Goal: Task Accomplishment & Management: Complete application form

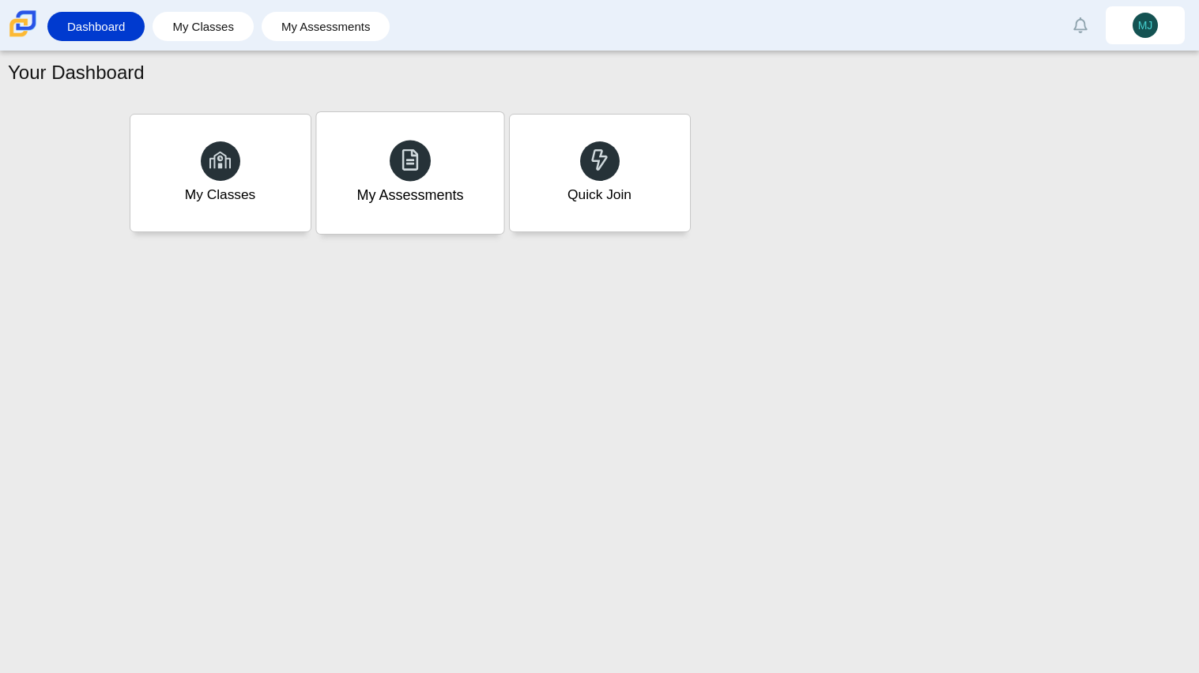
click at [387, 211] on div "My Assessments" at bounding box center [409, 173] width 187 height 122
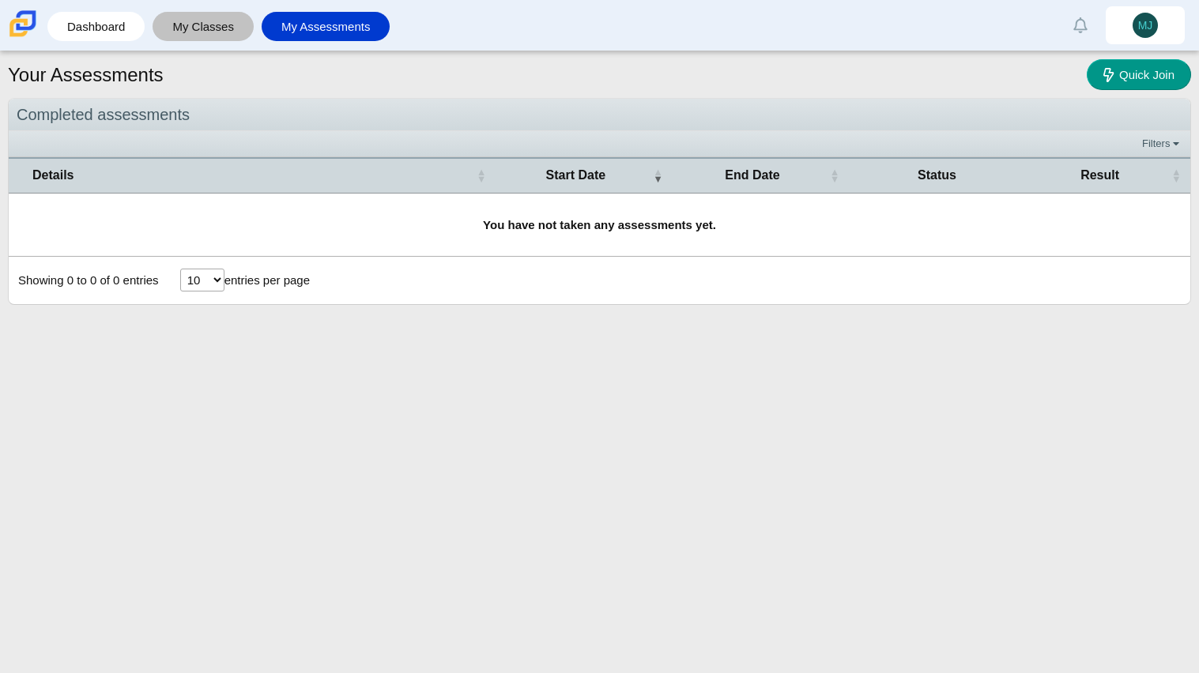
click at [188, 32] on link "My Classes" at bounding box center [202, 26] width 85 height 29
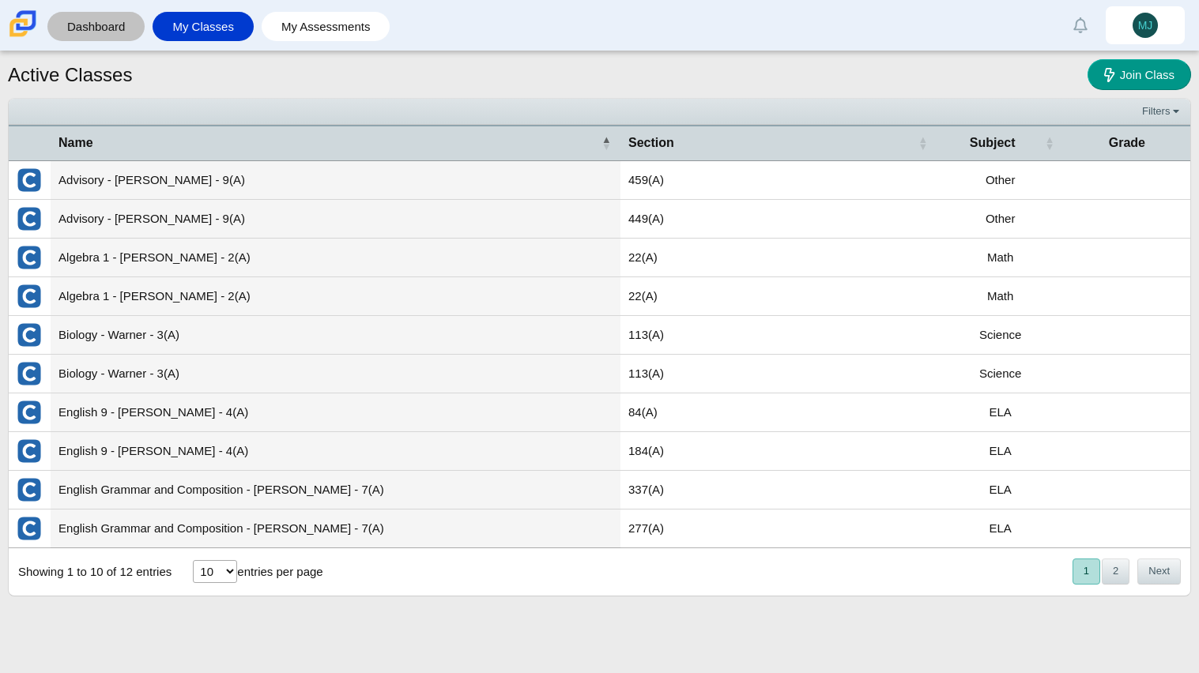
click at [89, 39] on link "Dashboard" at bounding box center [95, 26] width 81 height 29
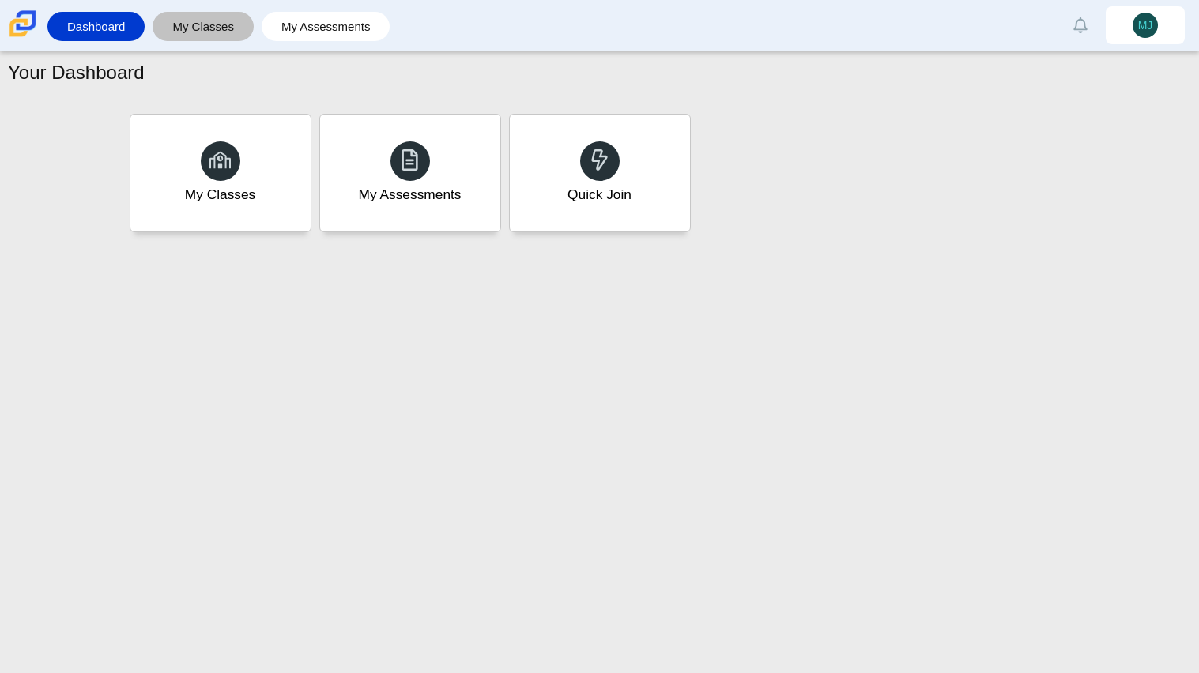
click at [168, 22] on link "My Classes" at bounding box center [202, 26] width 85 height 29
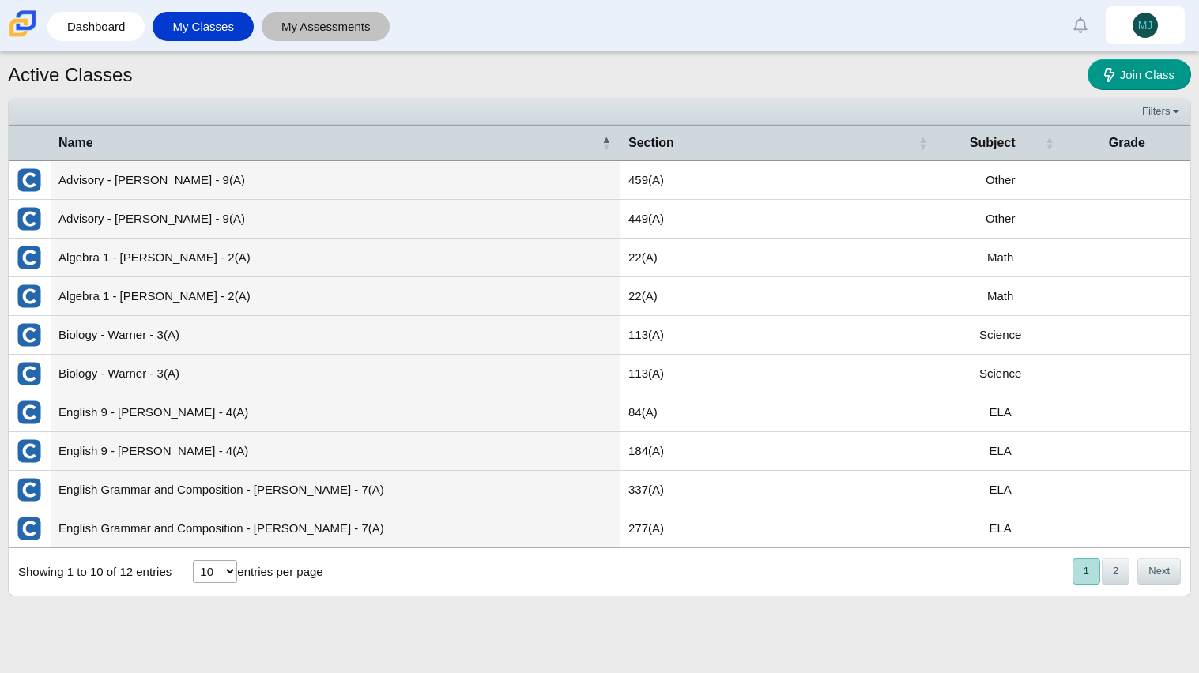
click at [367, 18] on link "My Assessments" at bounding box center [325, 26] width 113 height 29
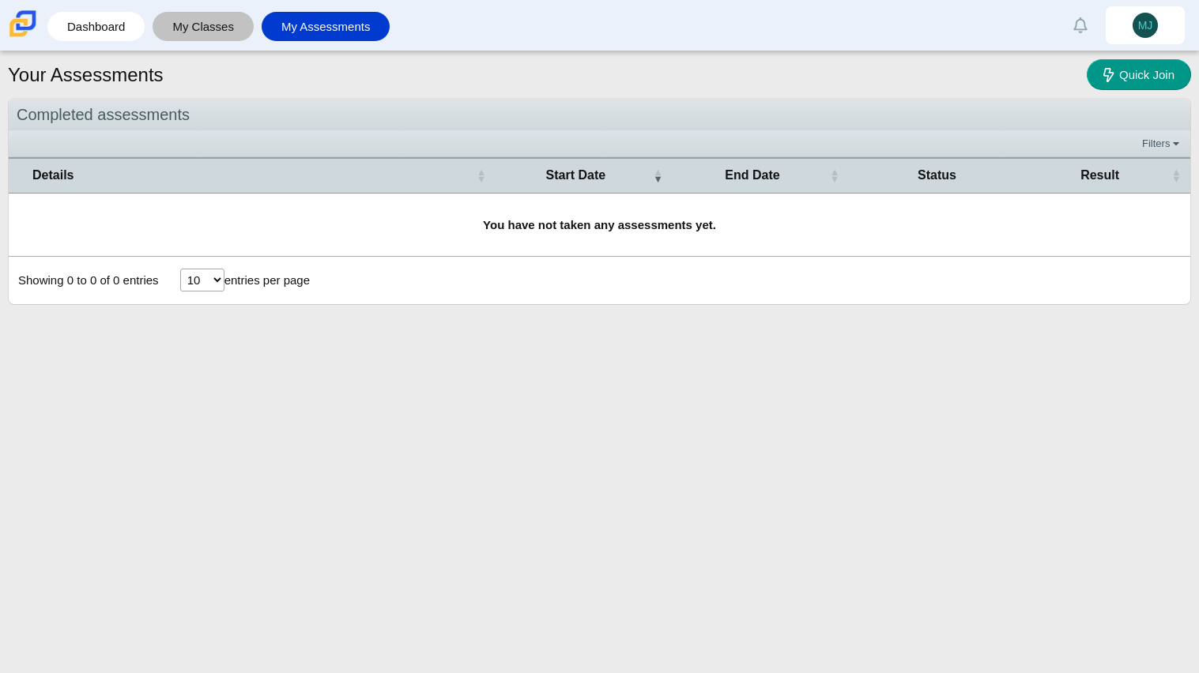
click at [190, 34] on link "My Classes" at bounding box center [202, 26] width 85 height 29
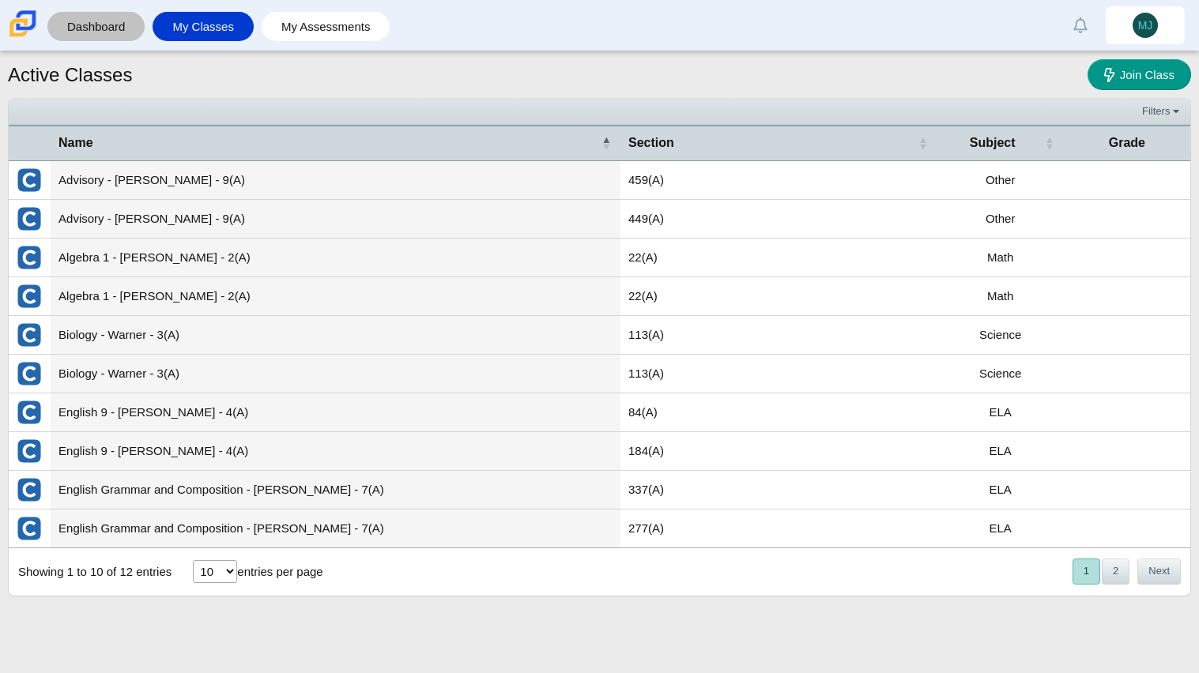
click at [139, 27] on div "Dashboard" at bounding box center [95, 26] width 97 height 29
click at [119, 28] on link "Dashboard" at bounding box center [95, 26] width 81 height 29
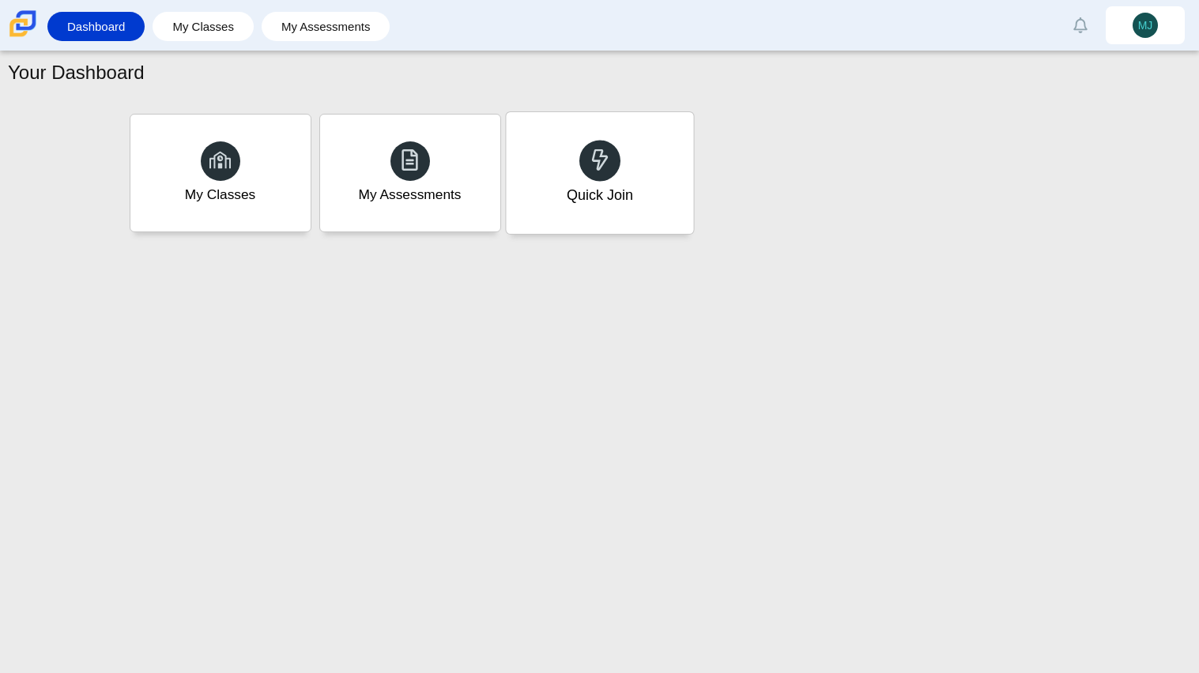
click at [563, 131] on div "Quick Join" at bounding box center [599, 173] width 187 height 122
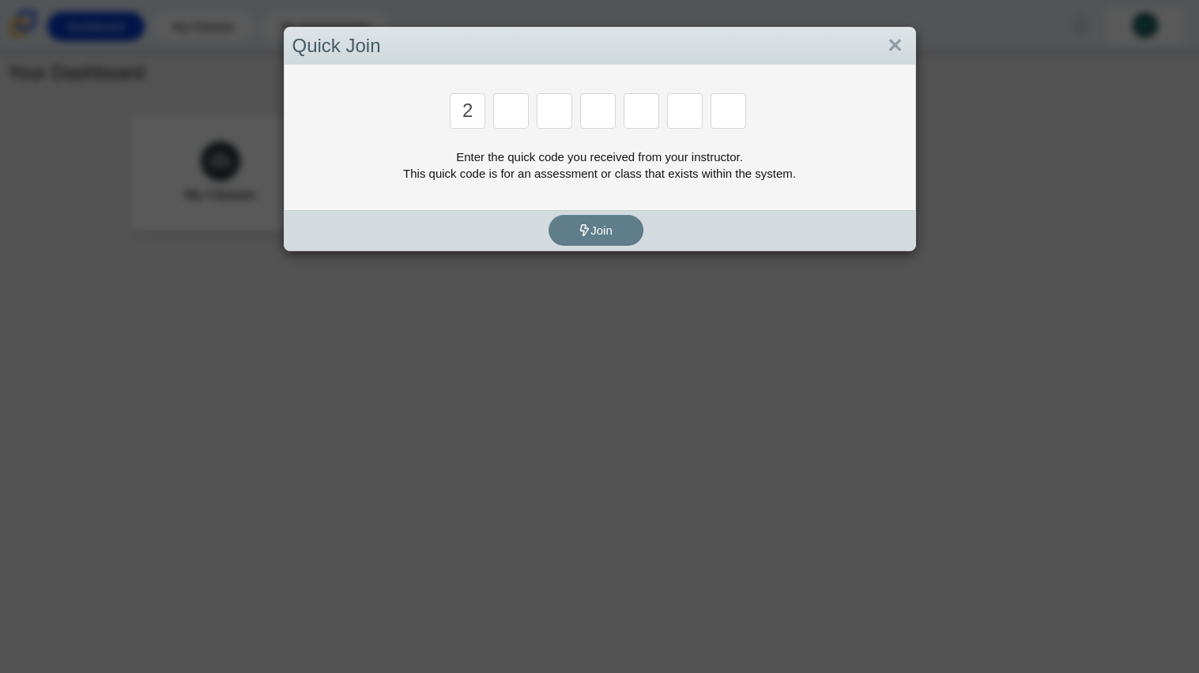
type input "2"
type input "3"
type input "5"
type input "3"
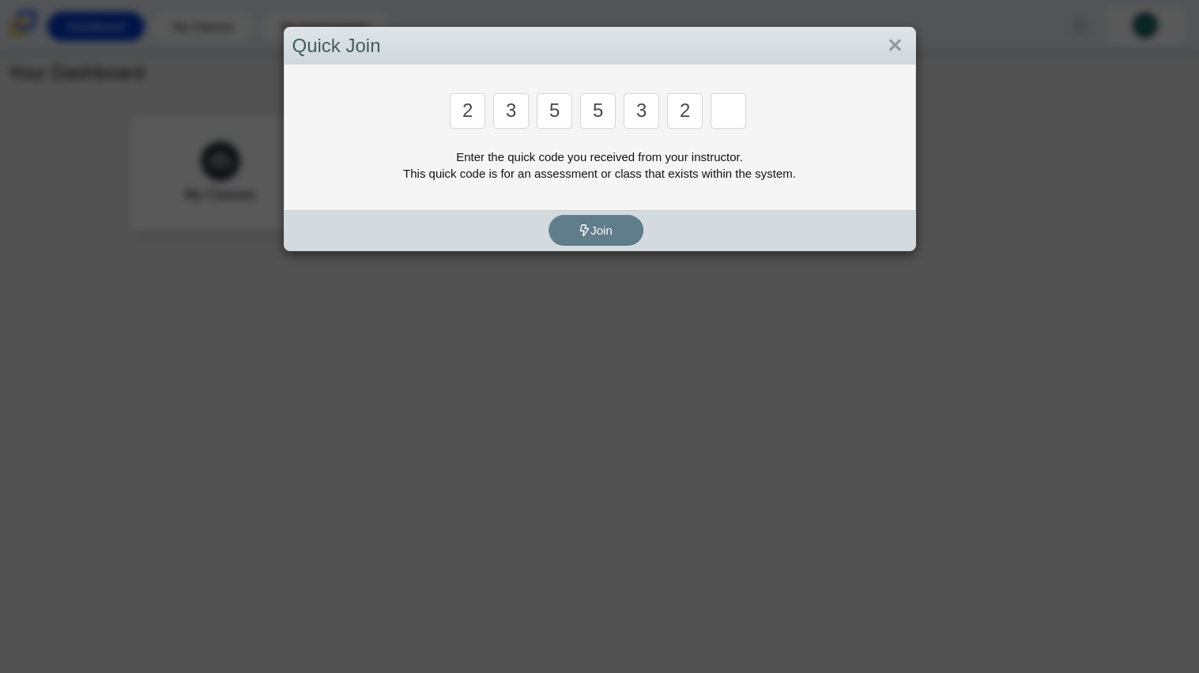
type input "2"
type input "m"
type input "7"
type input "e"
type input "3"
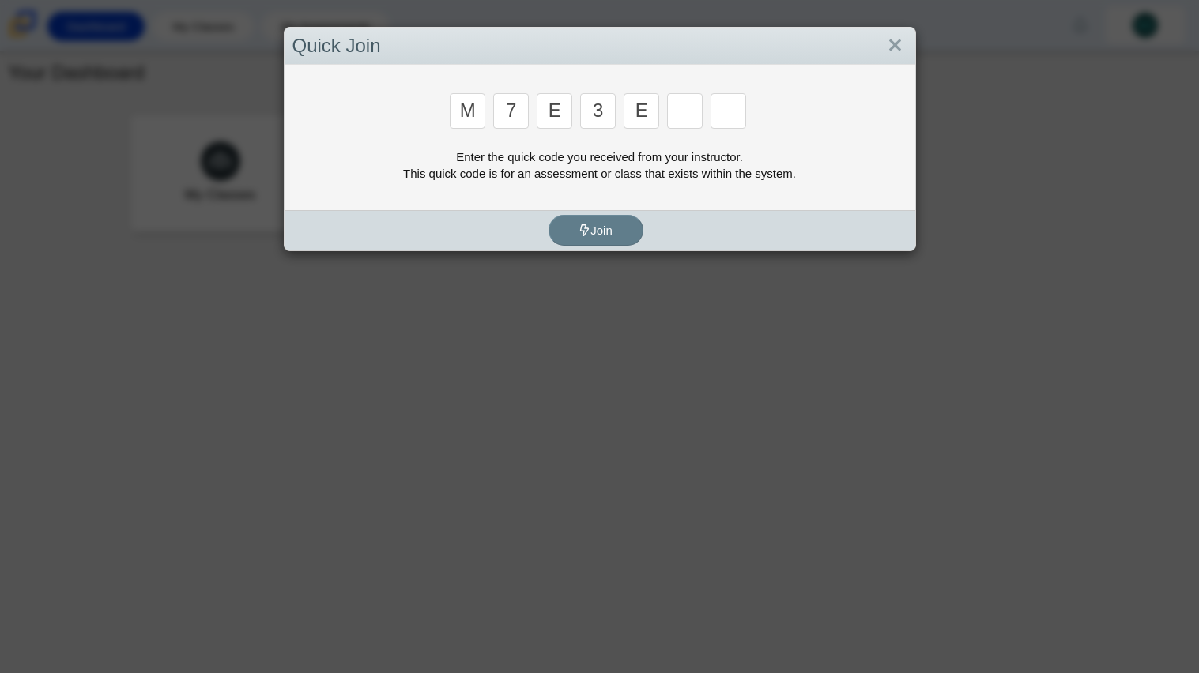
type input "e"
type input "v"
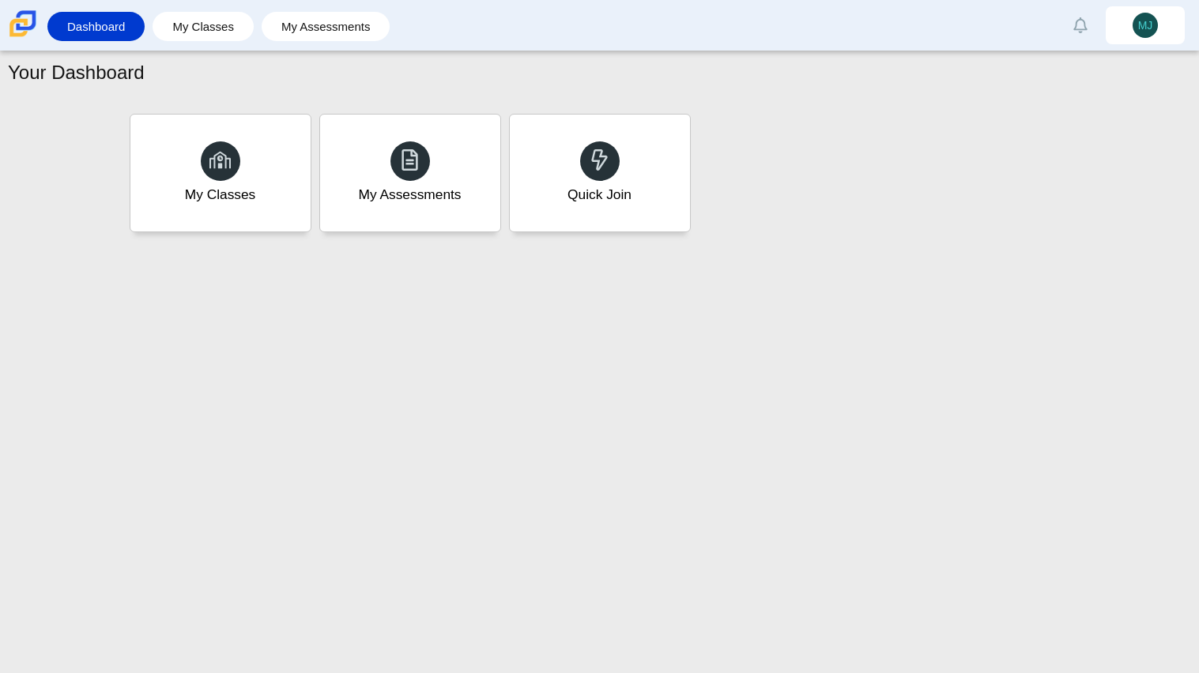
type input "w"
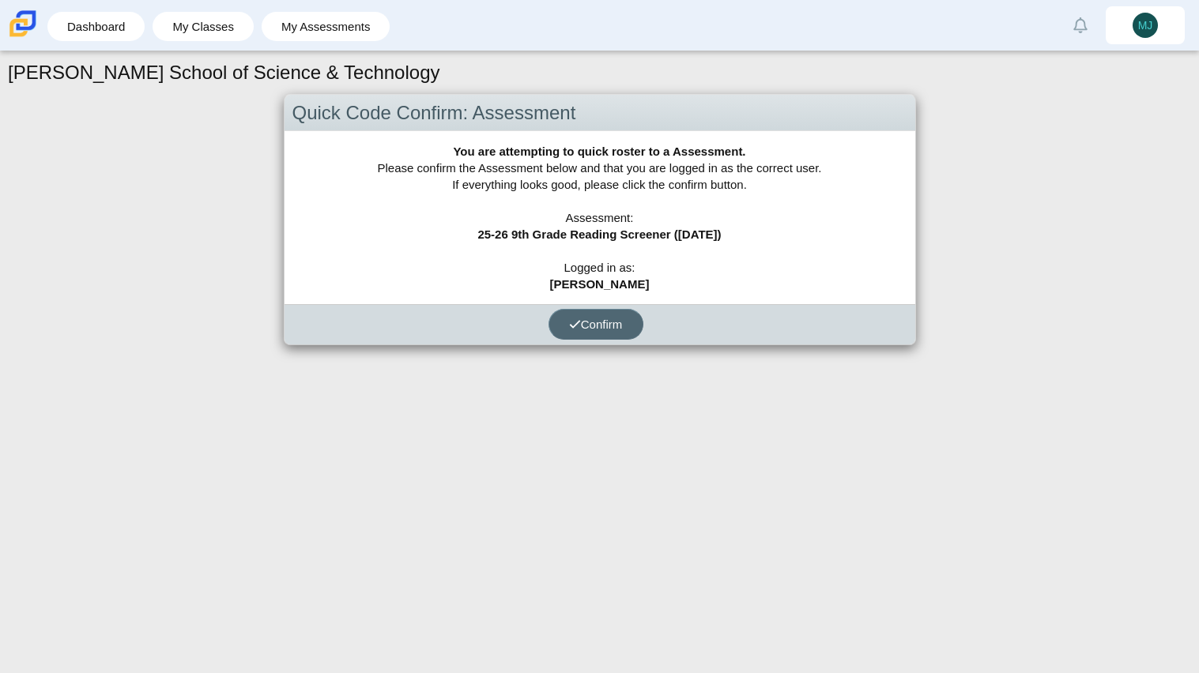
click at [577, 321] on icon "submit" at bounding box center [575, 324] width 12 height 12
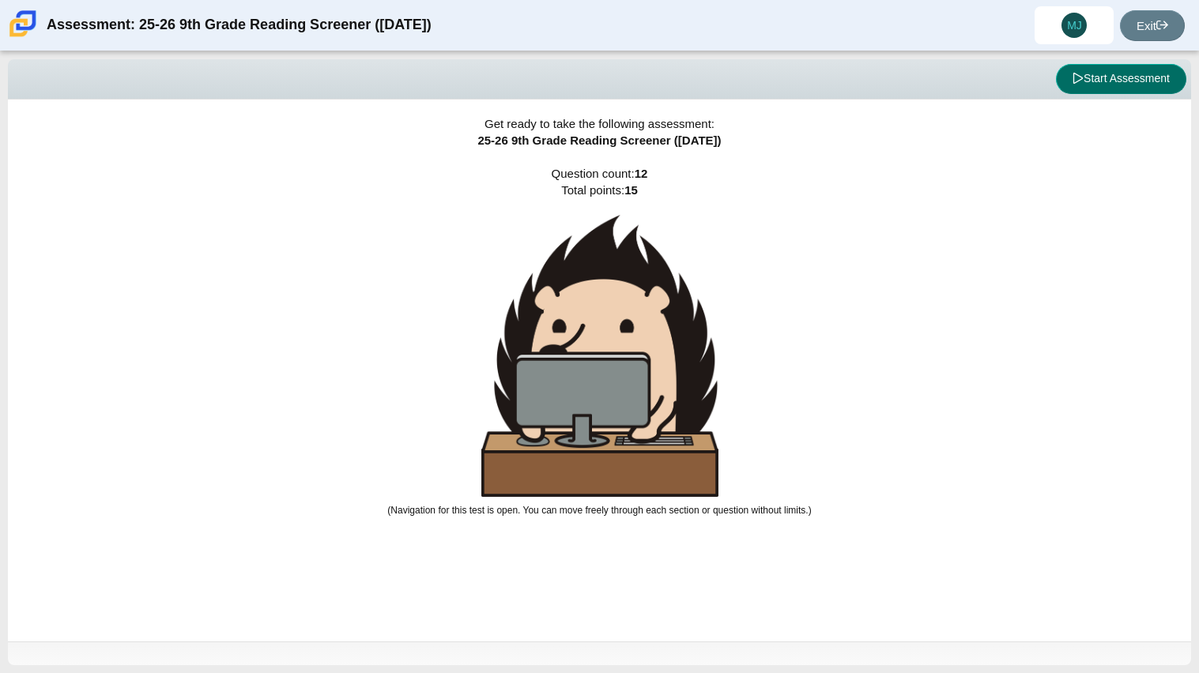
click at [1128, 90] on button "Start Assessment" at bounding box center [1121, 79] width 130 height 30
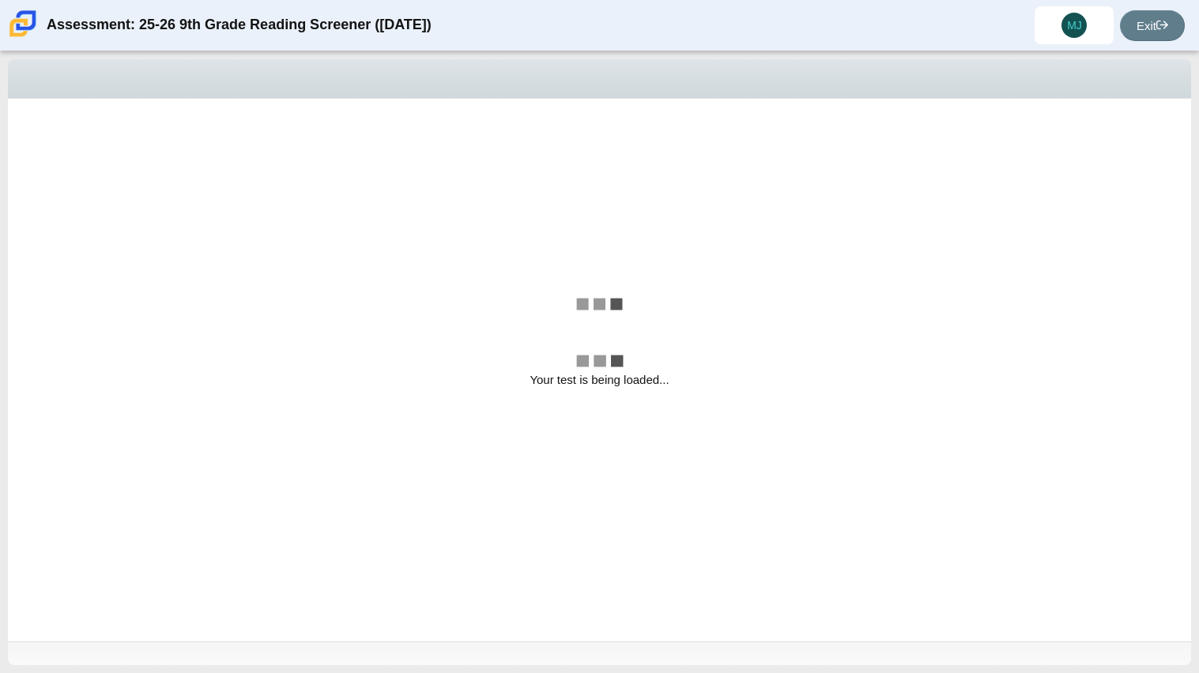
select select "ccc5b315-3c7c-471c-bf90-f22c8299c798"
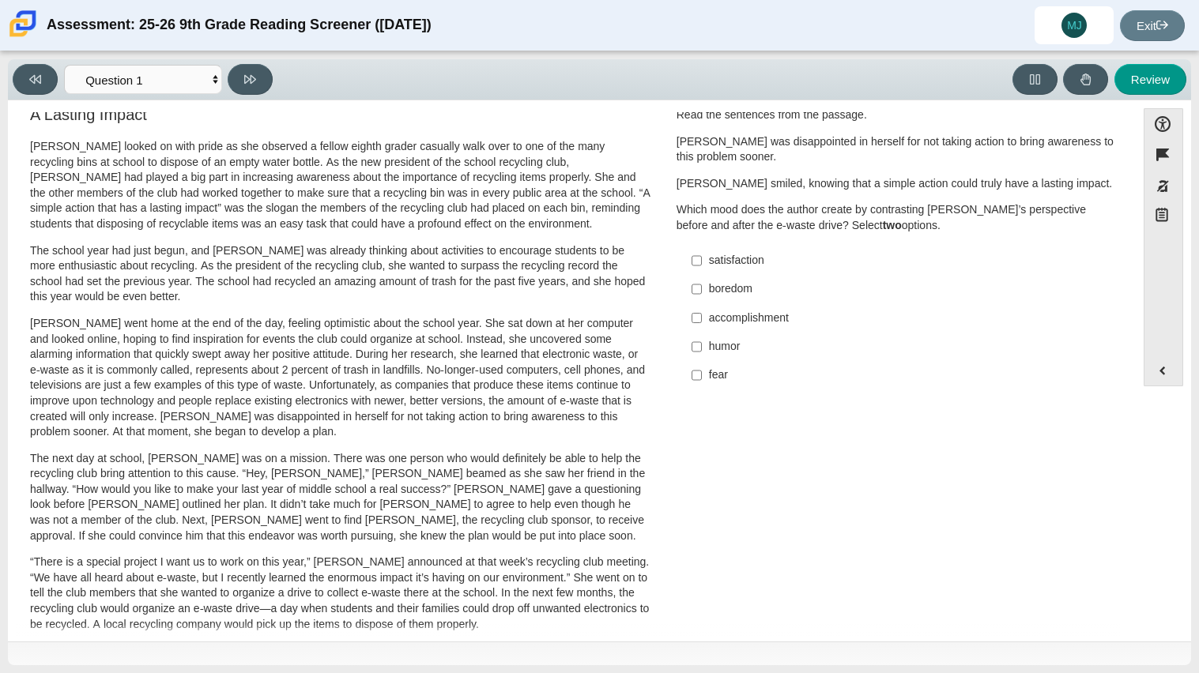
scroll to position [15, 0]
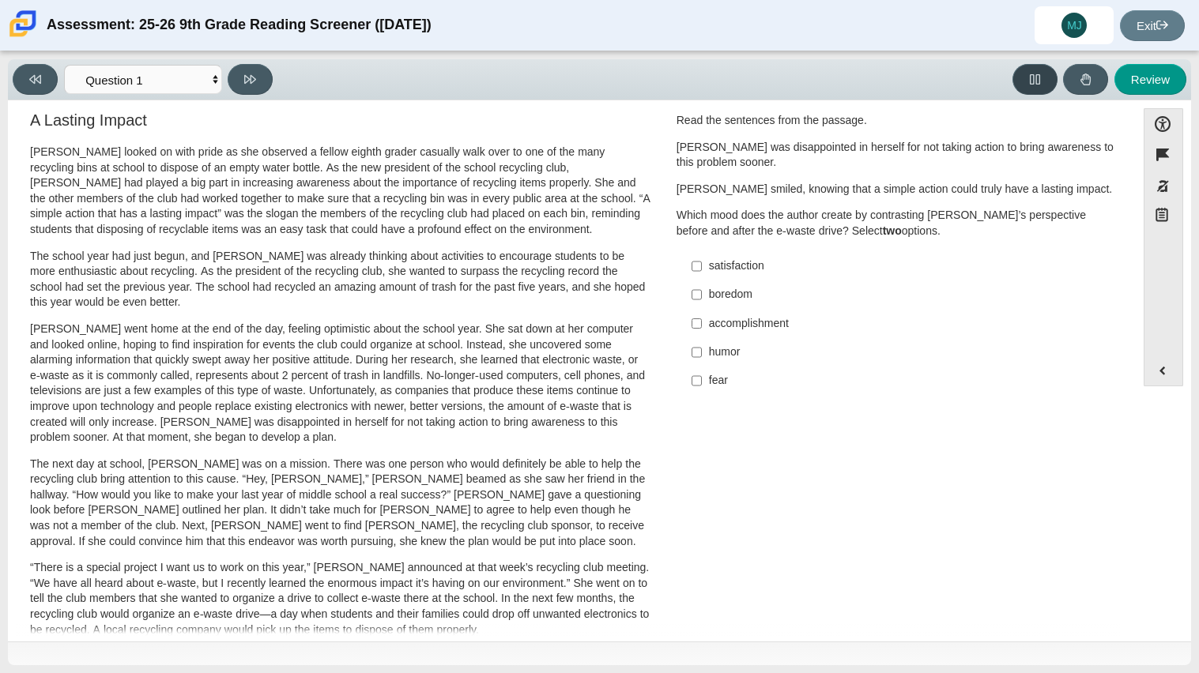
click at [1023, 78] on button at bounding box center [1034, 79] width 45 height 31
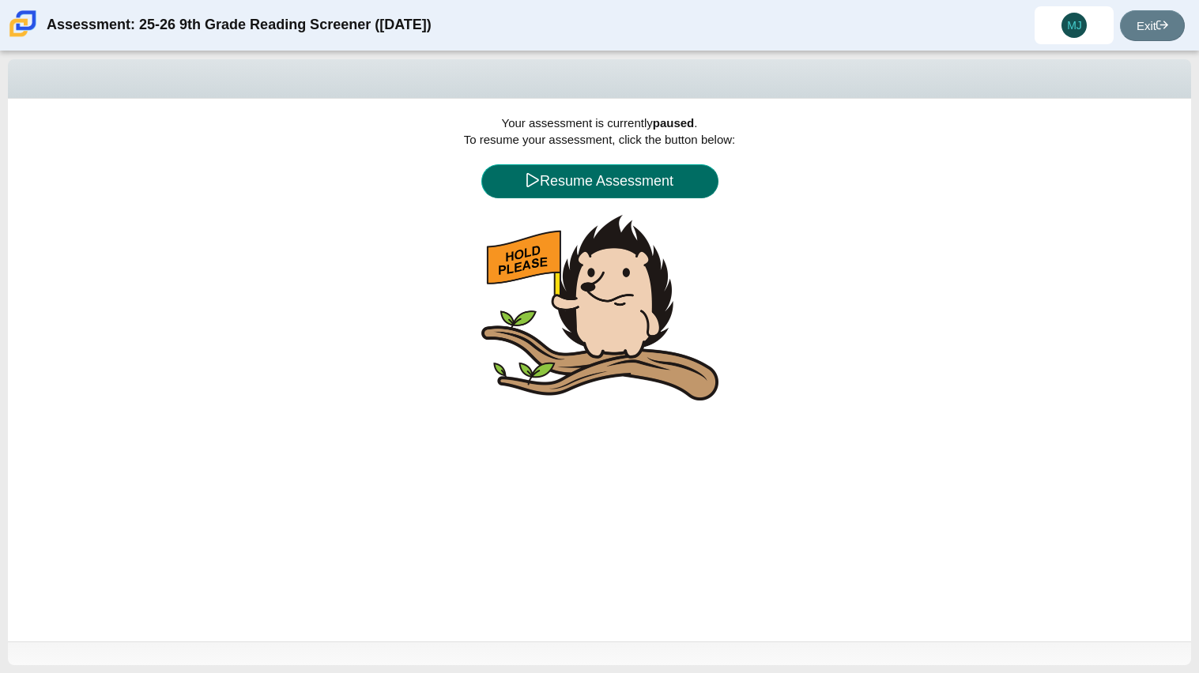
click at [506, 183] on button "Resume Assessment" at bounding box center [599, 181] width 237 height 34
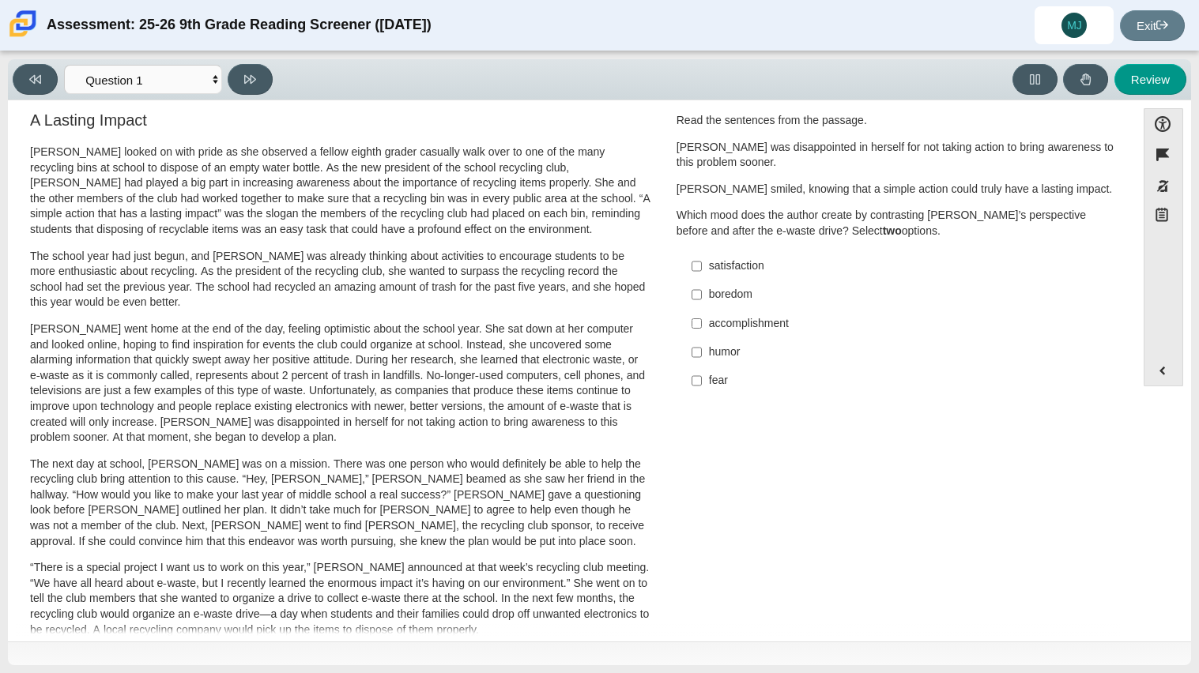
scroll to position [0, 0]
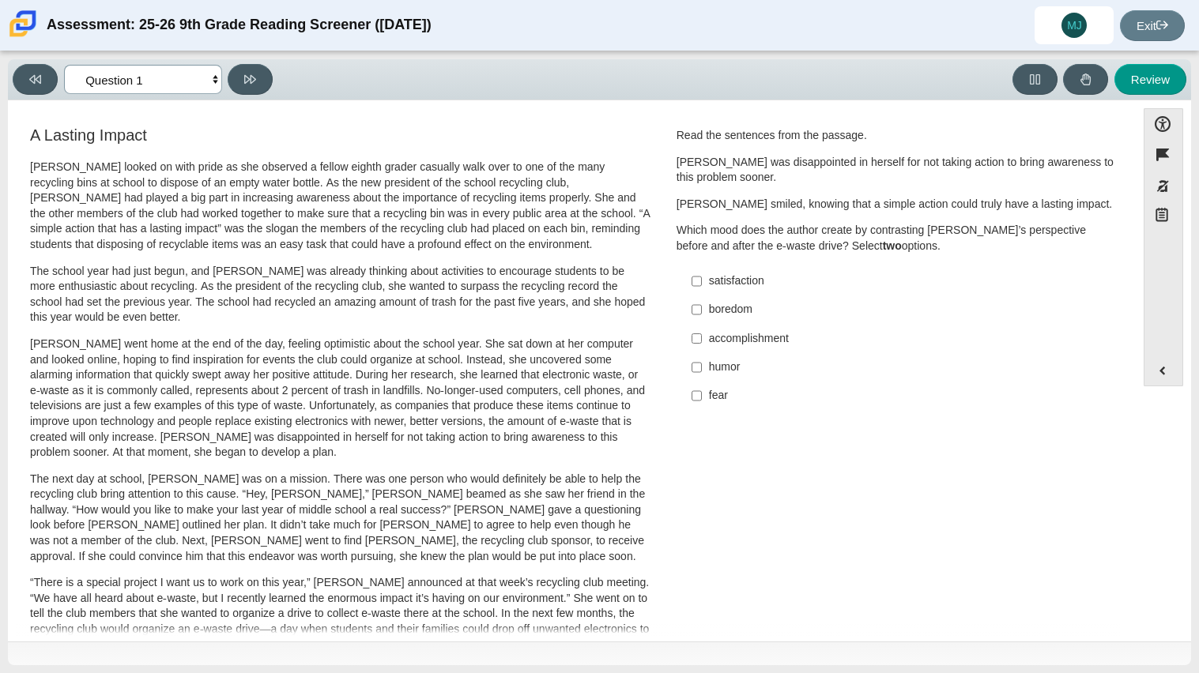
click at [200, 90] on select "Questions Question 1 Question 2 Question 3 Question 4 Question 5 Question 6 Que…" at bounding box center [143, 79] width 158 height 29
click at [138, 68] on select "Questions Question 1 Question 2 Question 3 Question 4 Question 5 Question 6 Que…" at bounding box center [143, 79] width 158 height 29
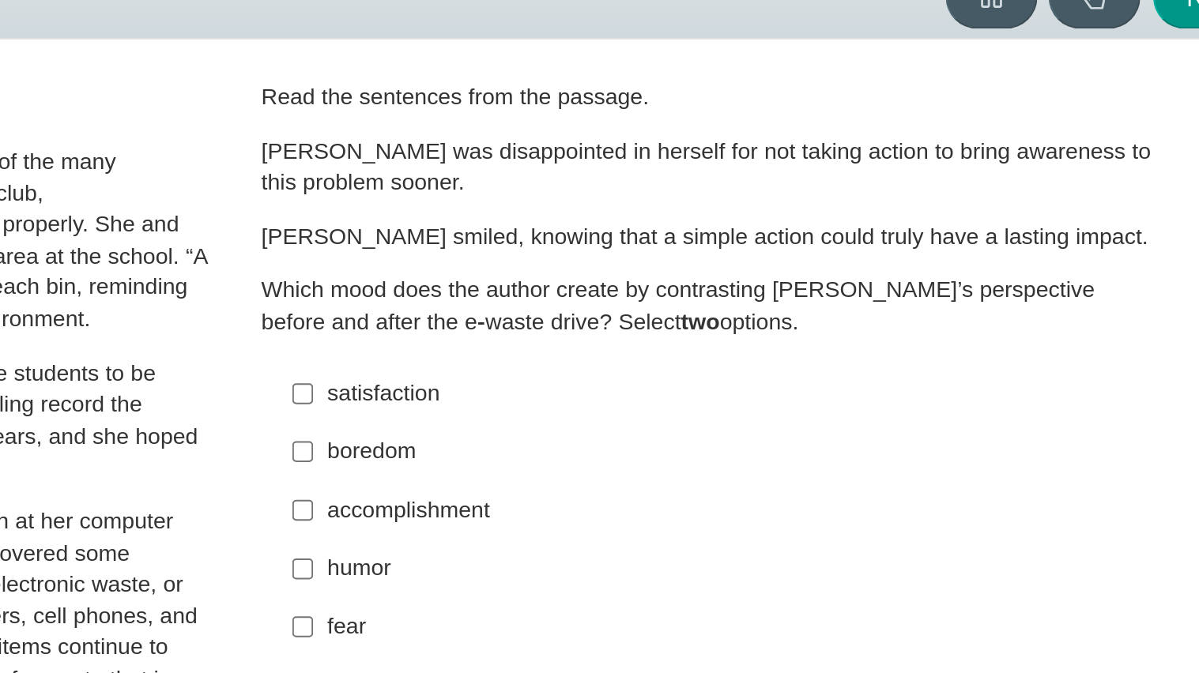
scroll to position [11, 0]
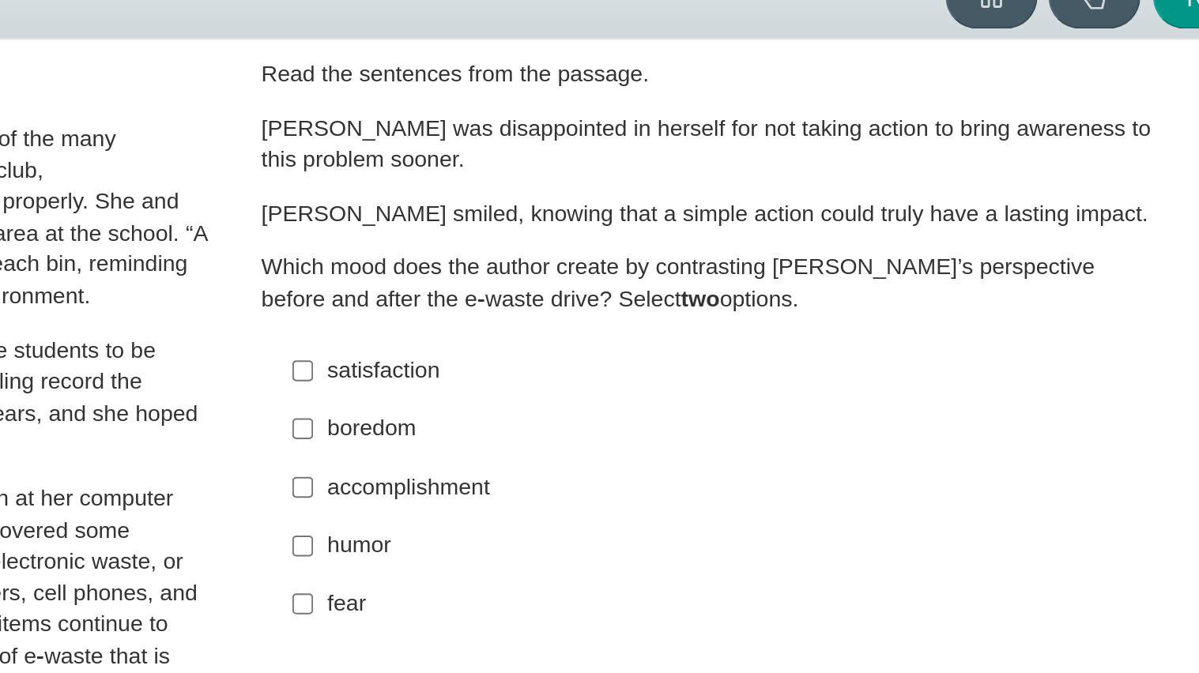
click at [746, 261] on div "satisfaction" at bounding box center [908, 263] width 399 height 16
click at [702, 261] on input "satisfaction satisfaction" at bounding box center [697, 263] width 10 height 28
checkbox input "true"
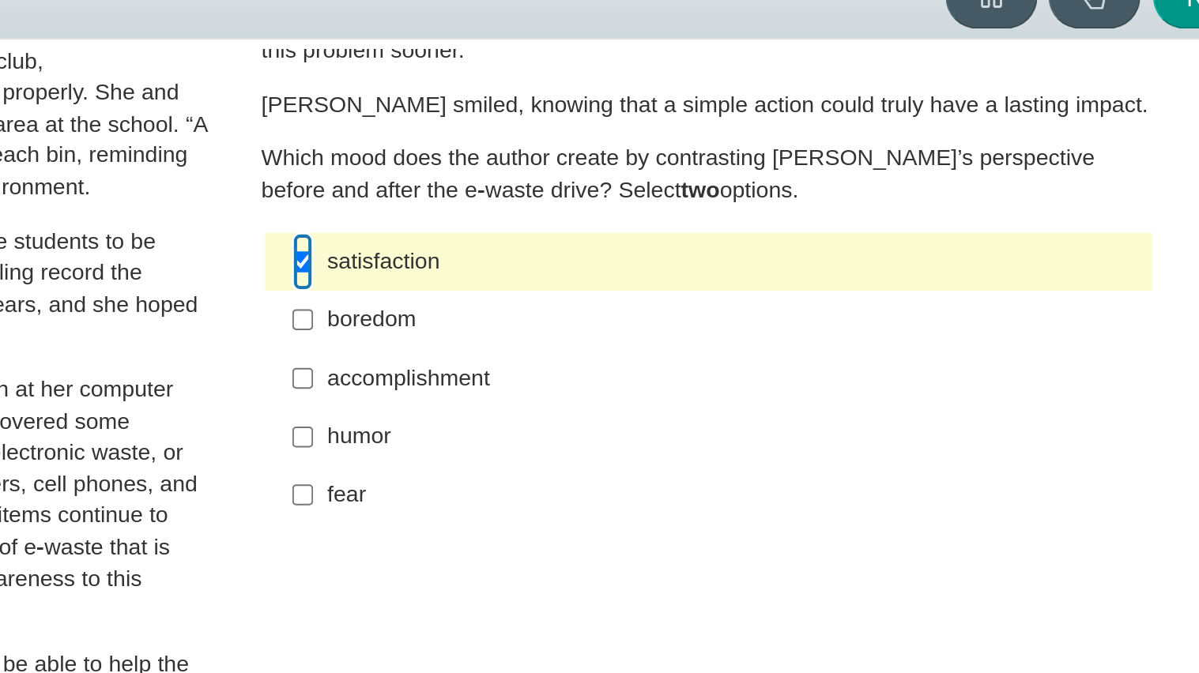
scroll to position [68, 0]
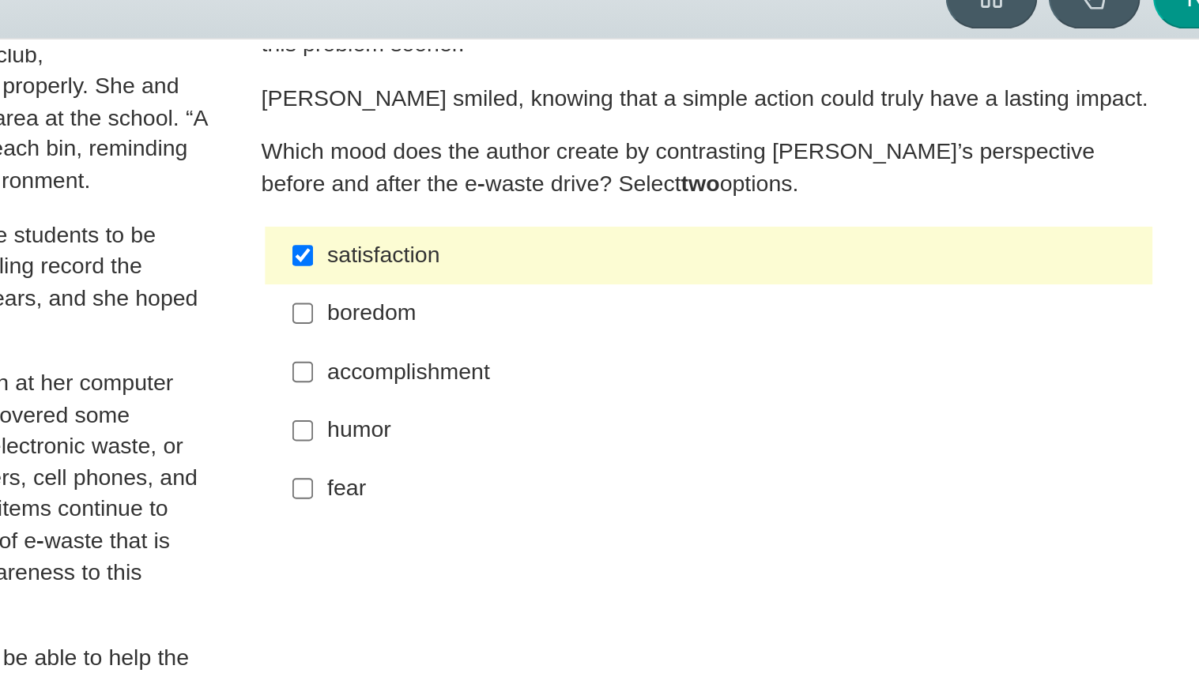
click at [741, 272] on label "accomplishment accomplishment" at bounding box center [897, 263] width 434 height 28
click at [702, 272] on input "accomplishment accomplishment" at bounding box center [697, 263] width 10 height 28
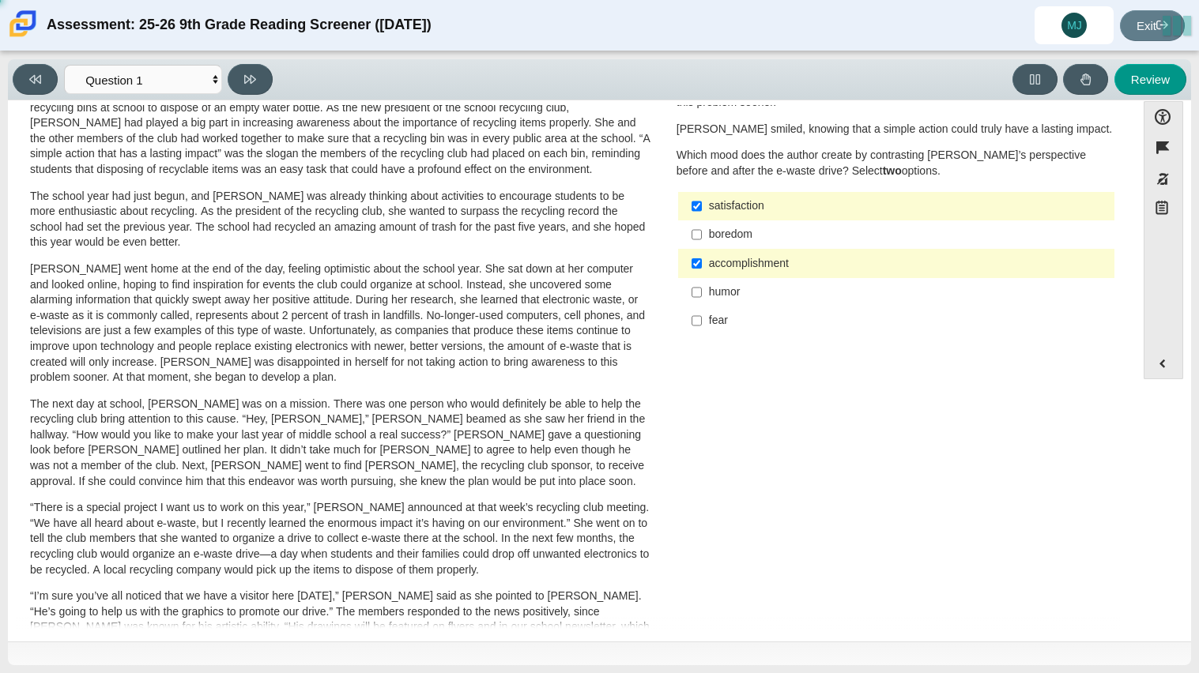
click at [801, 260] on div "accomplishment" at bounding box center [908, 264] width 399 height 16
click at [702, 260] on input "accomplishment accomplishment" at bounding box center [697, 263] width 10 height 28
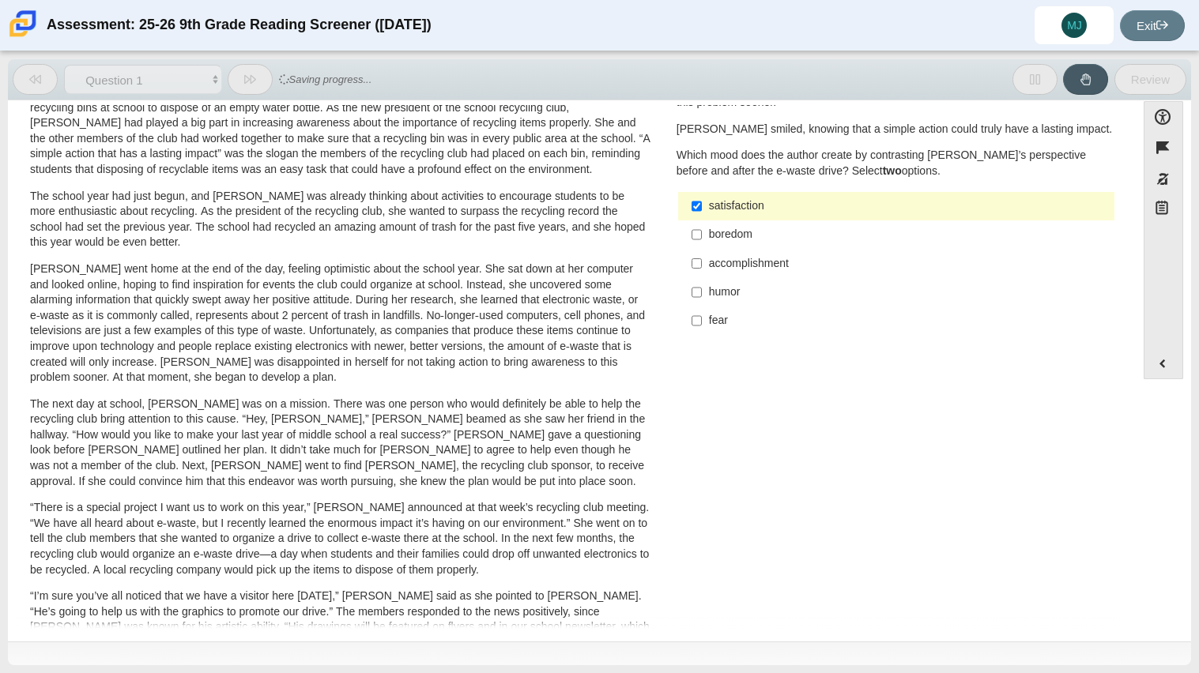
click at [801, 260] on div "accomplishment" at bounding box center [908, 264] width 399 height 16
click at [702, 260] on input "accomplishment accomplishment" at bounding box center [697, 263] width 10 height 28
checkbox input "true"
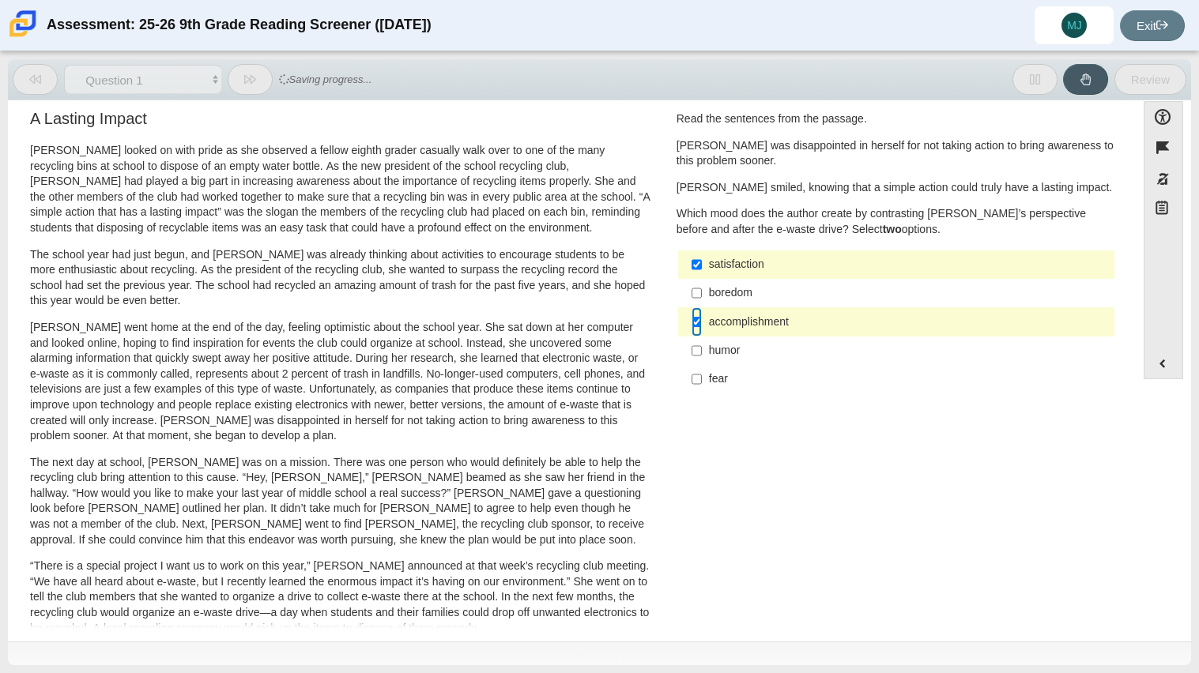
scroll to position [0, 0]
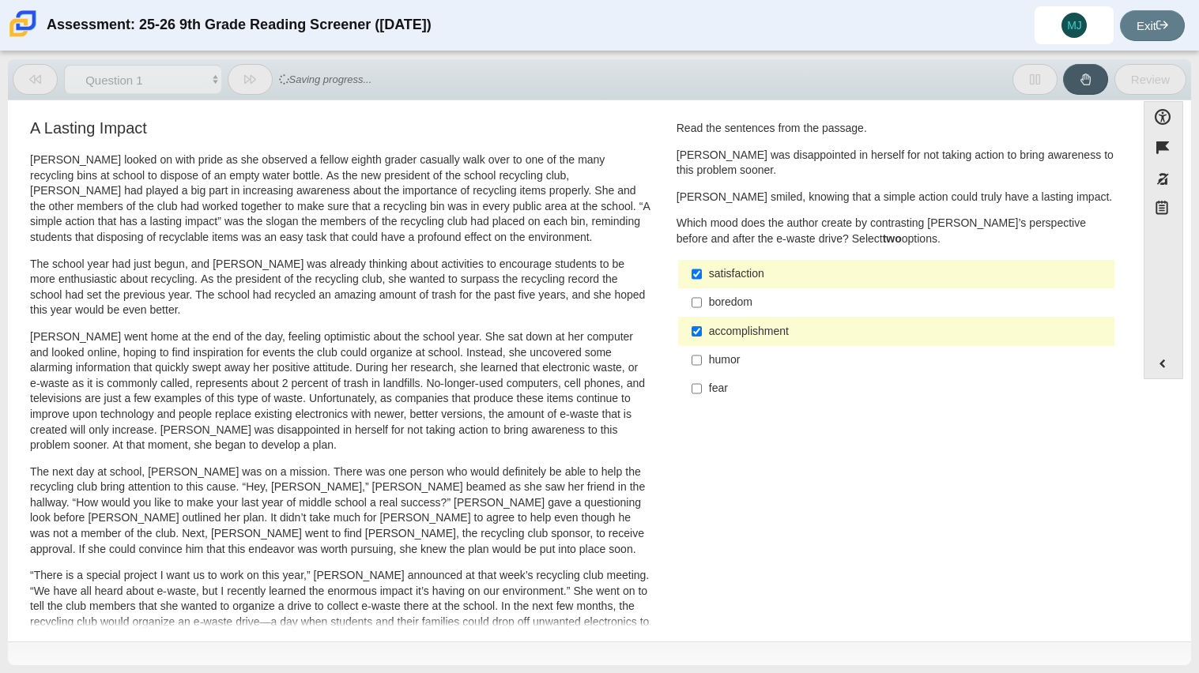
click at [738, 300] on div "boredom" at bounding box center [908, 303] width 399 height 16
click at [702, 300] on input "boredom boredom" at bounding box center [697, 302] width 10 height 28
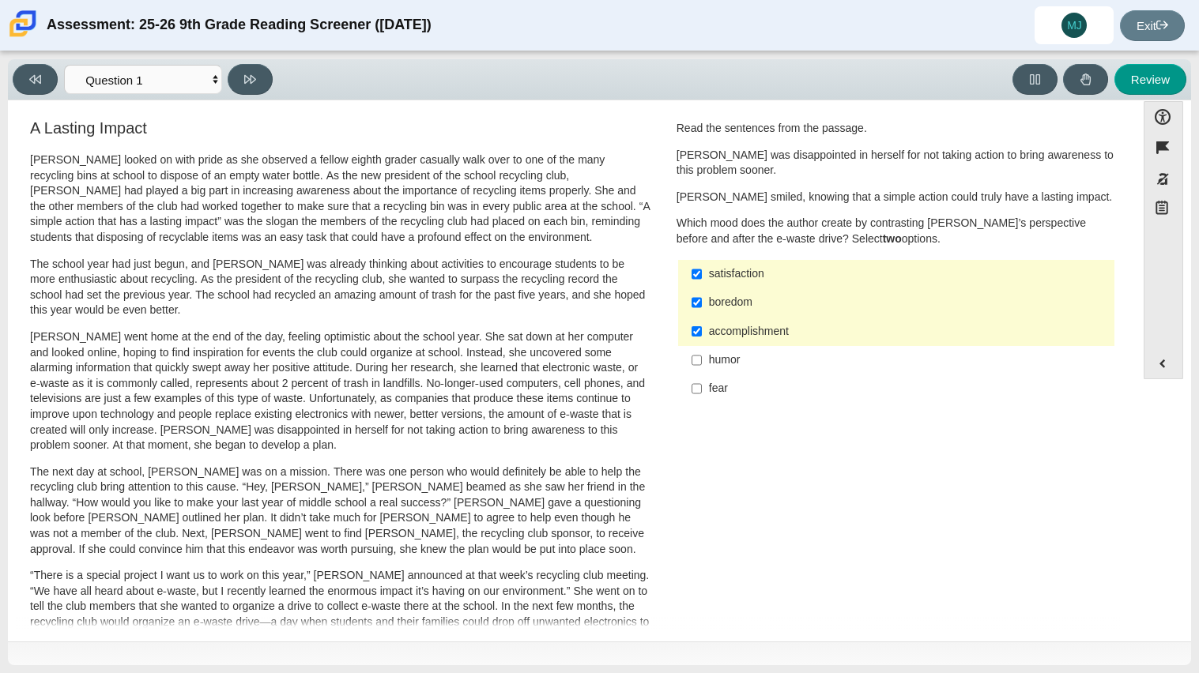
click at [733, 300] on div "boredom" at bounding box center [908, 303] width 399 height 16
click at [702, 300] on input "boredom boredom" at bounding box center [697, 302] width 10 height 28
checkbox input "false"
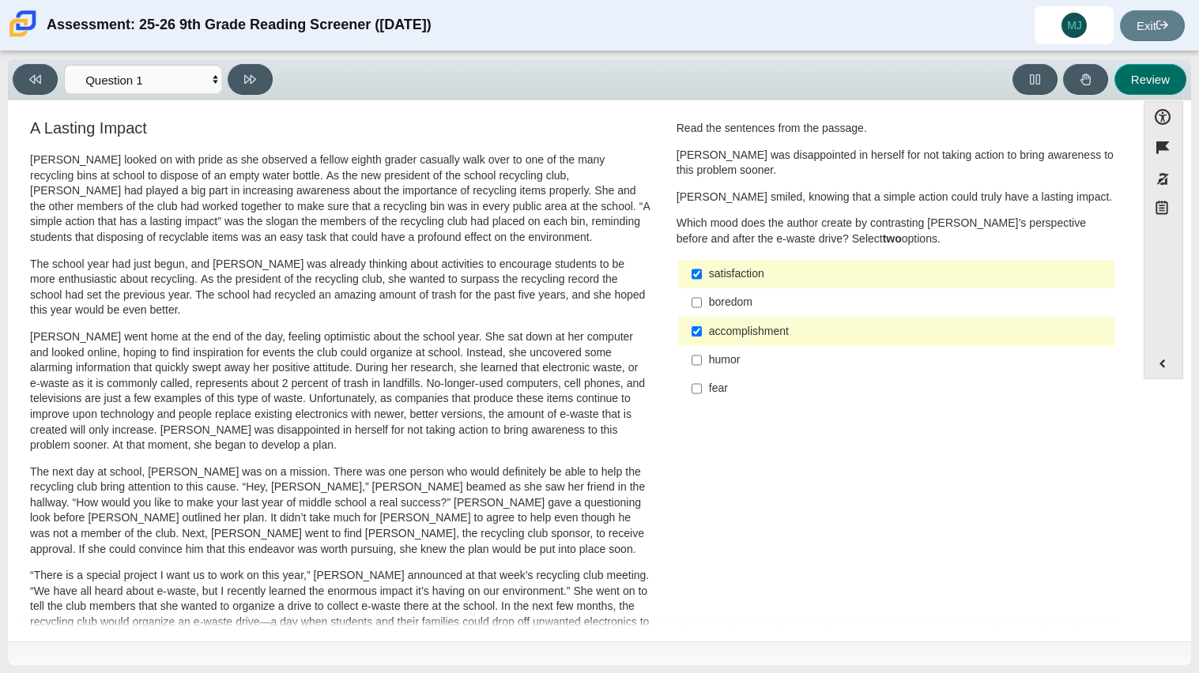
click at [1136, 82] on button "Review" at bounding box center [1150, 79] width 72 height 31
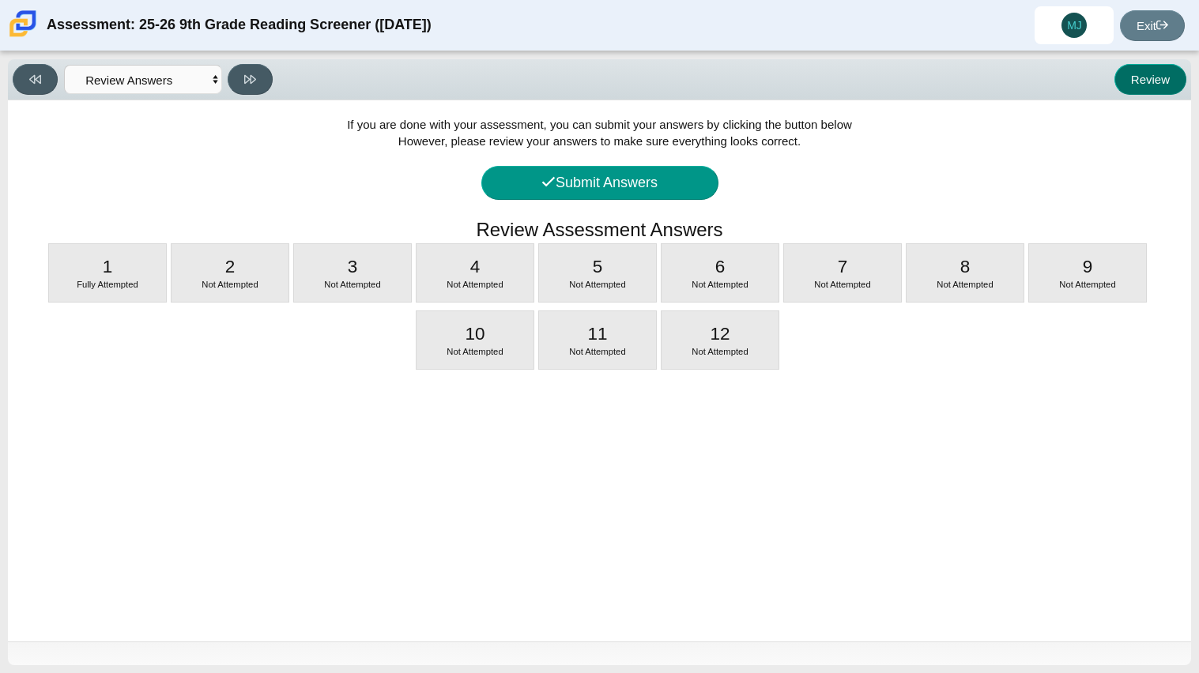
click at [1135, 84] on button "Review" at bounding box center [1150, 79] width 72 height 31
click at [149, 273] on div "1 Fully Attempted" at bounding box center [107, 273] width 117 height 58
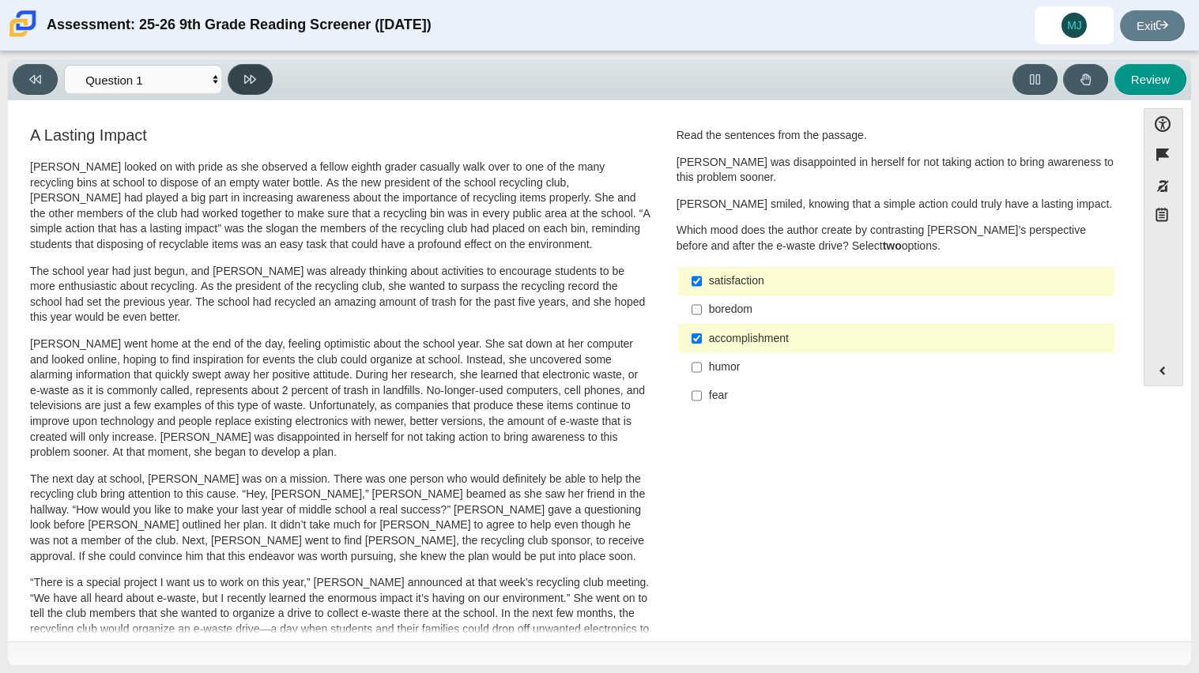
click at [254, 68] on button at bounding box center [250, 79] width 45 height 31
select select "0ff64528-ffd7-428d-b192-babfaadd44e8"
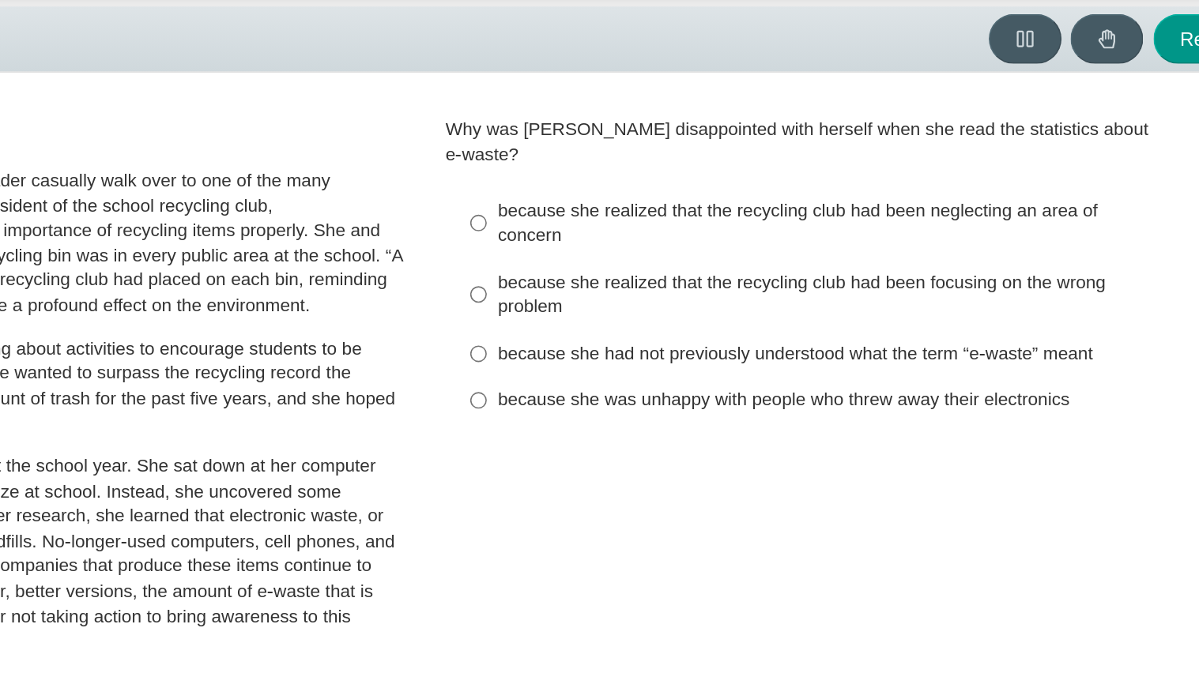
click at [713, 183] on div "because she realized that the recycling club had been neglecting an area of con…" at bounding box center [908, 194] width 399 height 31
click at [702, 183] on input "because she realized that the recycling club had been neglecting an area of con…" at bounding box center [697, 193] width 10 height 44
radio input "true"
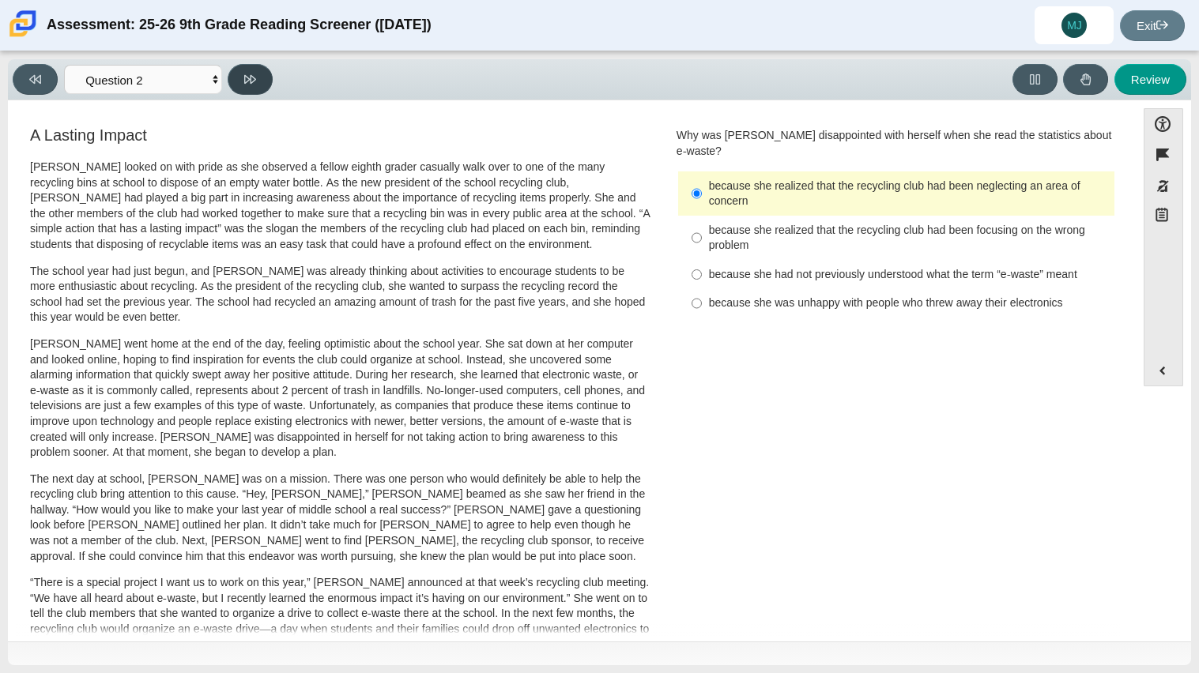
click at [246, 88] on button at bounding box center [250, 79] width 45 height 31
select select "7ce3d843-6974-4858-901c-1ff39630e843"
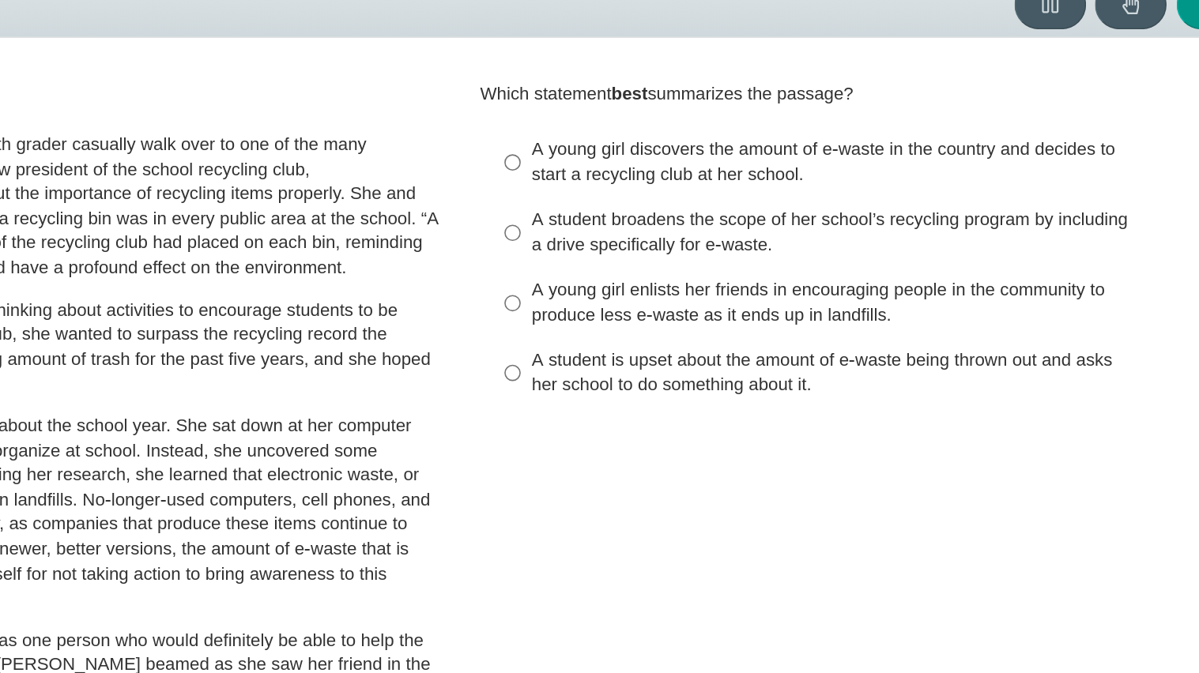
click at [977, 309] on div "A student is upset about the amount of e-waste being thrown out and asks her sc…" at bounding box center [908, 311] width 399 height 31
click at [702, 309] on input "A student is upset about the amount of e-waste being thrown out and asks her sc…" at bounding box center [697, 311] width 10 height 44
radio input "true"
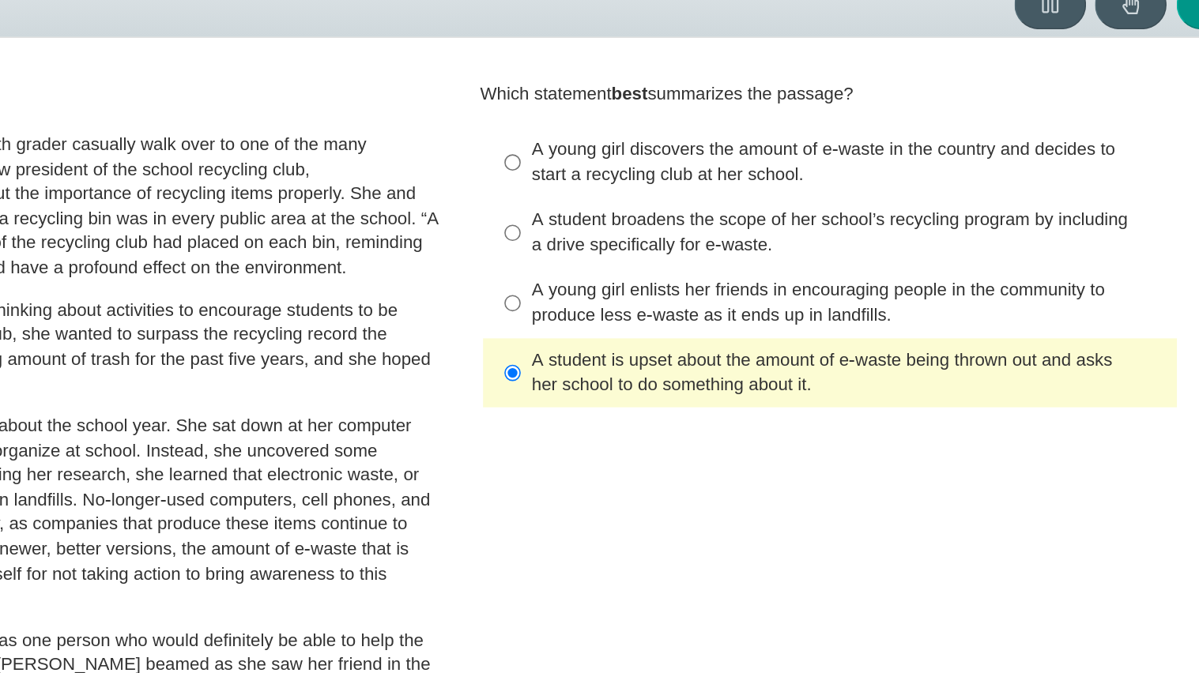
click at [857, 183] on div "A young girl discovers the amount of e-waste in the country and decides to star…" at bounding box center [908, 178] width 399 height 31
click at [702, 183] on input "A young girl discovers the amount of e-waste in the country and decides to star…" at bounding box center [697, 178] width 10 height 44
radio input "true"
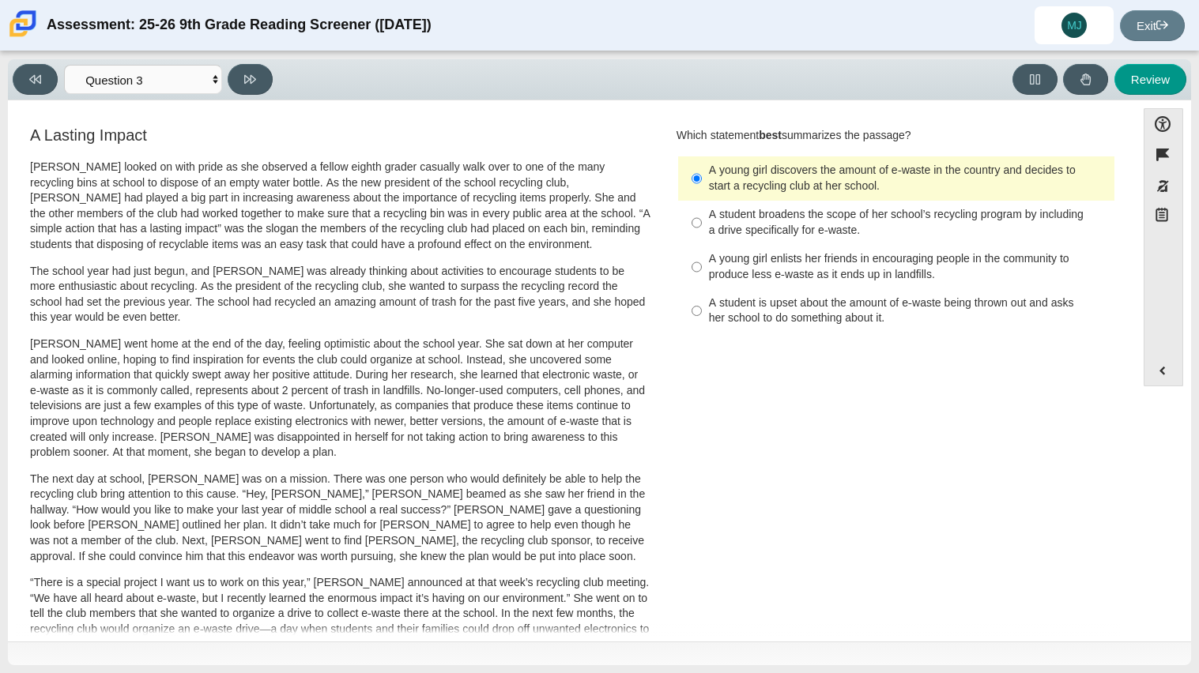
click at [793, 237] on div "A student broadens the scope of her school’s recycling program by including a d…" at bounding box center [908, 222] width 399 height 31
click at [702, 237] on input "A student broadens the scope of her school’s recycling program by including a d…" at bounding box center [697, 223] width 10 height 44
radio input "true"
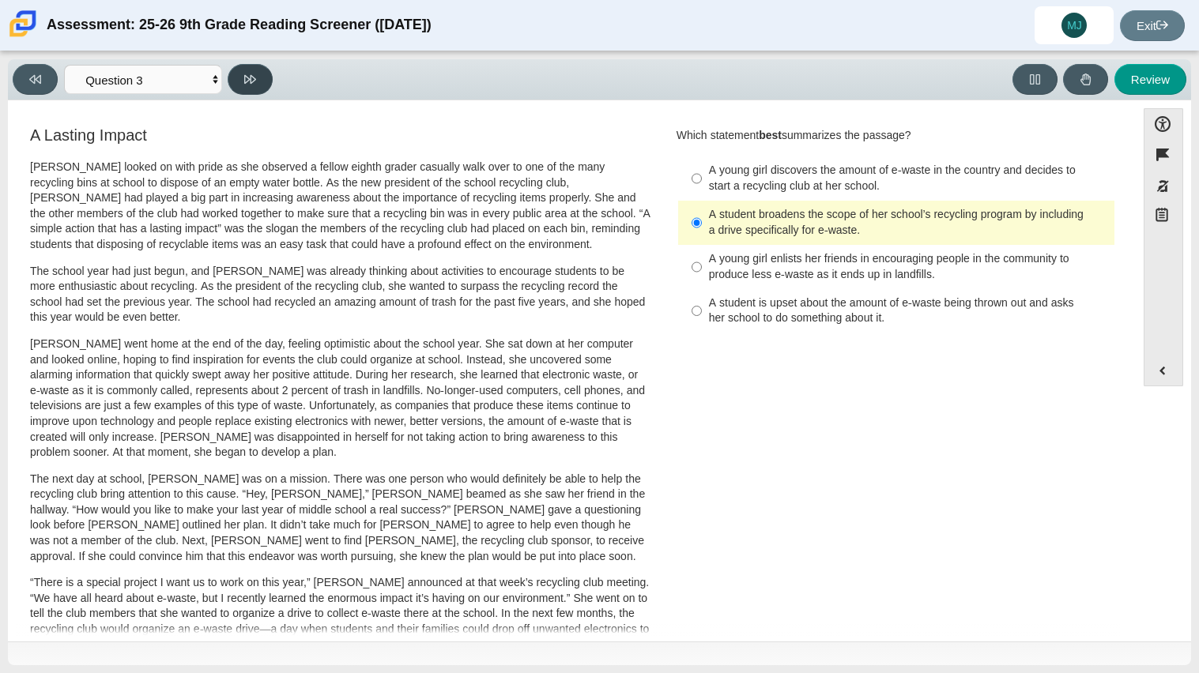
click at [256, 77] on button at bounding box center [250, 79] width 45 height 31
select select "ca9ea0f1-49c5-4bd1-83b0-472c18652b42"
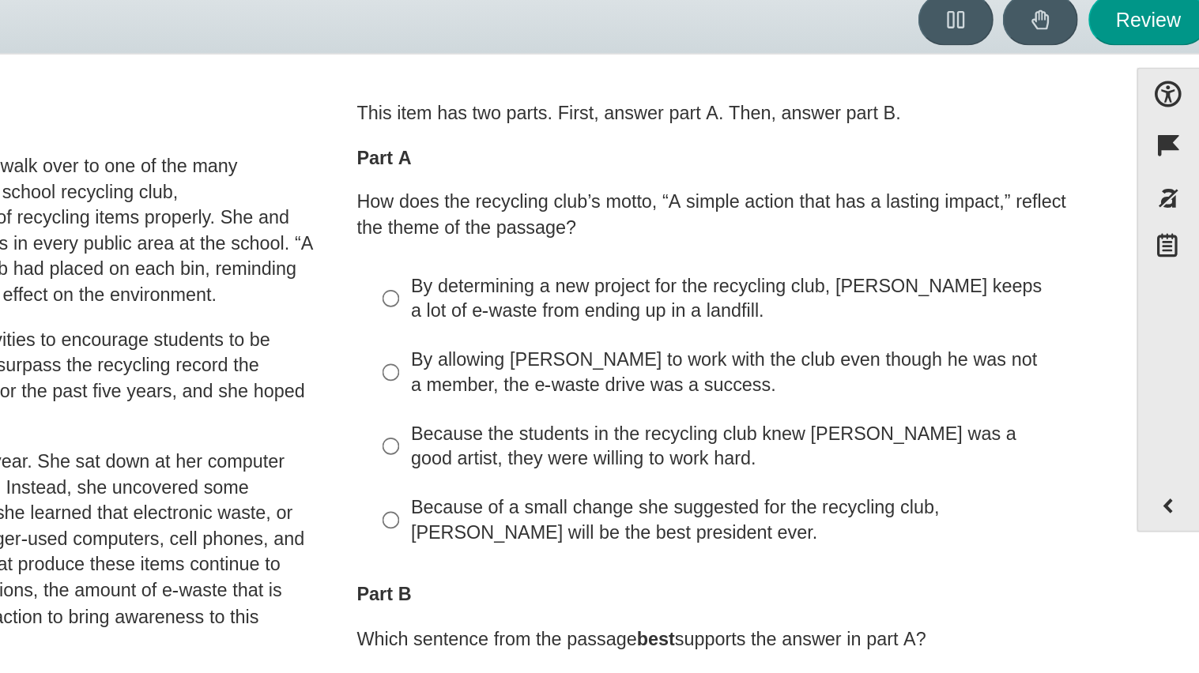
scroll to position [7, 0]
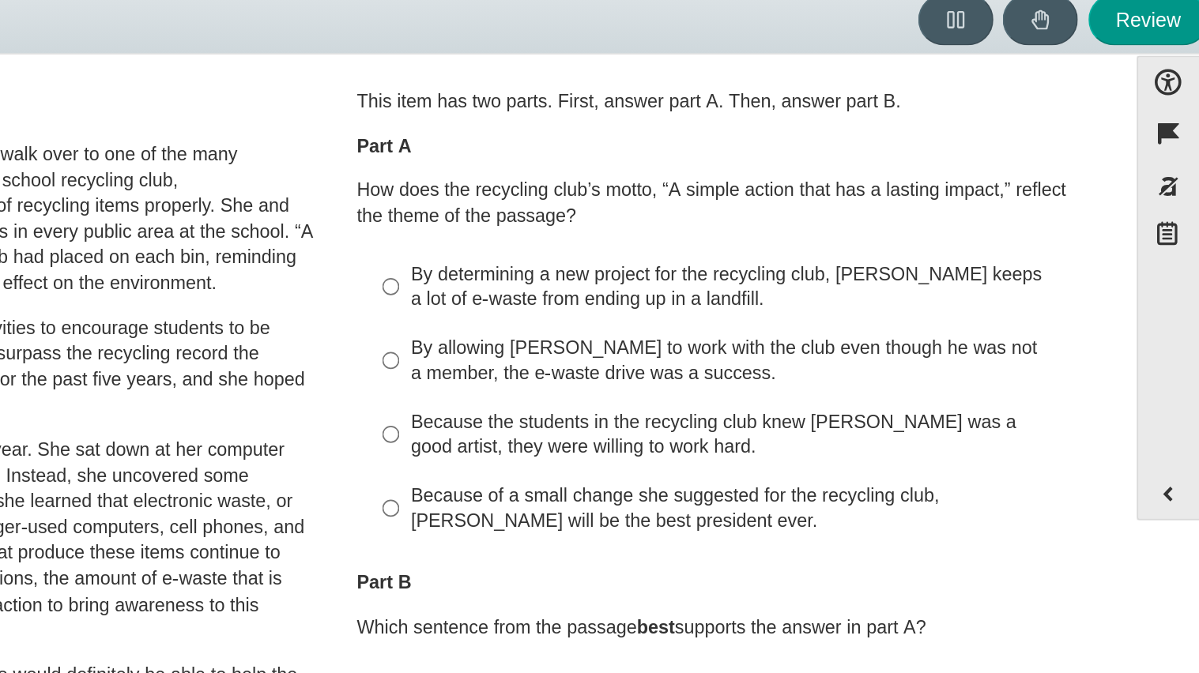
click at [936, 228] on div "By determining a new project for the recycling club, Scarlett keeps a lot of e-…" at bounding box center [908, 239] width 399 height 31
click at [702, 228] on input "By determining a new project for the recycling club, Scarlett keeps a lot of e-…" at bounding box center [697, 239] width 10 height 44
radio input "true"
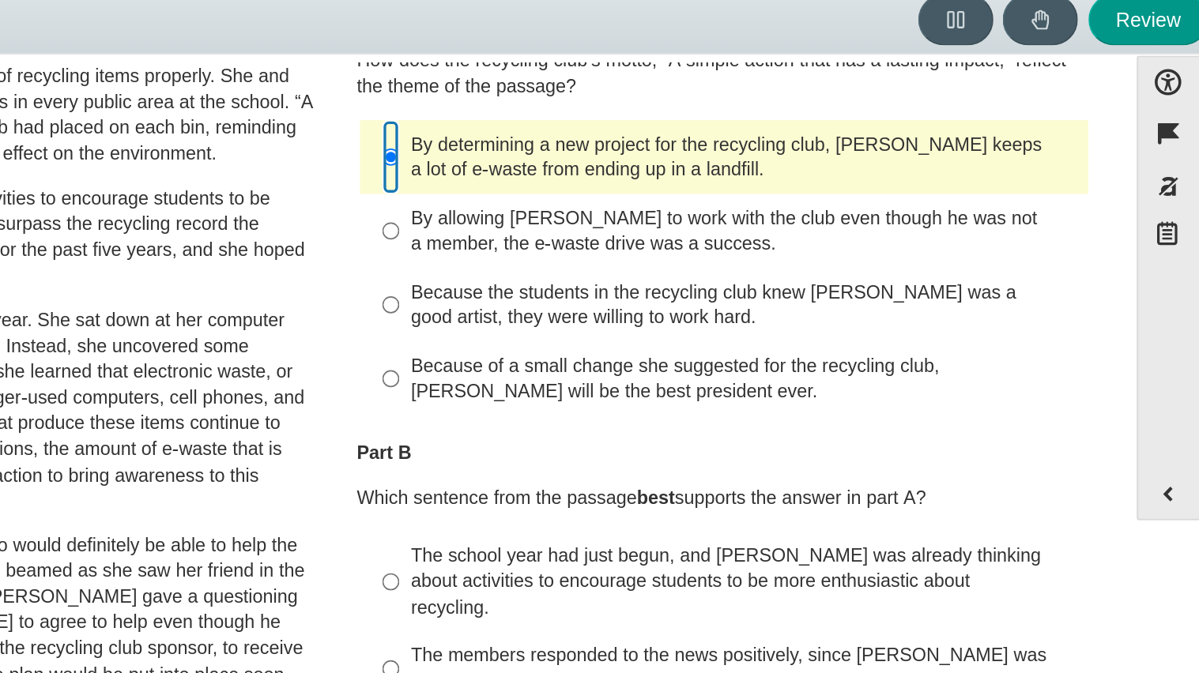
scroll to position [98, 0]
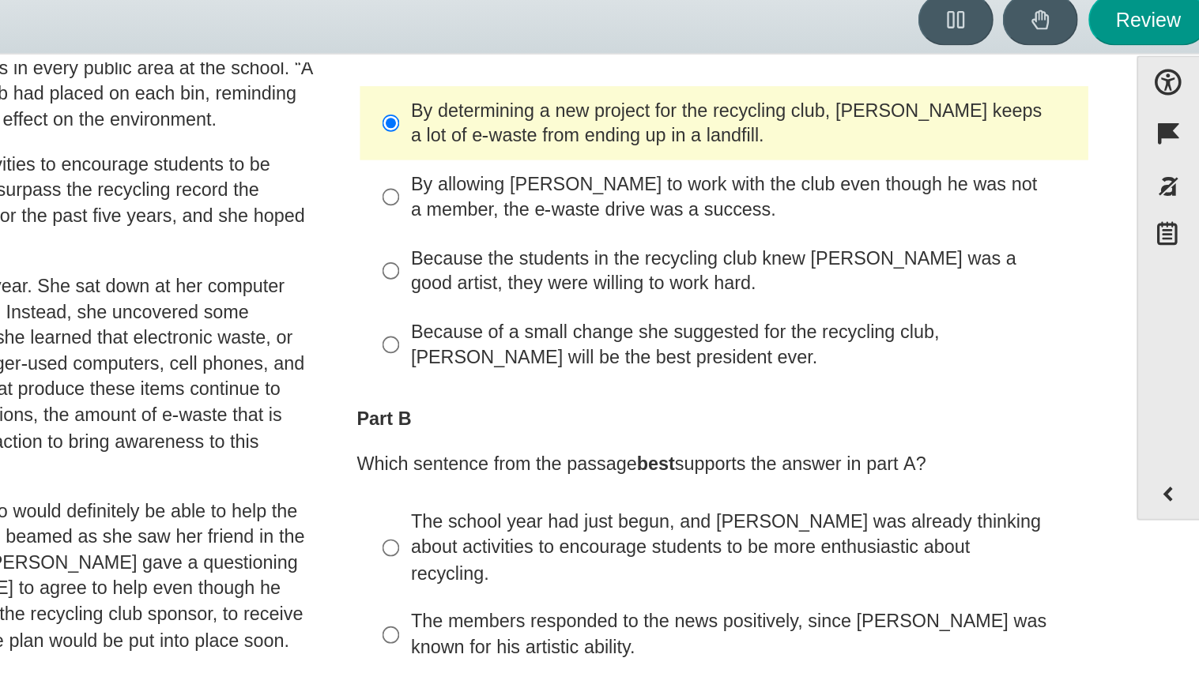
click at [976, 274] on div "Because of a small change she suggested for the recycling club, Scarlett will b…" at bounding box center [908, 274] width 399 height 31
click at [702, 274] on input "Because of a small change she suggested for the recycling club, Scarlett will b…" at bounding box center [697, 274] width 10 height 44
radio input "true"
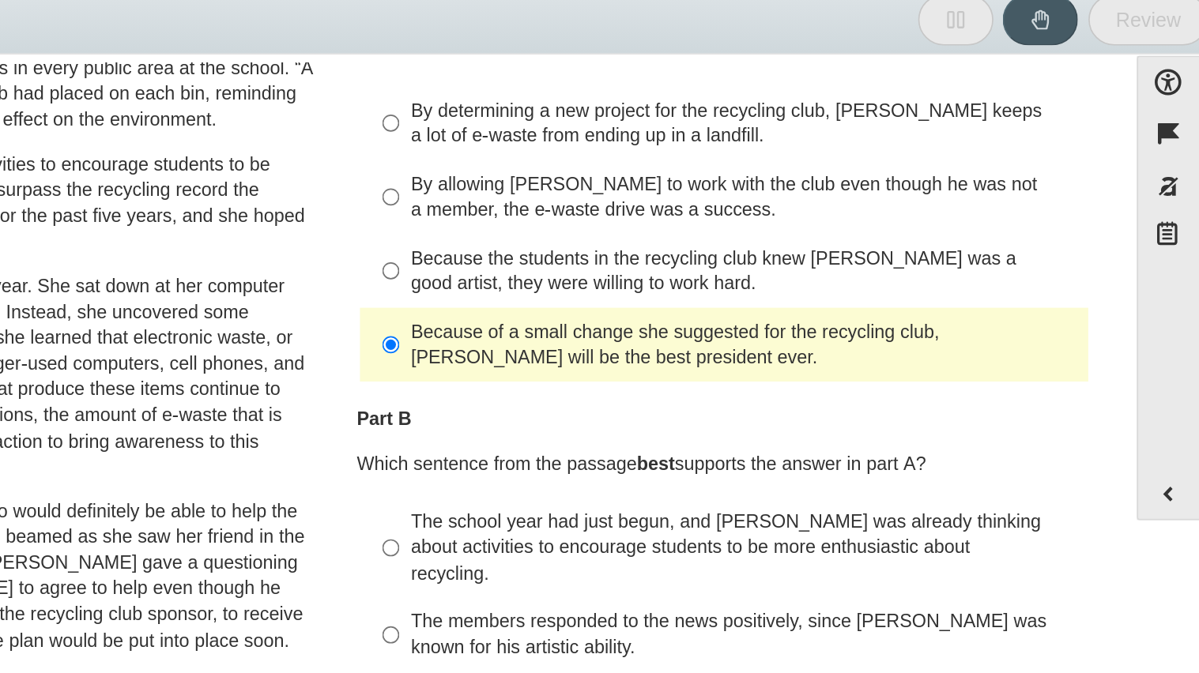
click at [823, 134] on div "By determining a new project for the recycling club, Scarlett keeps a lot of e-…" at bounding box center [908, 141] width 399 height 31
click at [702, 134] on input "By determining a new project for the recycling club, Scarlett keeps a lot of e-…" at bounding box center [697, 141] width 10 height 44
radio input "true"
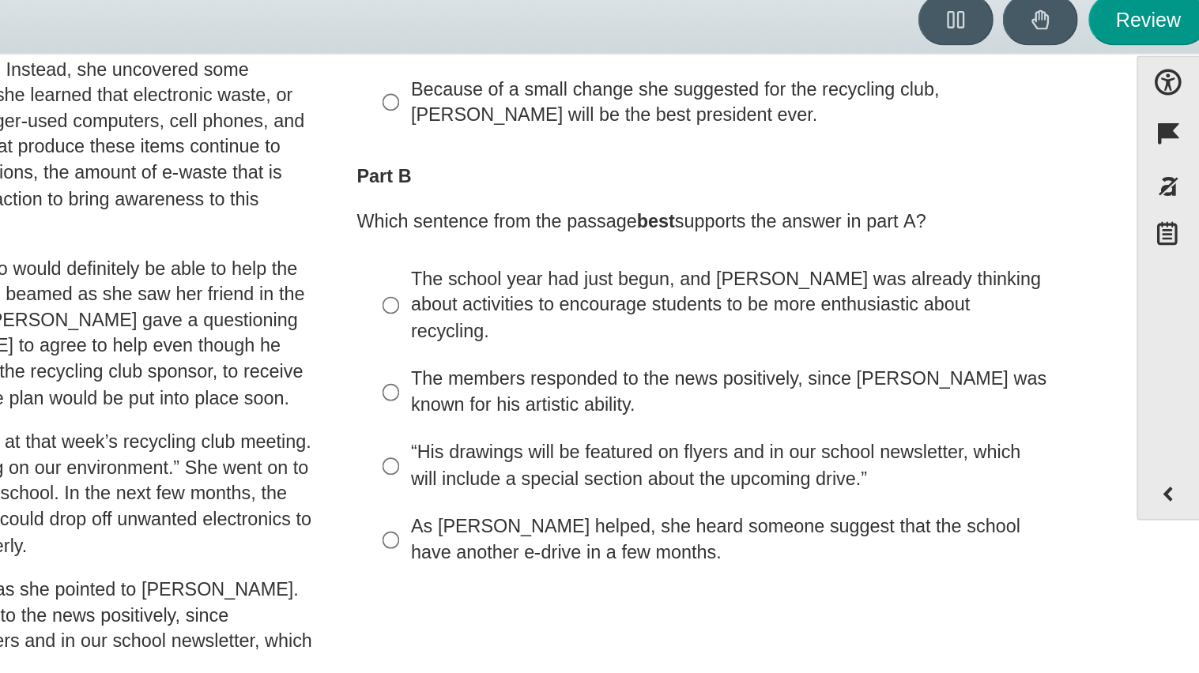
scroll to position [248, 0]
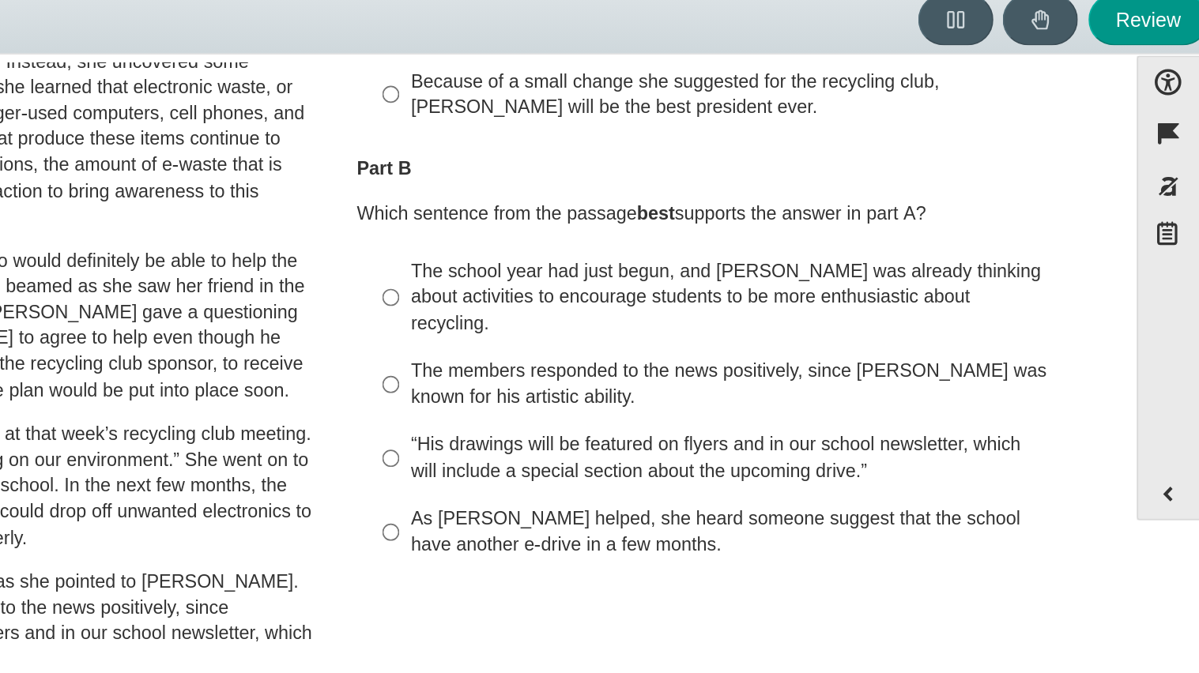
click at [797, 378] on div "As Scarlett helped, she heard someone suggest that the school have another e-dr…" at bounding box center [908, 386] width 399 height 31
click at [702, 378] on input "As Scarlett helped, she heard someone suggest that the school have another e-dr…" at bounding box center [697, 386] width 10 height 44
radio input "true"
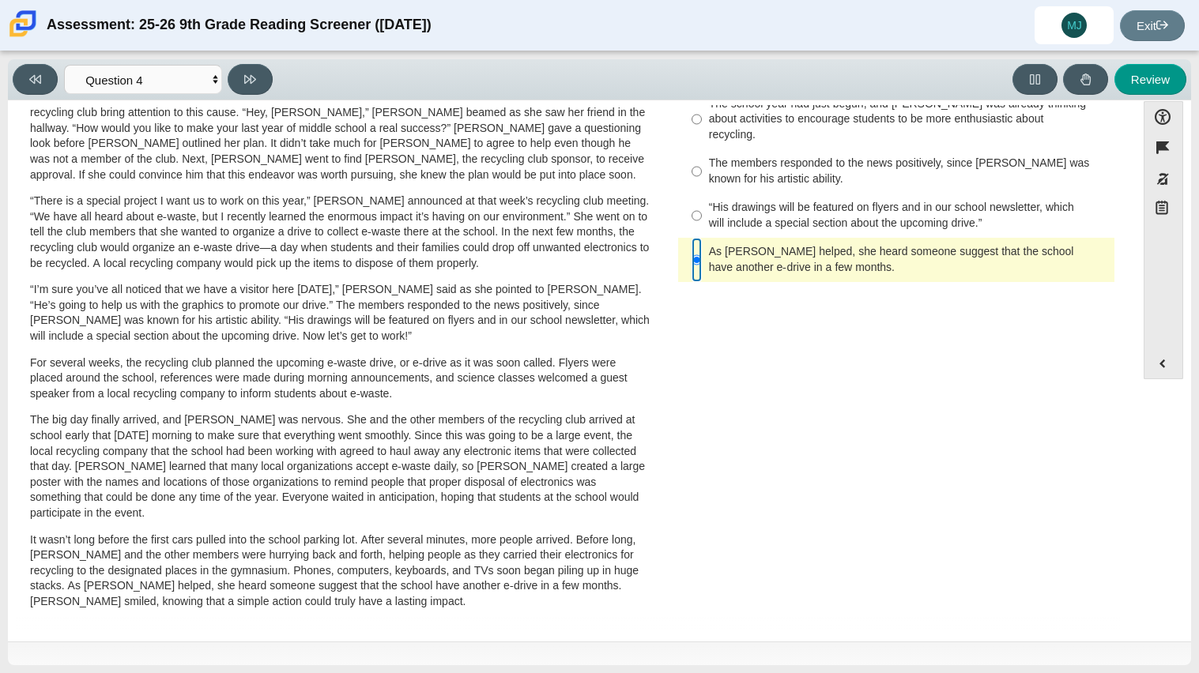
scroll to position [0, 0]
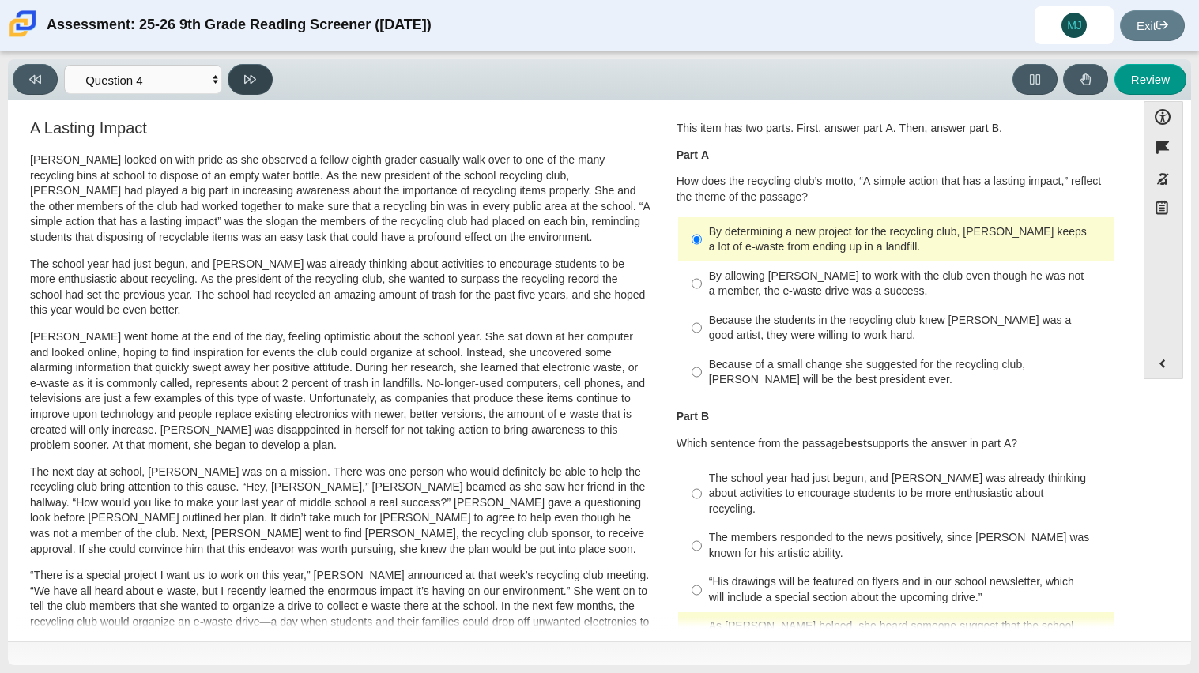
click at [264, 86] on button at bounding box center [250, 79] width 45 height 31
select select "e41f1a79-e29f-4095-8030-a53364015bed"
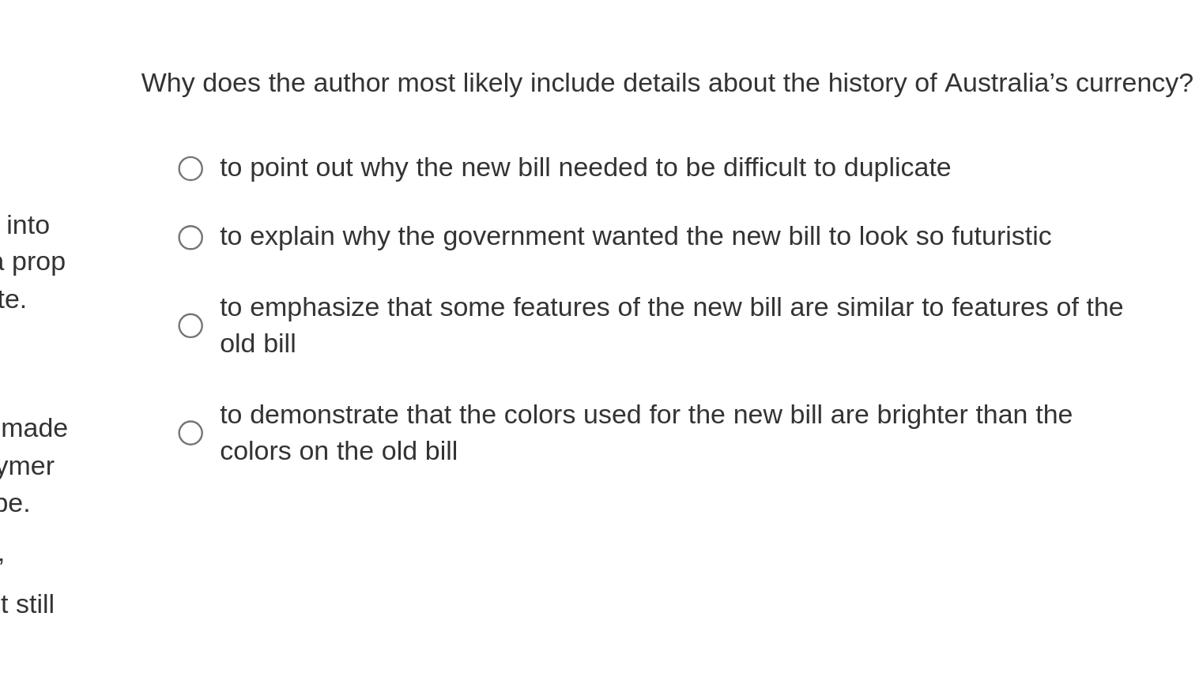
click at [970, 204] on div "to explain why the government wanted the new bill to look so futuristic" at bounding box center [908, 199] width 399 height 16
click at [702, 204] on input "to explain why the government wanted the new bill to look so futuristic to expl…" at bounding box center [697, 199] width 10 height 28
radio input "true"
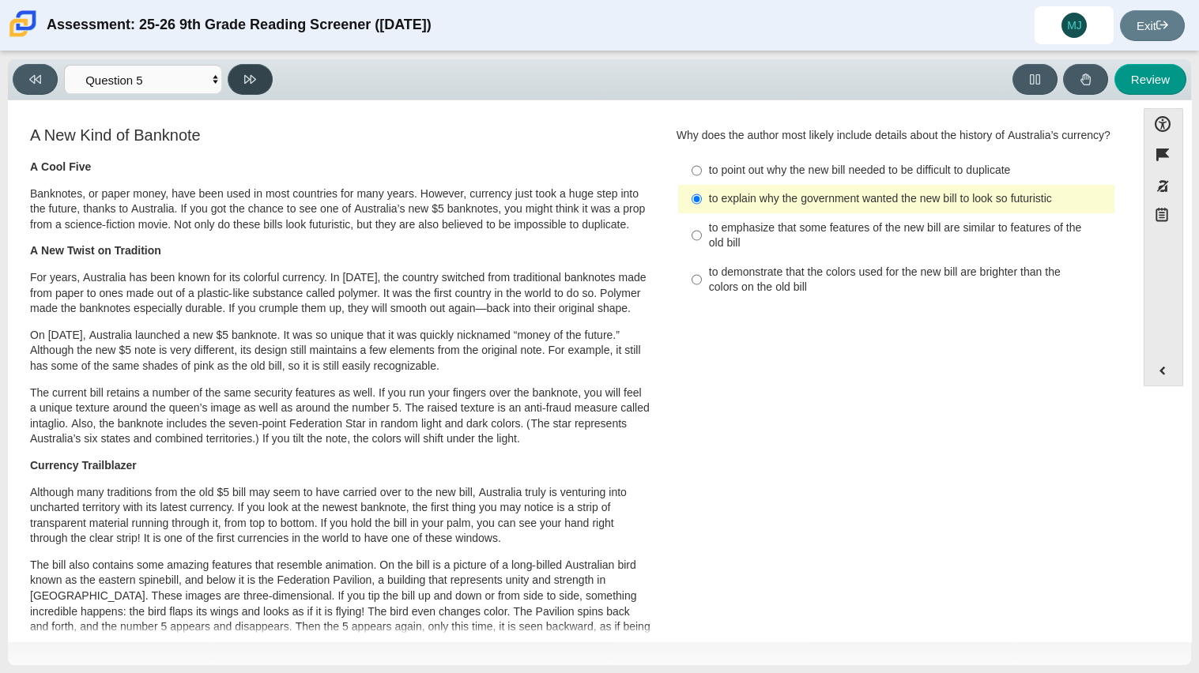
click at [254, 85] on button at bounding box center [250, 79] width 45 height 31
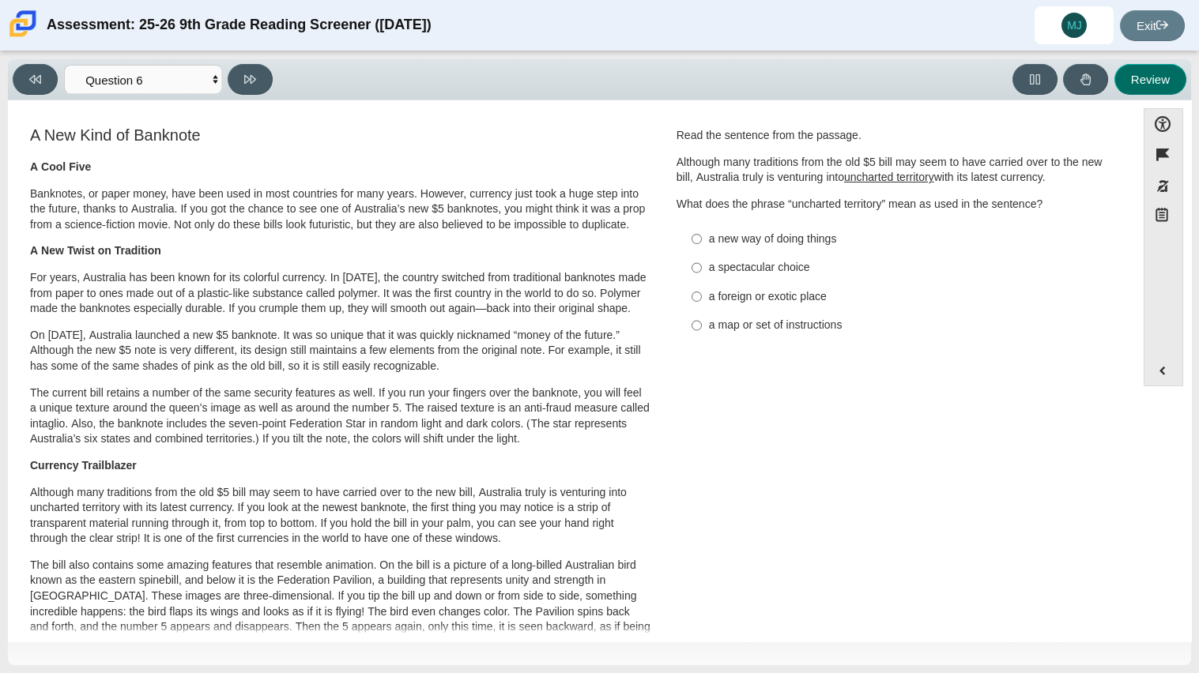
click at [1142, 79] on button "Review" at bounding box center [1150, 79] width 72 height 31
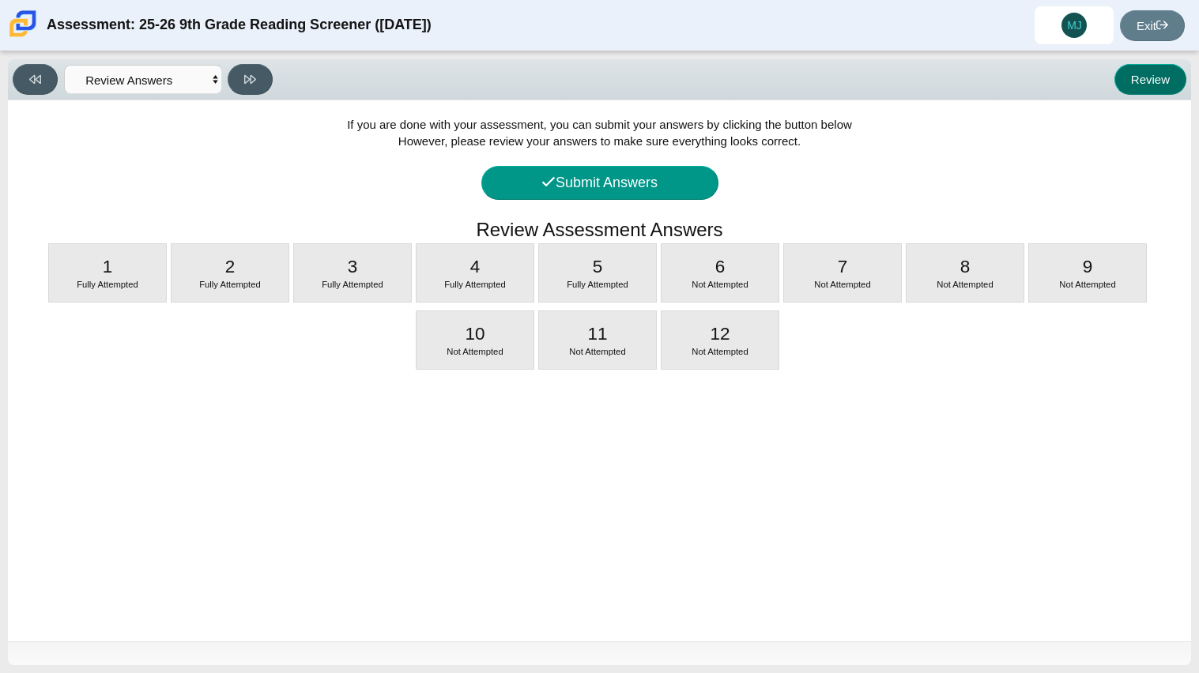
click at [1141, 79] on button "Review" at bounding box center [1150, 79] width 72 height 31
click at [752, 275] on div "6 Not Attempted" at bounding box center [719, 273] width 117 height 58
select select "69146e31-7b3d-4a3e-9ce6-f30c24342ae0"
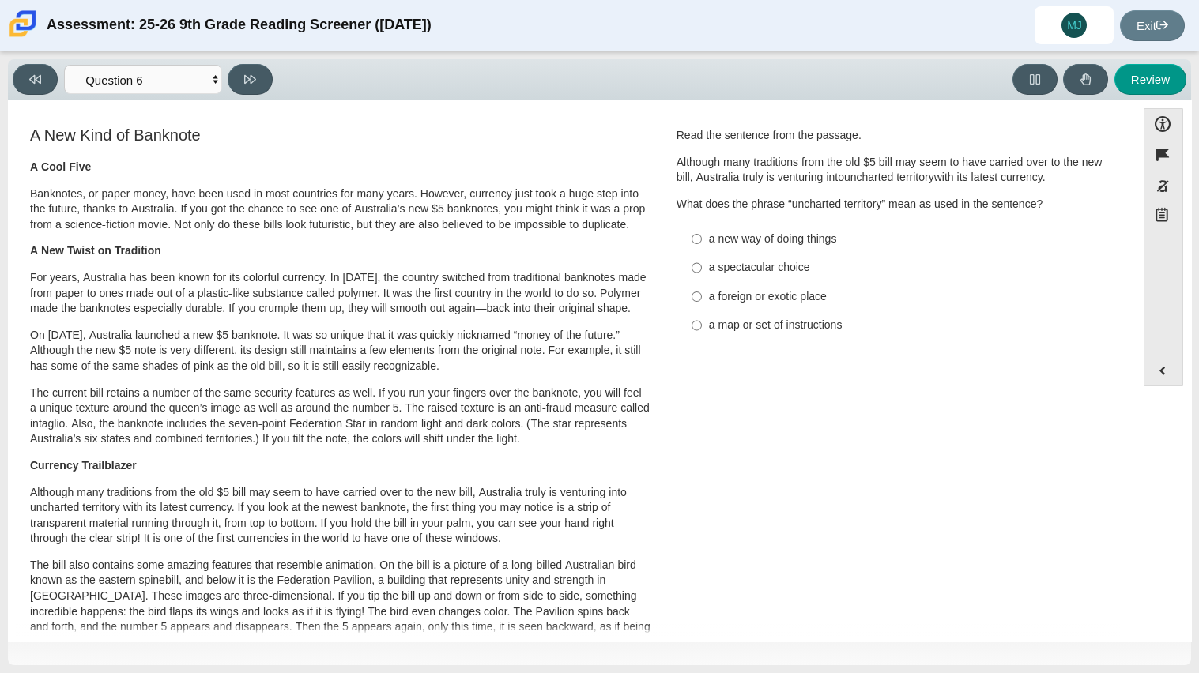
click at [799, 241] on div "a new way of doing things" at bounding box center [908, 240] width 399 height 16
click at [702, 241] on input "a new way of doing things a new way of doing things" at bounding box center [697, 238] width 10 height 28
radio input "true"
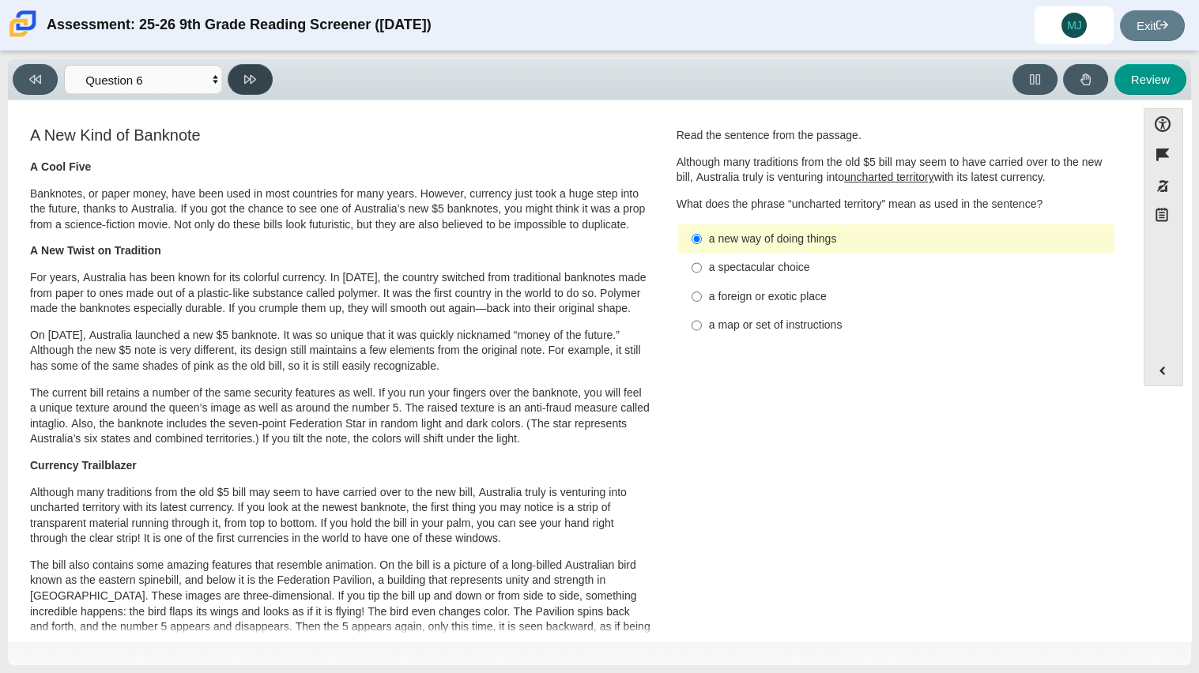
click at [247, 80] on icon at bounding box center [250, 79] width 12 height 9
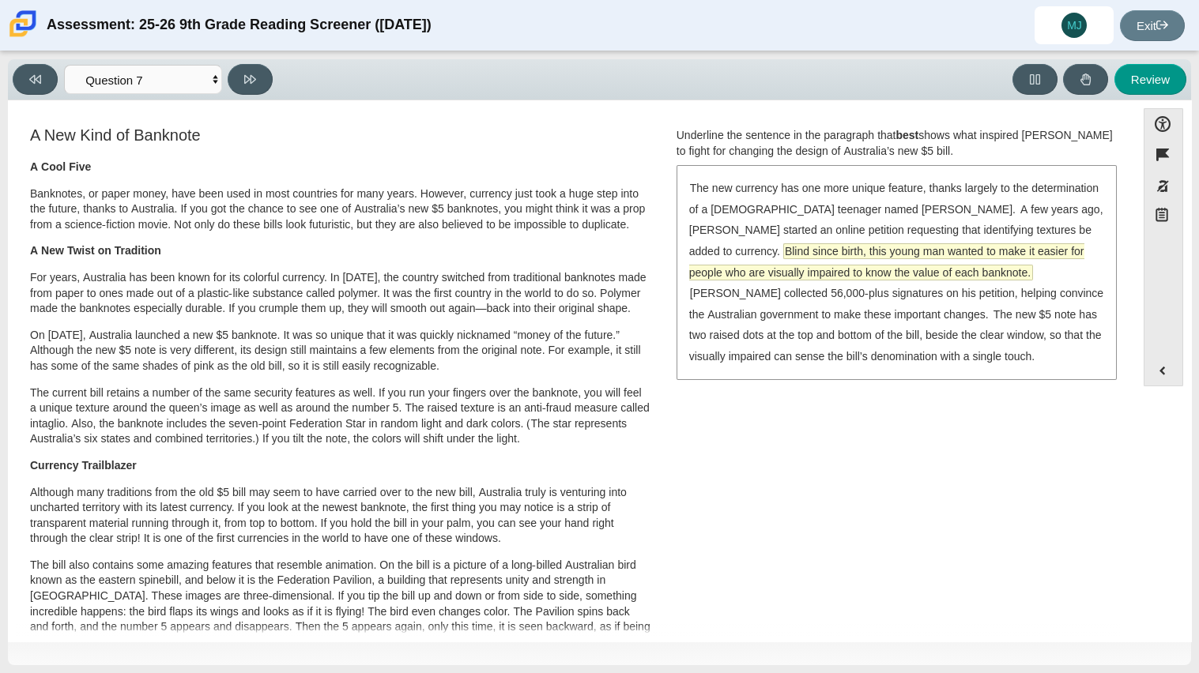
click at [1051, 244] on span "Blind since birth, this young man wanted to make it easier for people who are v…" at bounding box center [886, 262] width 395 height 36
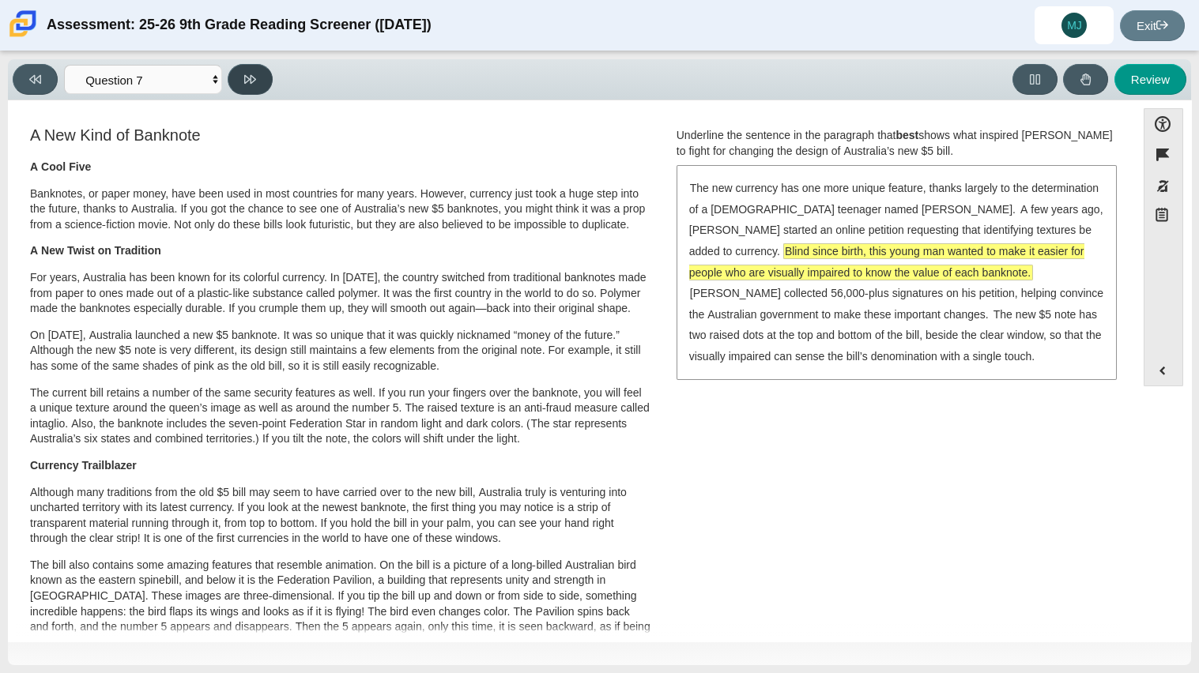
click at [253, 84] on icon at bounding box center [250, 79] width 12 height 12
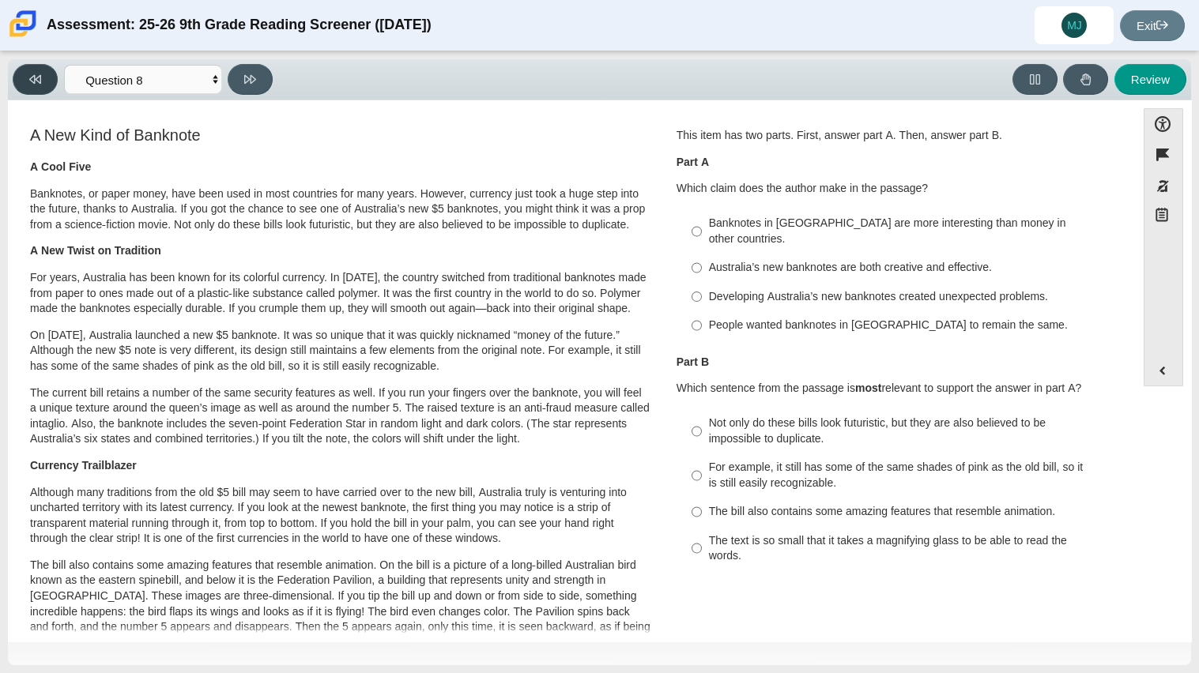
click at [38, 66] on button at bounding box center [35, 79] width 45 height 31
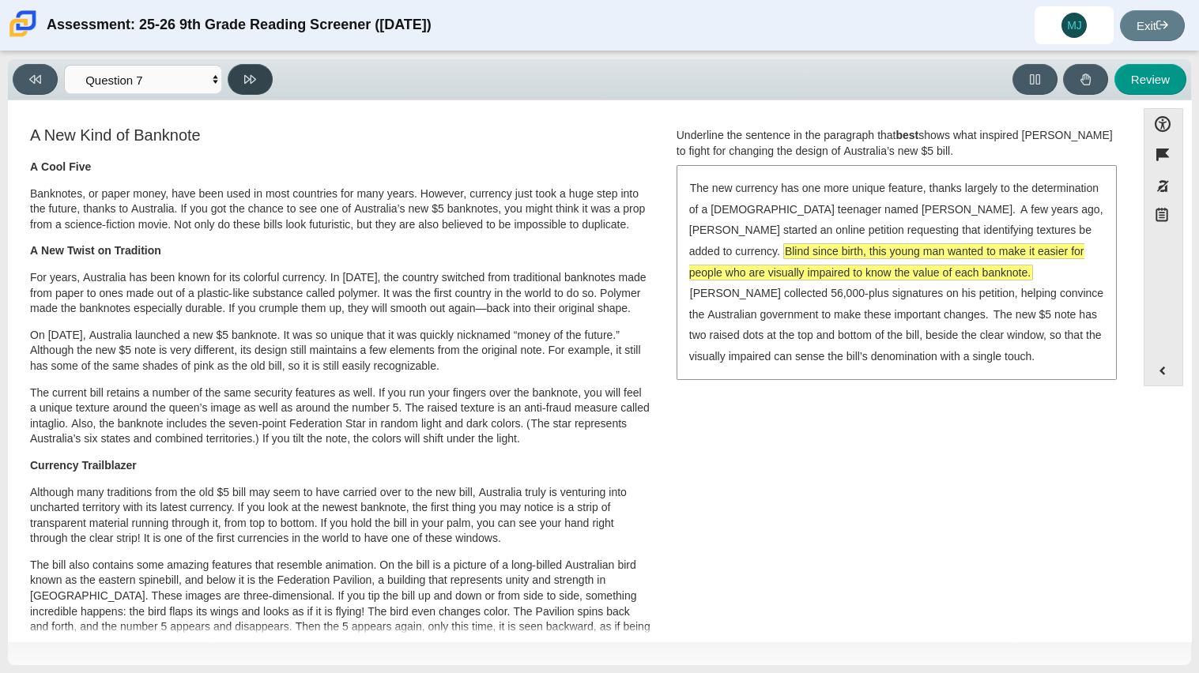
click at [255, 77] on icon at bounding box center [250, 79] width 12 height 9
select select "ea8338c2-a6a3-418e-a305-2b963b54a290"
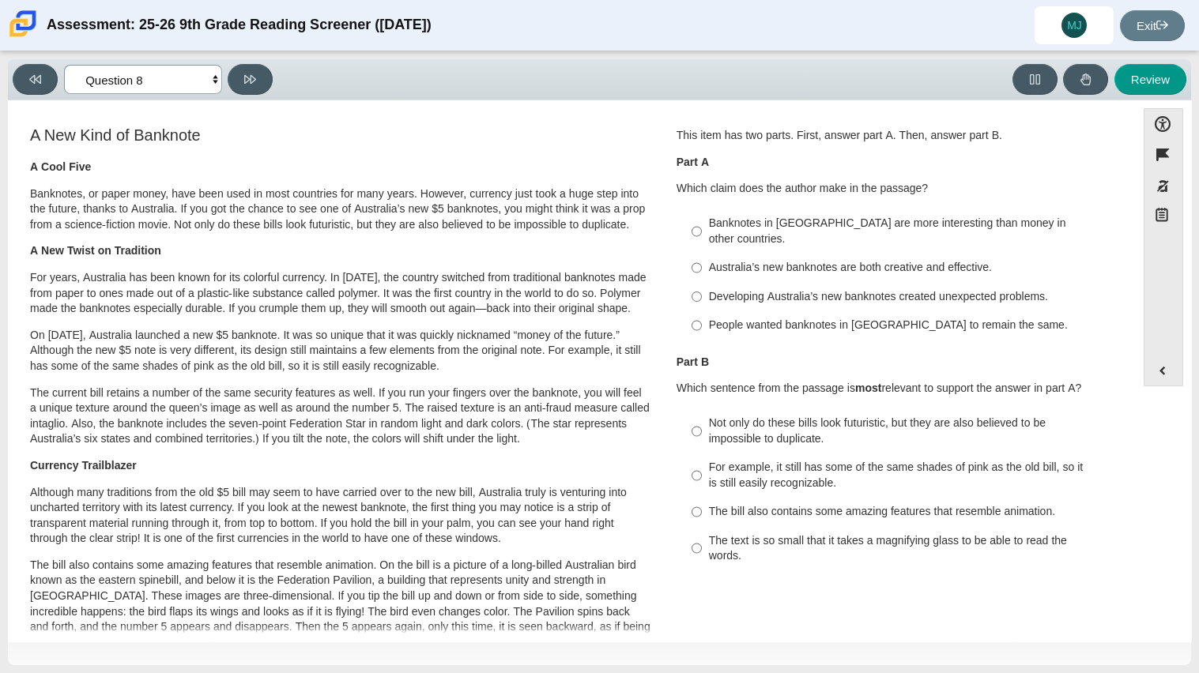
click at [183, 82] on select "Questions Question 1 Question 2 Question 3 Question 4 Question 5 Question 6 Que…" at bounding box center [143, 79] width 158 height 29
click at [185, 79] on select "Questions Question 1 Question 2 Question 3 Question 4 Question 5 Question 6 Que…" at bounding box center [143, 79] width 158 height 29
click at [376, 124] on div "A New Kind of Banknote A Cool Five Banknotes, or paper money, have been used in…" at bounding box center [340, 574] width 625 height 901
click at [123, 78] on select "Questions Question 1 Question 2 Question 3 Question 4 Question 5 Question 6 Que…" at bounding box center [143, 79] width 158 height 29
click at [126, 78] on select "Questions Question 1 Question 2 Question 3 Question 4 Question 5 Question 6 Que…" at bounding box center [143, 79] width 158 height 29
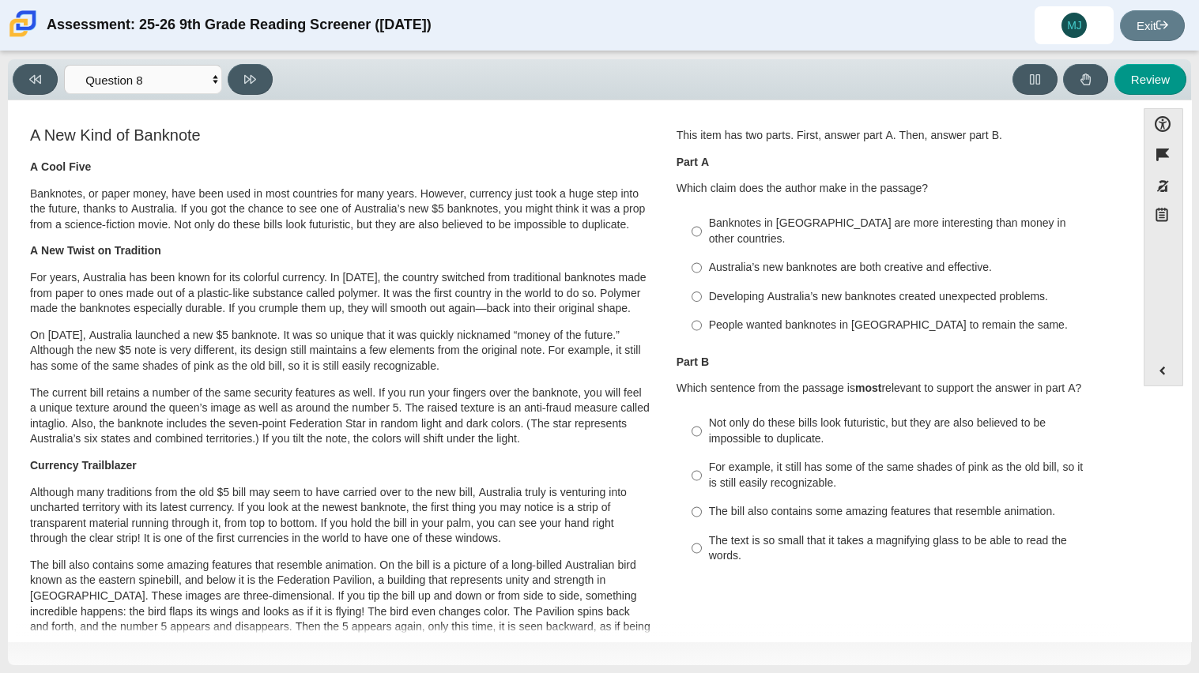
drag, startPoint x: 669, startPoint y: 161, endPoint x: 711, endPoint y: 159, distance: 42.7
click at [711, 159] on div "Question 1 This item has two parts. First, answer part A. Then, answer part B. …" at bounding box center [896, 353] width 463 height 458
click at [711, 159] on p "Part A" at bounding box center [896, 163] width 439 height 16
drag, startPoint x: 711, startPoint y: 159, endPoint x: 660, endPoint y: 153, distance: 51.8
click at [665, 153] on div "Question 1 This item has two parts. First, answer part A. Then, answer part B. …" at bounding box center [896, 353] width 463 height 458
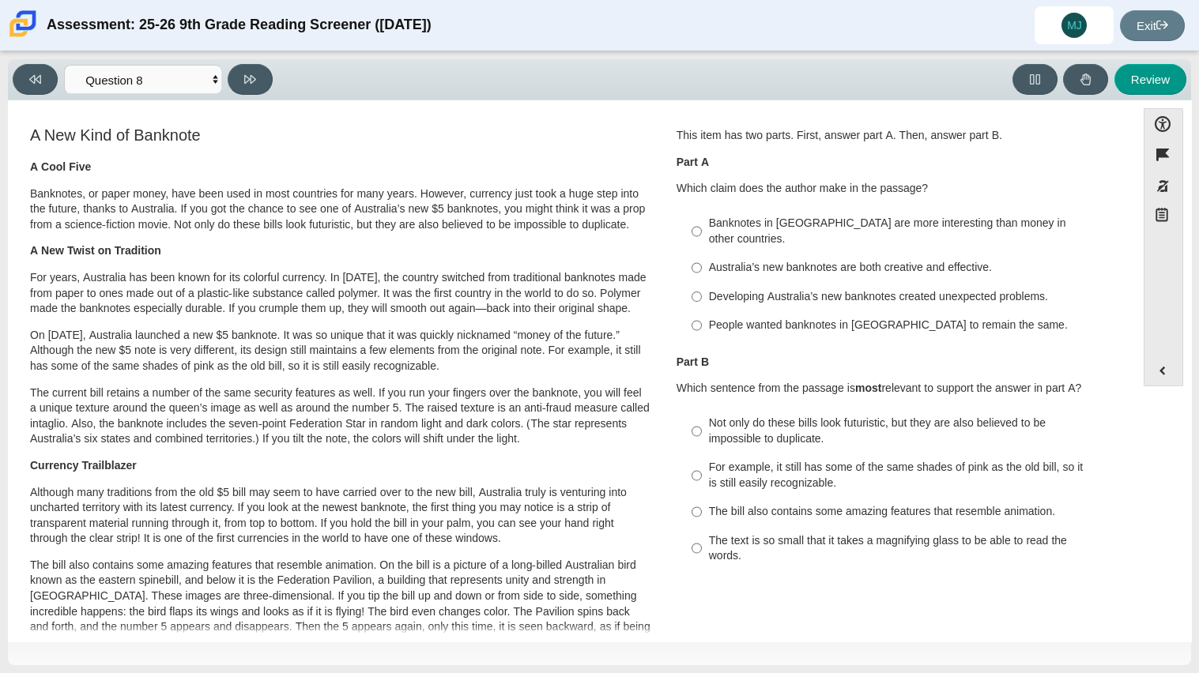
click at [665, 153] on div "Question 1 This item has two parts. First, answer part A. Then, answer part B. …" at bounding box center [896, 353] width 463 height 458
drag, startPoint x: 660, startPoint y: 153, endPoint x: 1057, endPoint y: 222, distance: 402.8
click at [1057, 222] on div "Question 1 This item has two parts. First, answer part A. Then, answer part B. …" at bounding box center [896, 353] width 463 height 458
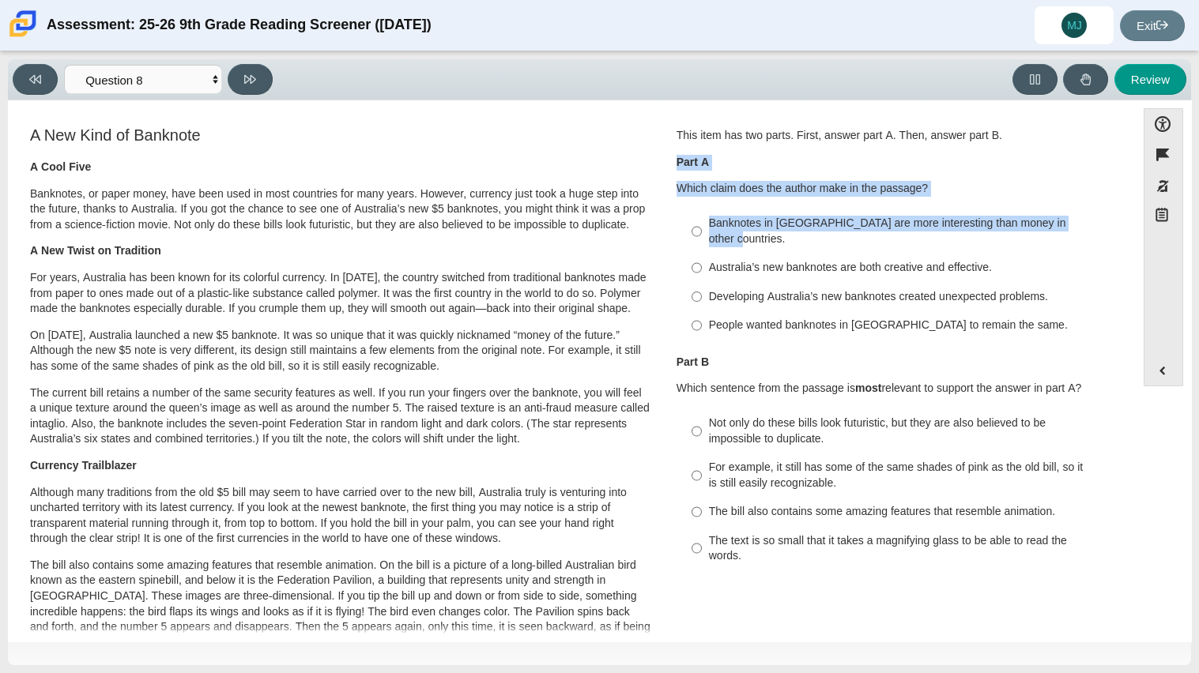
click at [980, 164] on p "Part A" at bounding box center [896, 163] width 439 height 16
drag, startPoint x: 601, startPoint y: 122, endPoint x: 880, endPoint y: 160, distance: 282.3
click at [880, 160] on div "Feature A New Kind of Banknote A Cool Five Banknotes, or paper money, have been…" at bounding box center [572, 579] width 1112 height 934
click at [880, 160] on p "Part A" at bounding box center [896, 163] width 439 height 16
drag, startPoint x: 880, startPoint y: 160, endPoint x: 684, endPoint y: 115, distance: 200.9
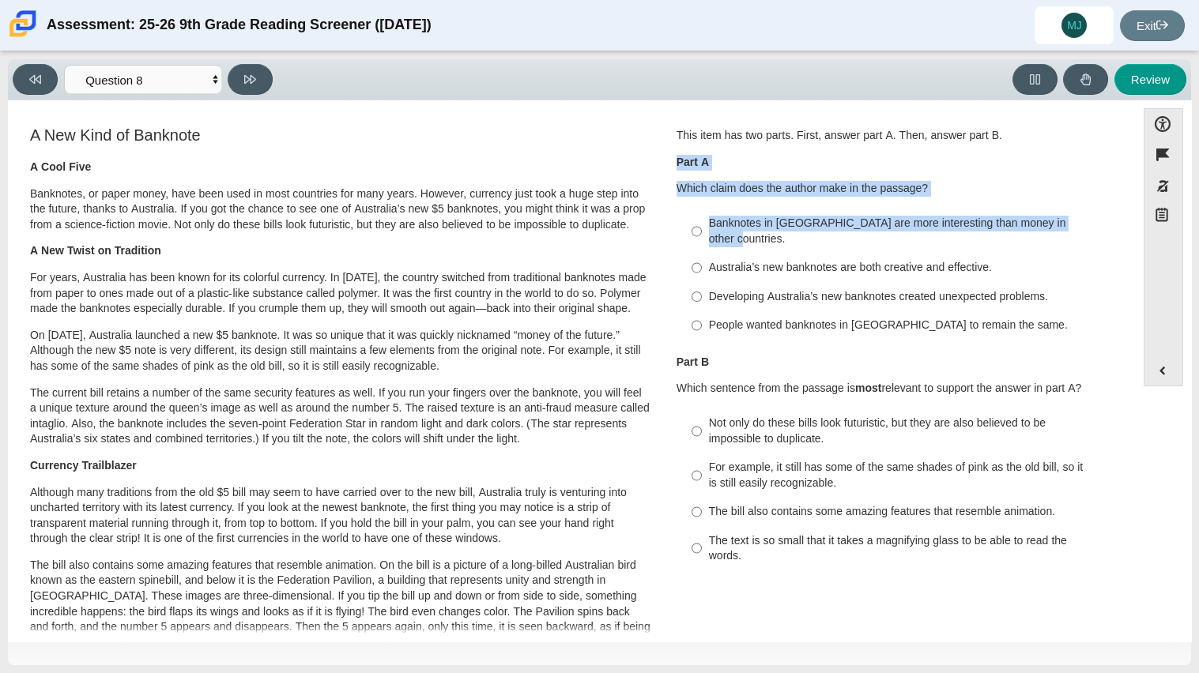
click at [684, 115] on div "Feature A New Kind of Banknote A Cool Five Banknotes, or paper money, have been…" at bounding box center [572, 579] width 1112 height 934
click at [692, 122] on div "Feature A New Kind of Banknote A Cool Five Banknotes, or paper money, have been…" at bounding box center [572, 579] width 1112 height 934
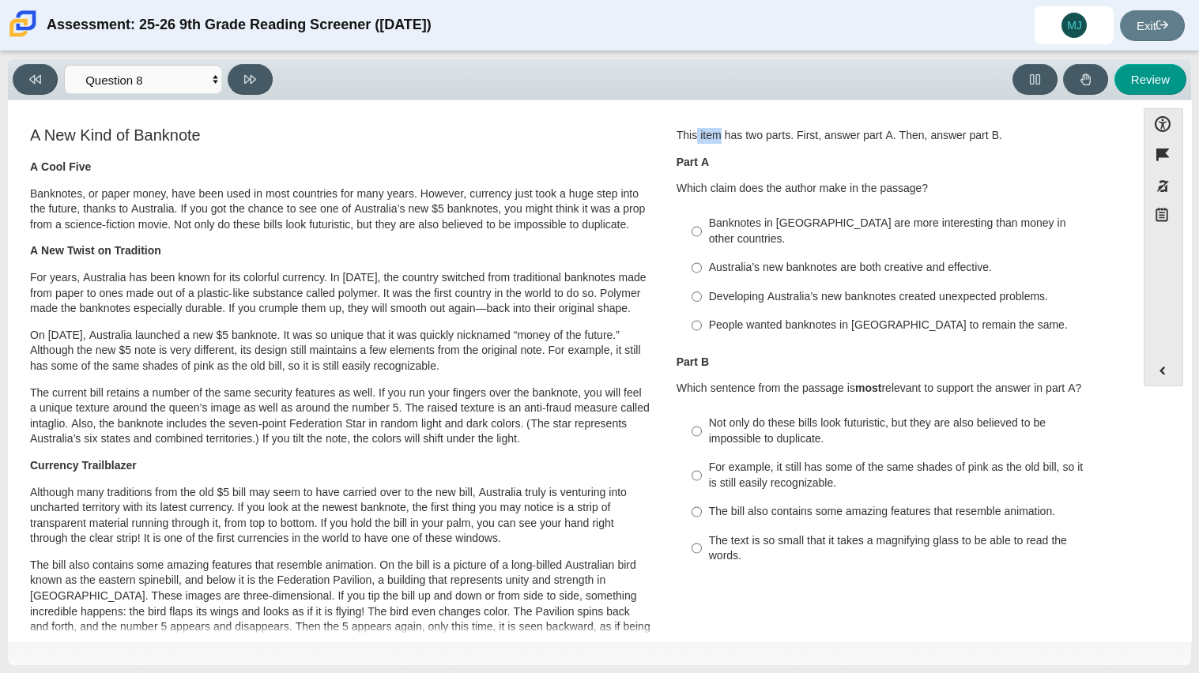
drag, startPoint x: 688, startPoint y: 119, endPoint x: 711, endPoint y: 134, distance: 28.5
click at [711, 134] on div "Feature A New Kind of Banknote A Cool Five Banknotes, or paper money, have been…" at bounding box center [572, 579] width 1112 height 934
click at [656, 115] on div "Feature A New Kind of Banknote A Cool Five Banknotes, or paper money, have been…" at bounding box center [572, 579] width 1112 height 934
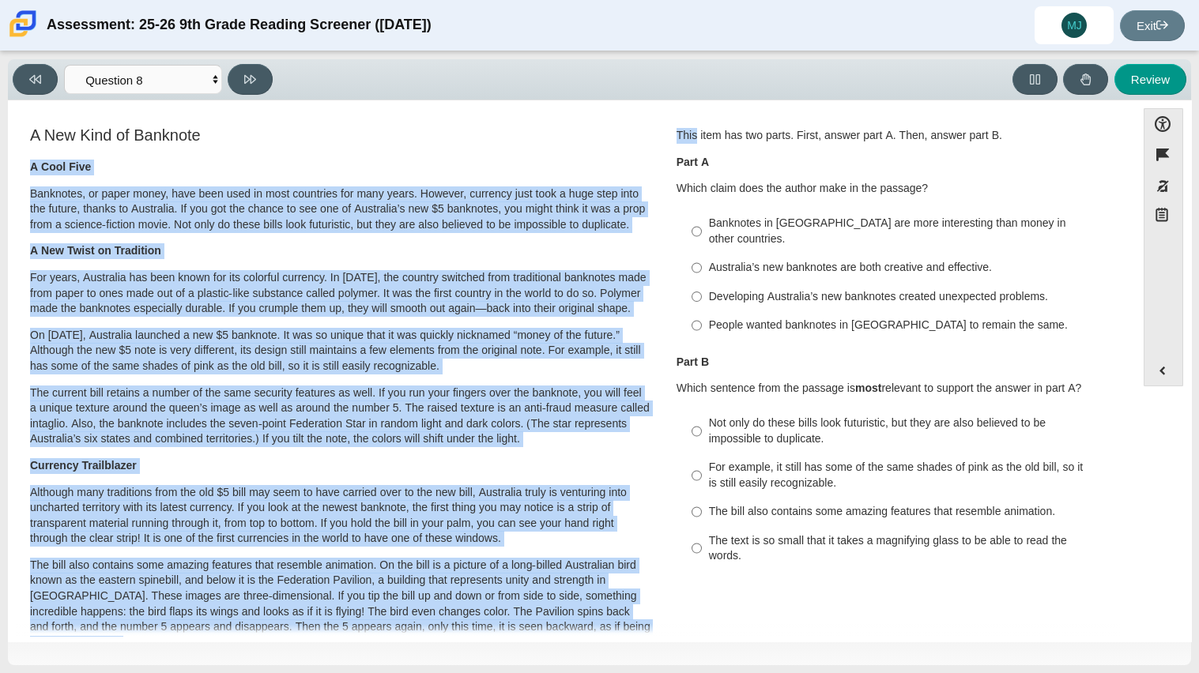
drag, startPoint x: 656, startPoint y: 115, endPoint x: 690, endPoint y: 128, distance: 36.5
click at [690, 128] on div "Feature A New Kind of Banknote A Cool Five Banknotes, or paper money, have been…" at bounding box center [572, 579] width 1112 height 934
click at [684, 125] on div "This item has two parts. First, answer part A. Then, answer part B. Part A Whic…" at bounding box center [896, 232] width 439 height 217
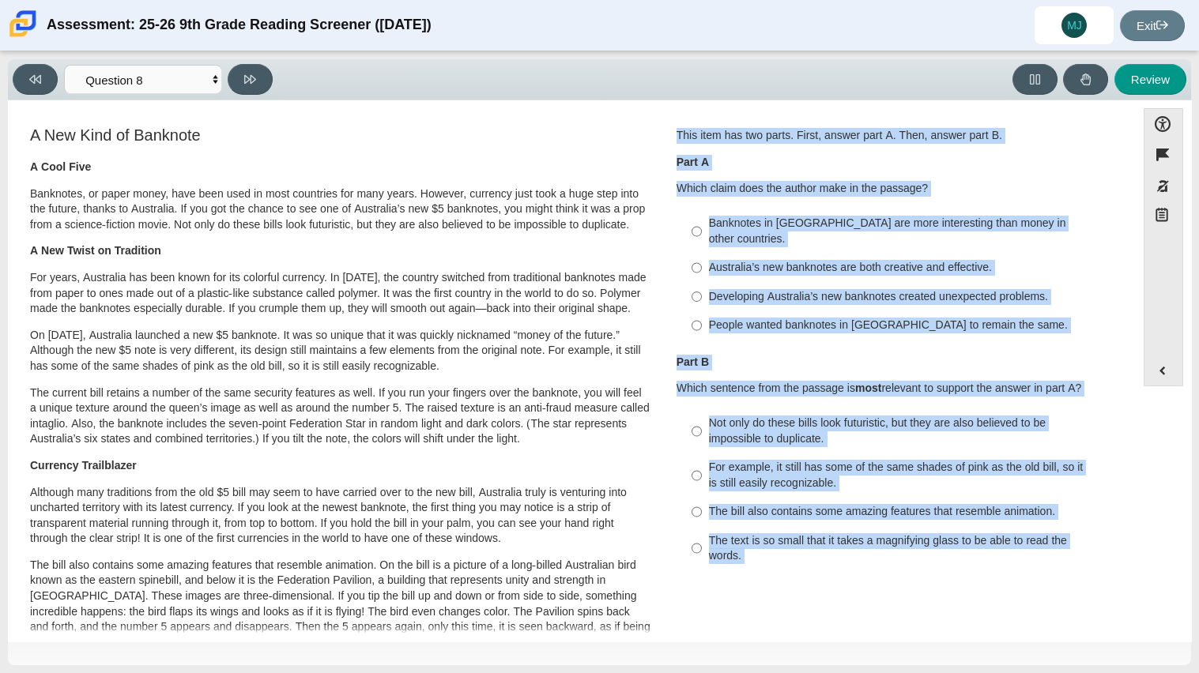
drag, startPoint x: 673, startPoint y: 118, endPoint x: 852, endPoint y: 591, distance: 506.2
click at [852, 591] on div "Feature A New Kind of Banknote A Cool Five Banknotes, or paper money, have been…" at bounding box center [572, 579] width 1112 height 934
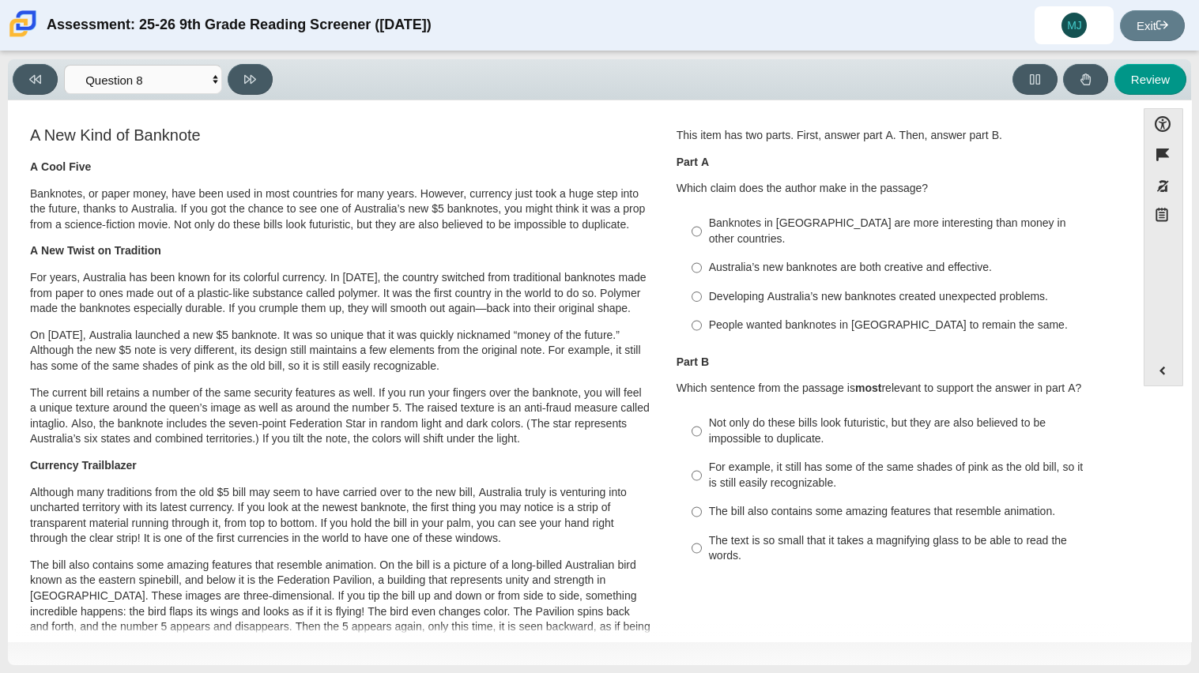
click at [852, 591] on div "A New Kind of Banknote A Cool Five Banknotes, or paper money, have been used in…" at bounding box center [572, 579] width 1112 height 910
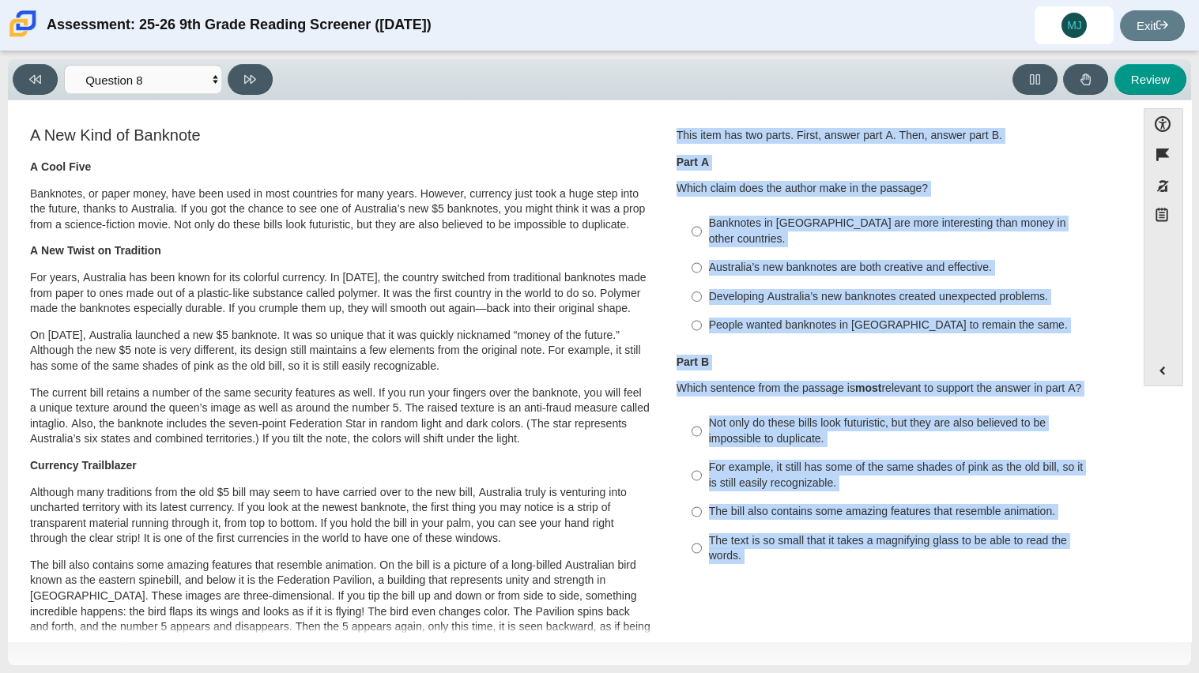
drag, startPoint x: 852, startPoint y: 587, endPoint x: 672, endPoint y: 117, distance: 503.6
click at [672, 117] on div "Feature A New Kind of Banknote A Cool Five Banknotes, or paper money, have been…" at bounding box center [572, 579] width 1112 height 934
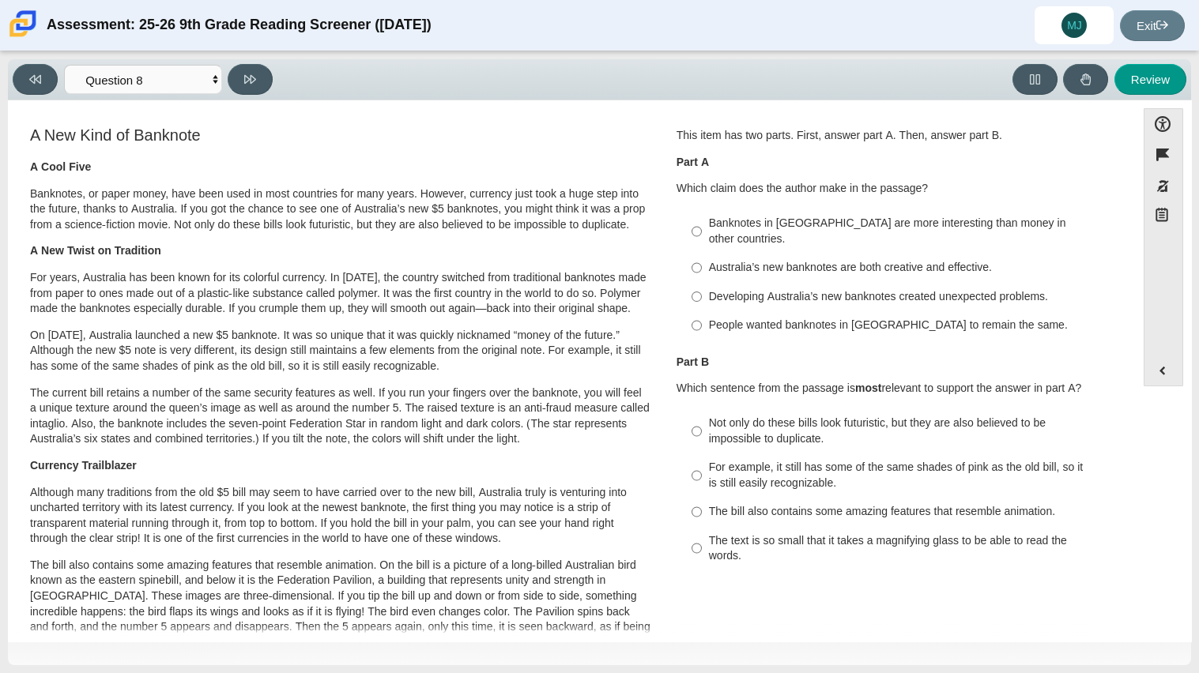
click at [809, 289] on div "Developing Australia’s new banknotes created unexpected problems." at bounding box center [908, 297] width 399 height 16
click at [702, 282] on input "Developing Australia’s new banknotes created unexpected problems. Developing Au…" at bounding box center [697, 296] width 10 height 28
radio input "true"
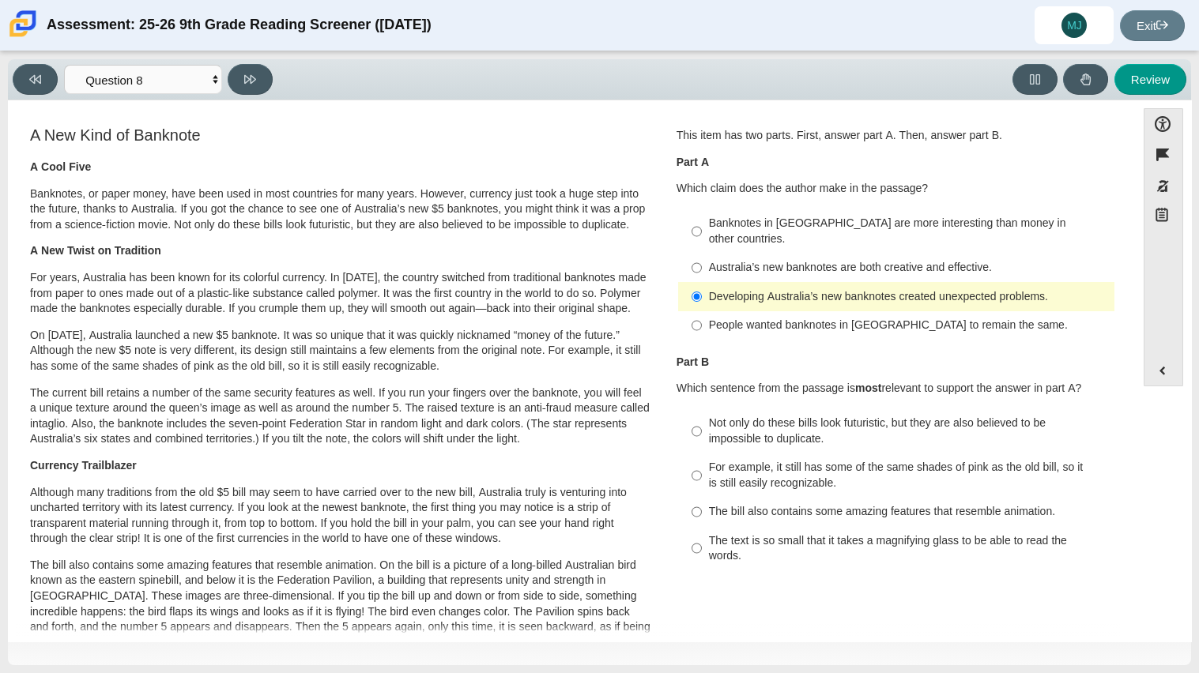
click at [859, 260] on div "Australia’s new banknotes are both creative and effective." at bounding box center [908, 268] width 399 height 16
click at [702, 254] on input "Australia’s new banknotes are both creative and effective. Australia’s new bank…" at bounding box center [697, 268] width 10 height 28
radio input "true"
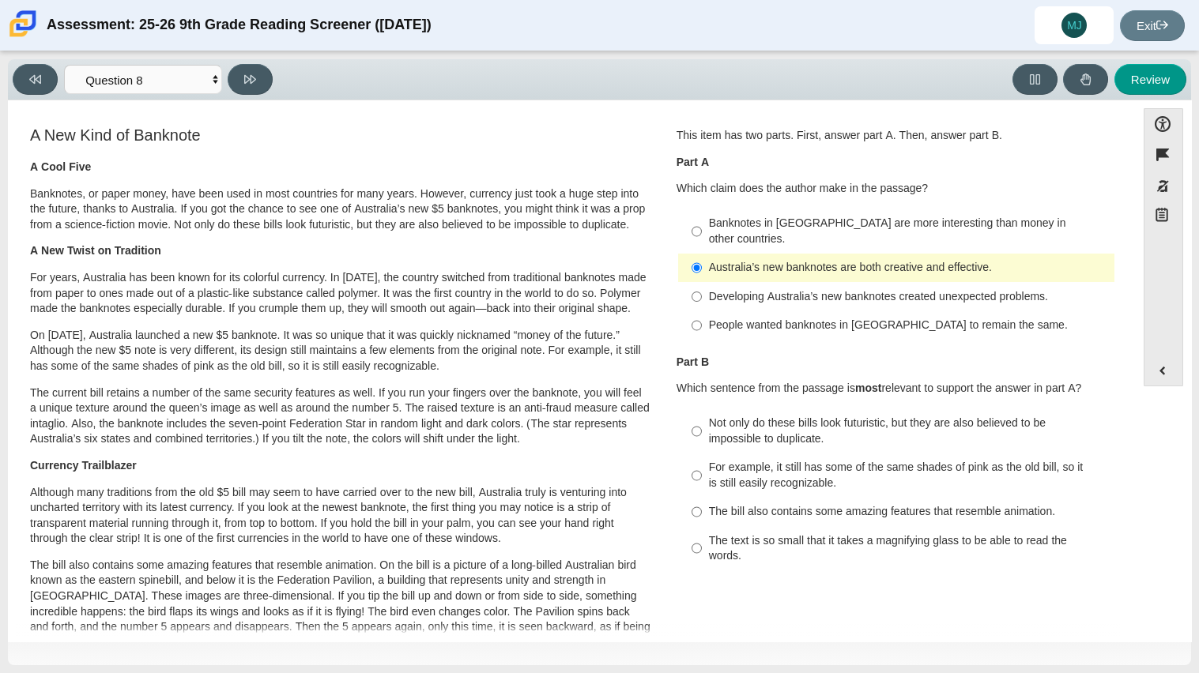
click at [980, 416] on div "Not only do these bills look futuristic, but they are also believed to be impos…" at bounding box center [908, 431] width 399 height 31
click at [702, 409] on input "Not only do these bills look futuristic, but they are also believed to be impos…" at bounding box center [697, 431] width 10 height 44
radio input "true"
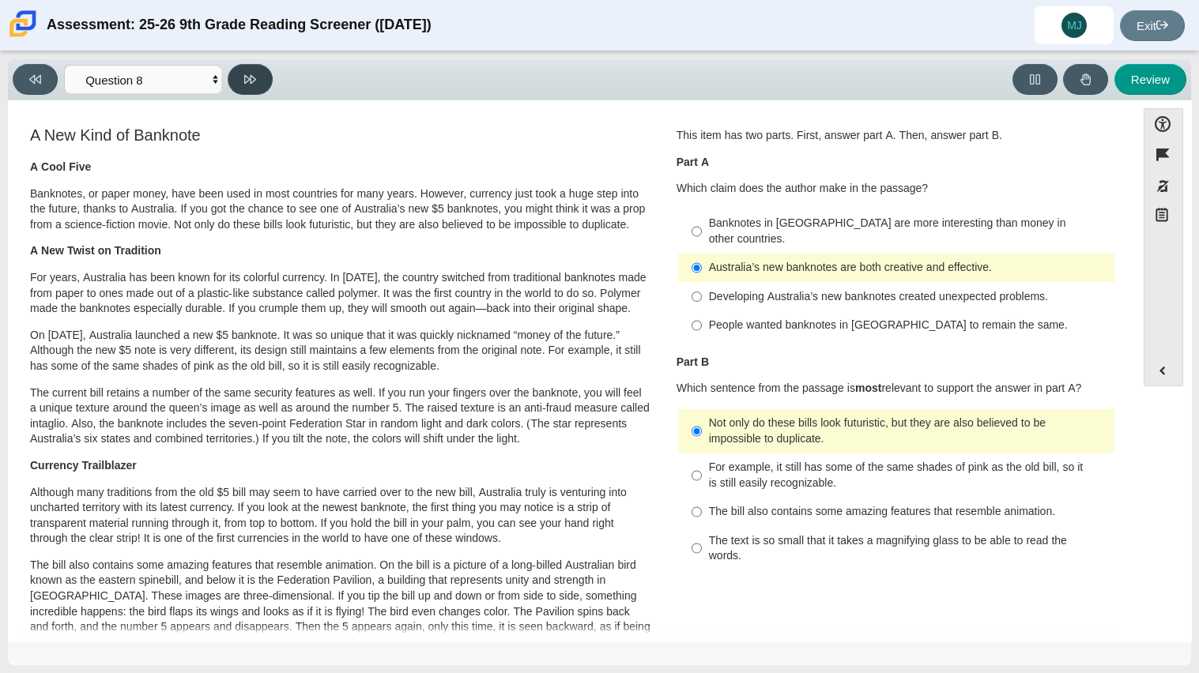
click at [247, 85] on button at bounding box center [250, 79] width 45 height 31
select select "89f058d6-b15c-4ef5-a4b3-fdaffb8868b6"
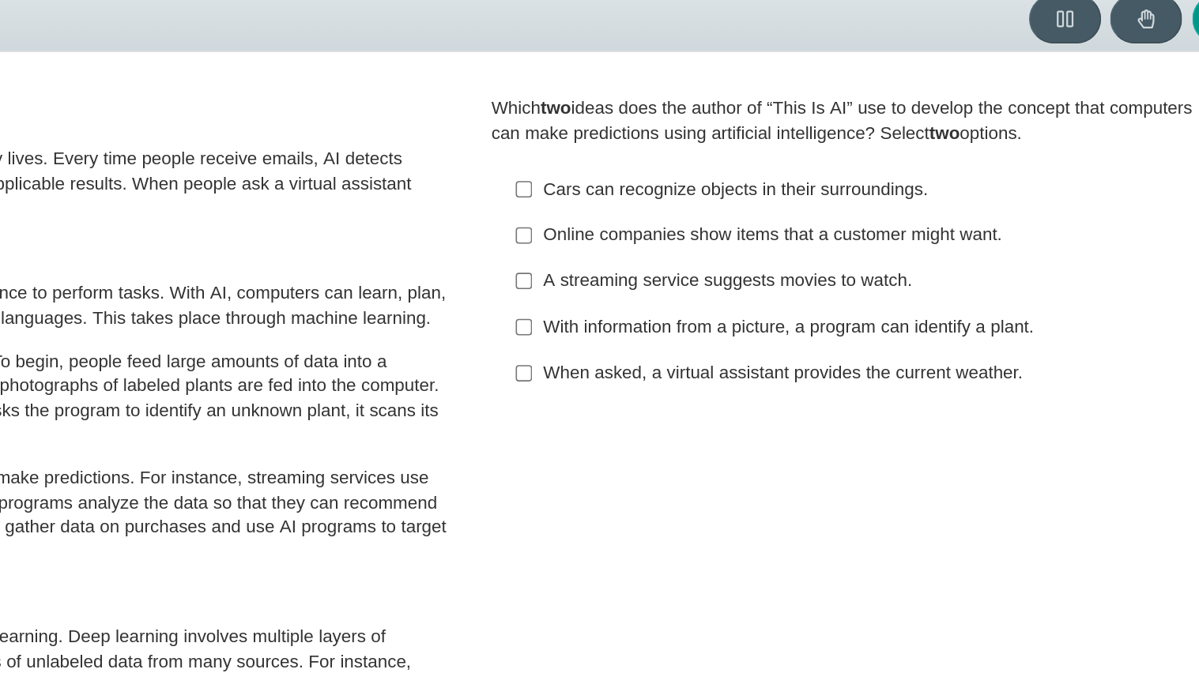
click at [874, 236] on div "A streaming service suggests movies to watch." at bounding box center [908, 244] width 399 height 16
click at [702, 236] on input "A streaming service suggests movies to watch. A streaming service suggests movi…" at bounding box center [697, 243] width 10 height 28
checkbox input "true"
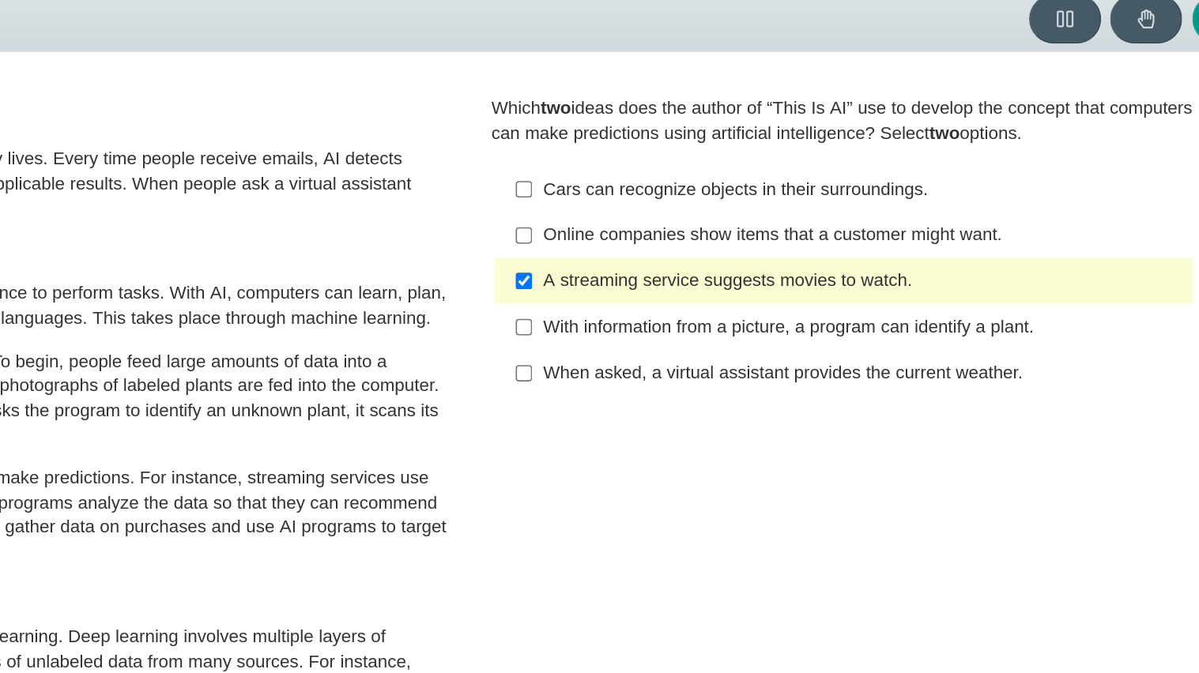
click at [898, 274] on div "With information from a picture, a program can identify a plant." at bounding box center [908, 273] width 399 height 16
click at [702, 274] on input "With information from a picture, a program can identify a plant. With informati…" at bounding box center [697, 272] width 10 height 28
checkbox input "true"
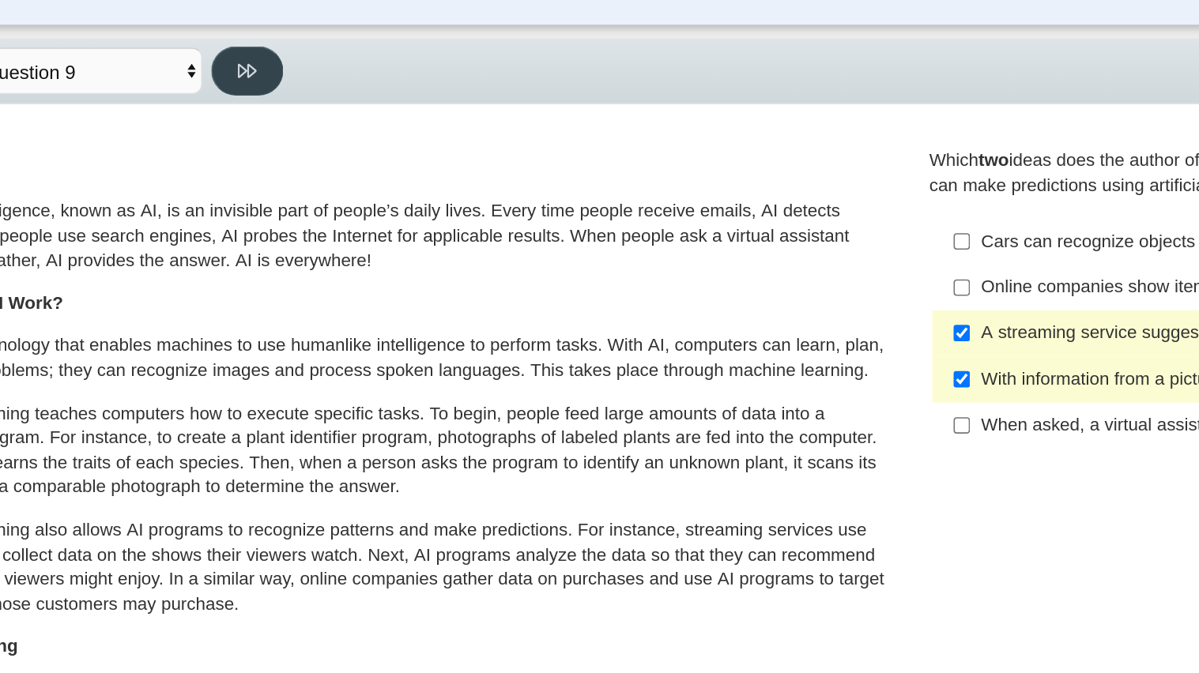
click at [241, 81] on button at bounding box center [250, 79] width 45 height 31
select select "cdf3c14e-a918-44d1-9b63-3db0fa81641e"
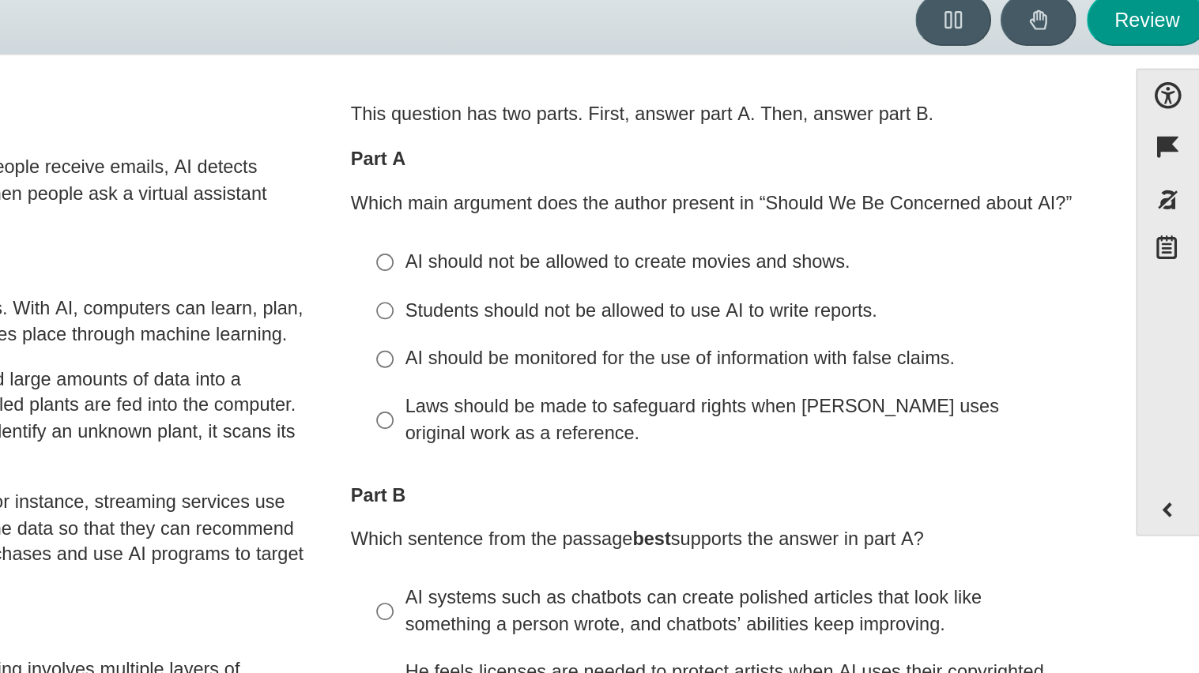
click at [884, 259] on div "Students should not be allowed to use AI to write reports." at bounding box center [908, 253] width 399 height 16
click at [702, 259] on input "Students should not be allowed to use AI to write reports. Students should not …" at bounding box center [697, 252] width 10 height 28
radio input "true"
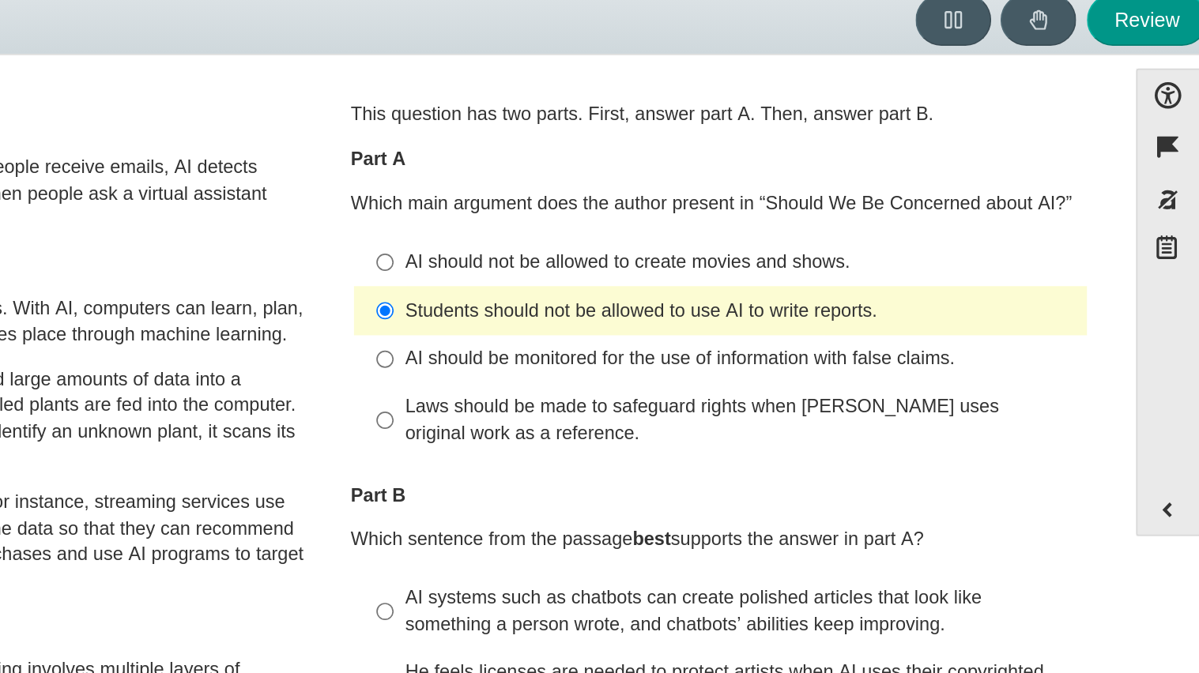
click at [883, 321] on div "Laws should be made to safeguard rights when AI uses original work as a referen…" at bounding box center [908, 317] width 399 height 31
click at [702, 321] on input "Laws should be made to safeguard rights when AI uses original work as a referen…" at bounding box center [697, 318] width 10 height 44
radio input "true"
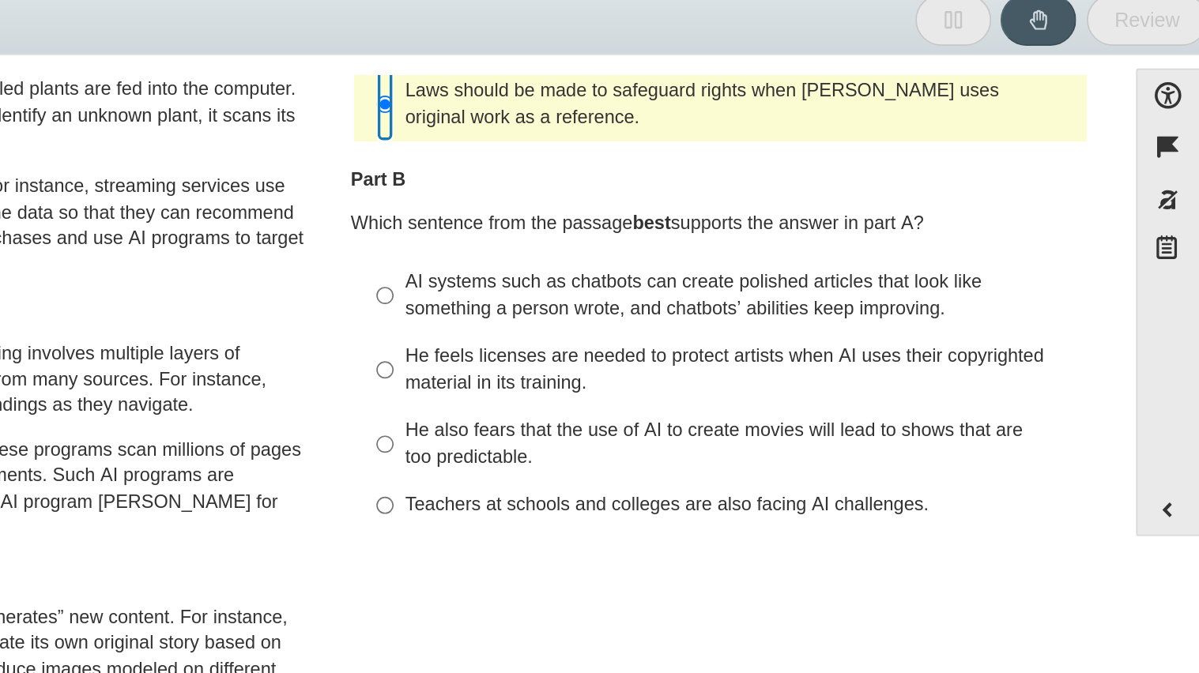
scroll to position [189, 0]
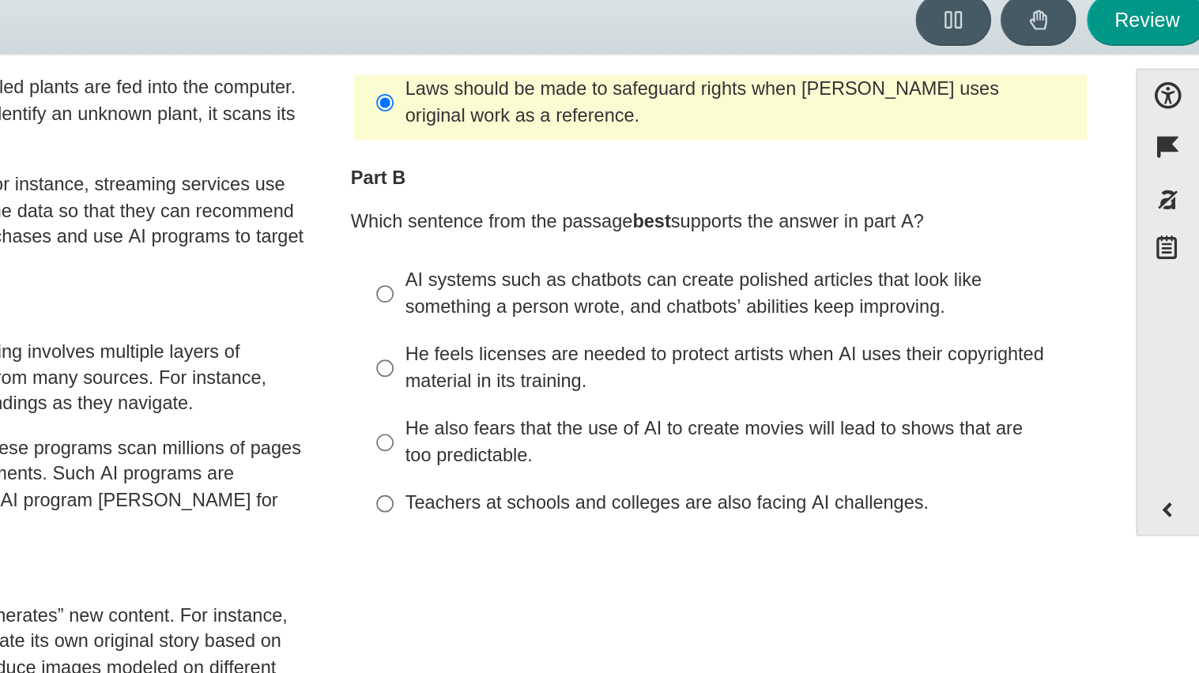
click at [792, 243] on div "AI systems such as chatbots can create polished articles that look like somethi…" at bounding box center [908, 242] width 399 height 31
click at [702, 243] on input "AI systems such as chatbots can create polished articles that look like somethi…" at bounding box center [697, 242] width 10 height 44
radio input "true"
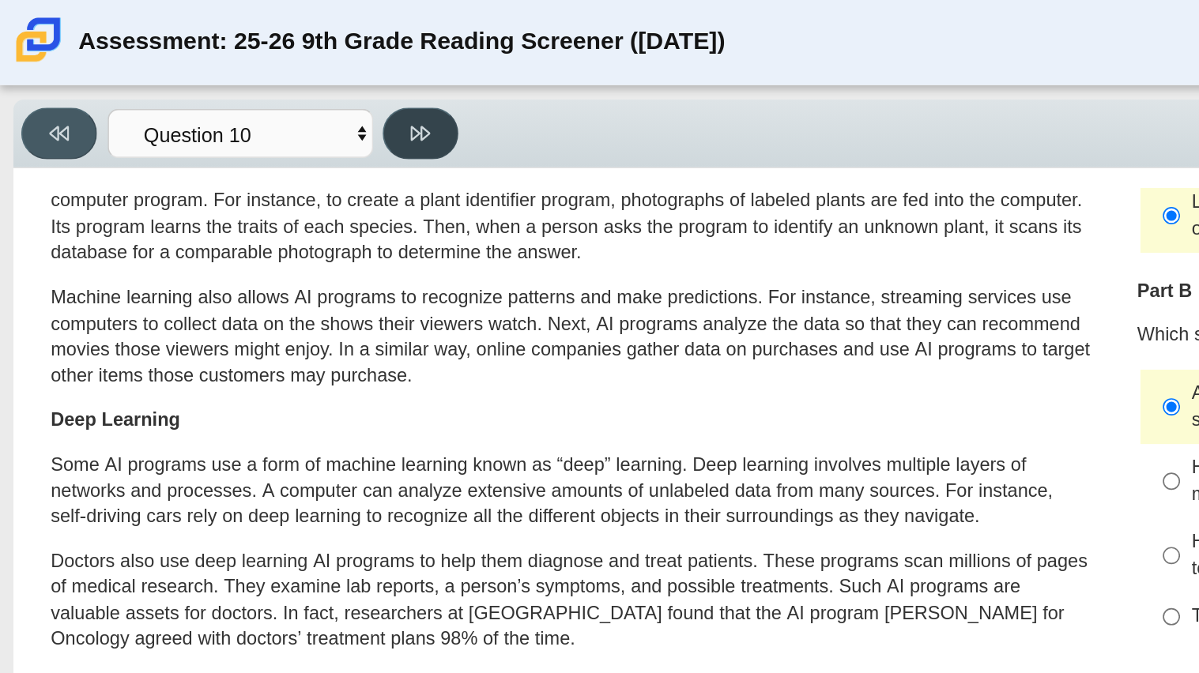
click at [262, 66] on button at bounding box center [250, 79] width 45 height 31
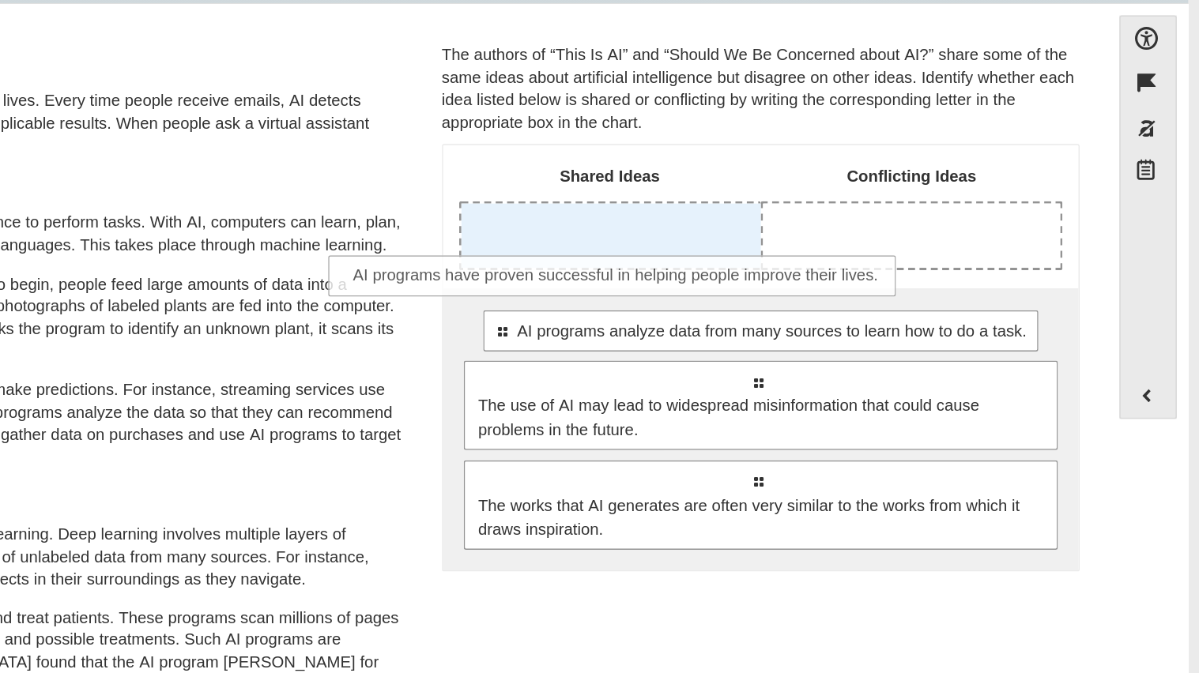
drag, startPoint x: 961, startPoint y: 318, endPoint x: 864, endPoint y: 277, distance: 105.2
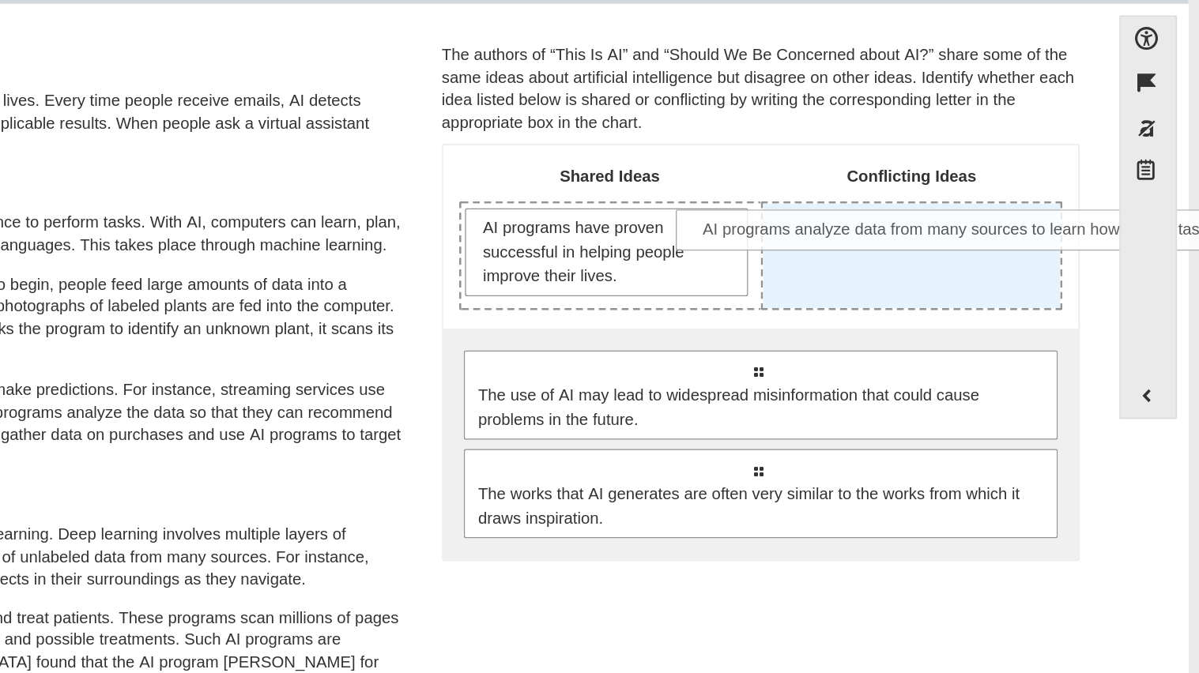
drag, startPoint x: 898, startPoint y: 355, endPoint x: 1031, endPoint y: 260, distance: 163.2
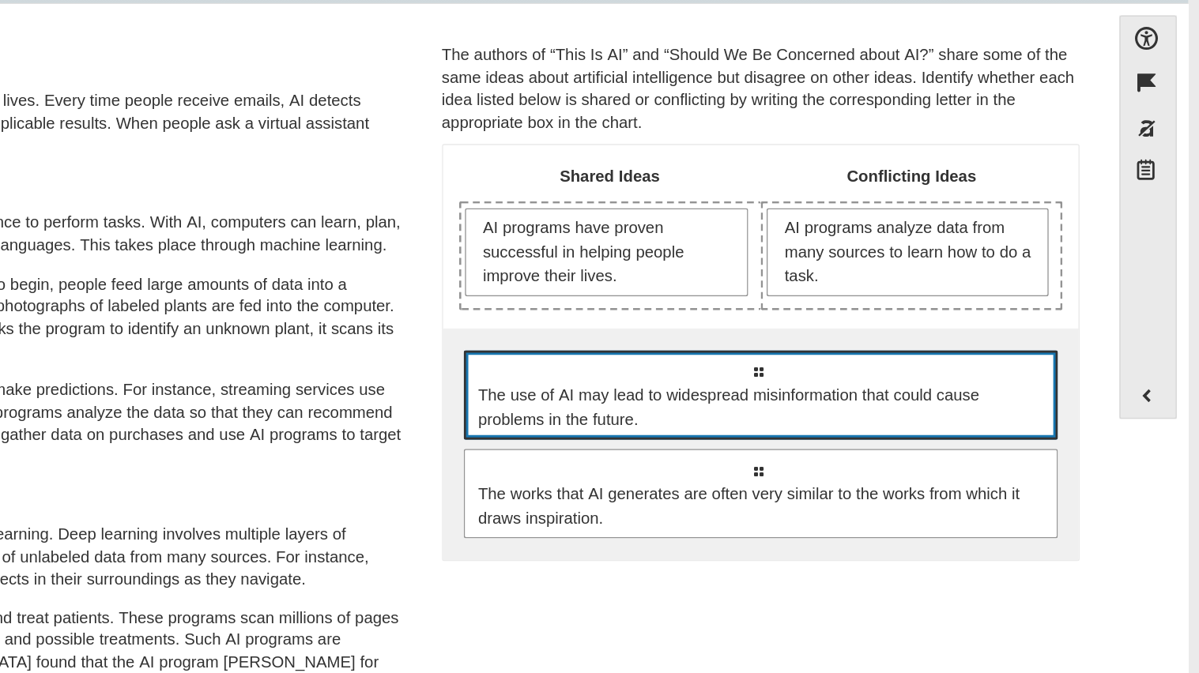
click at [890, 391] on span "The use of AI may lead to widespread misinformation that could cause problems i…" at bounding box center [897, 378] width 391 height 33
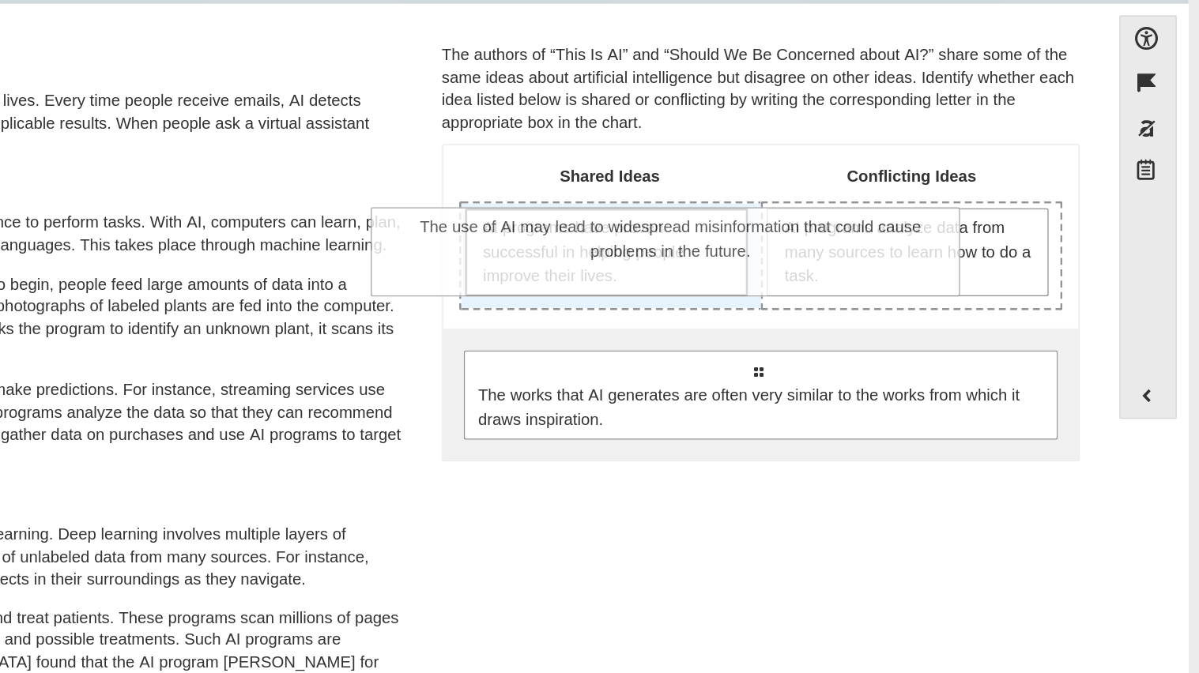
drag, startPoint x: 890, startPoint y: 391, endPoint x: 829, endPoint y: 291, distance: 117.4
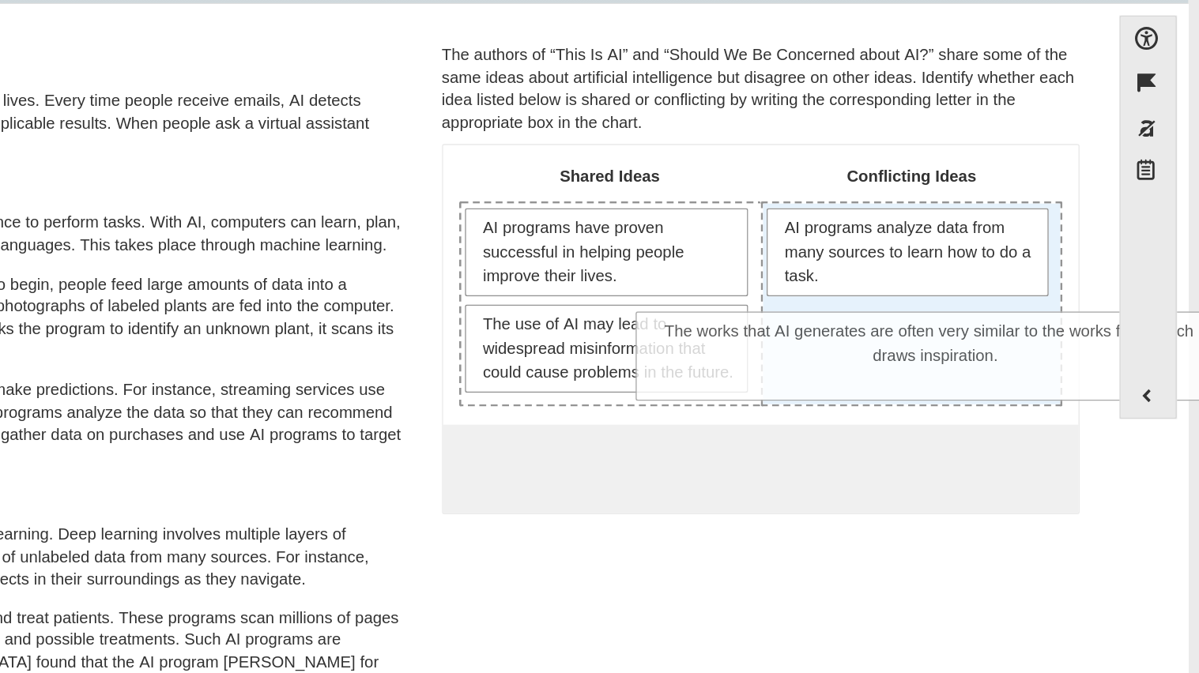
drag, startPoint x: 914, startPoint y: 458, endPoint x: 1037, endPoint y: 349, distance: 164.6
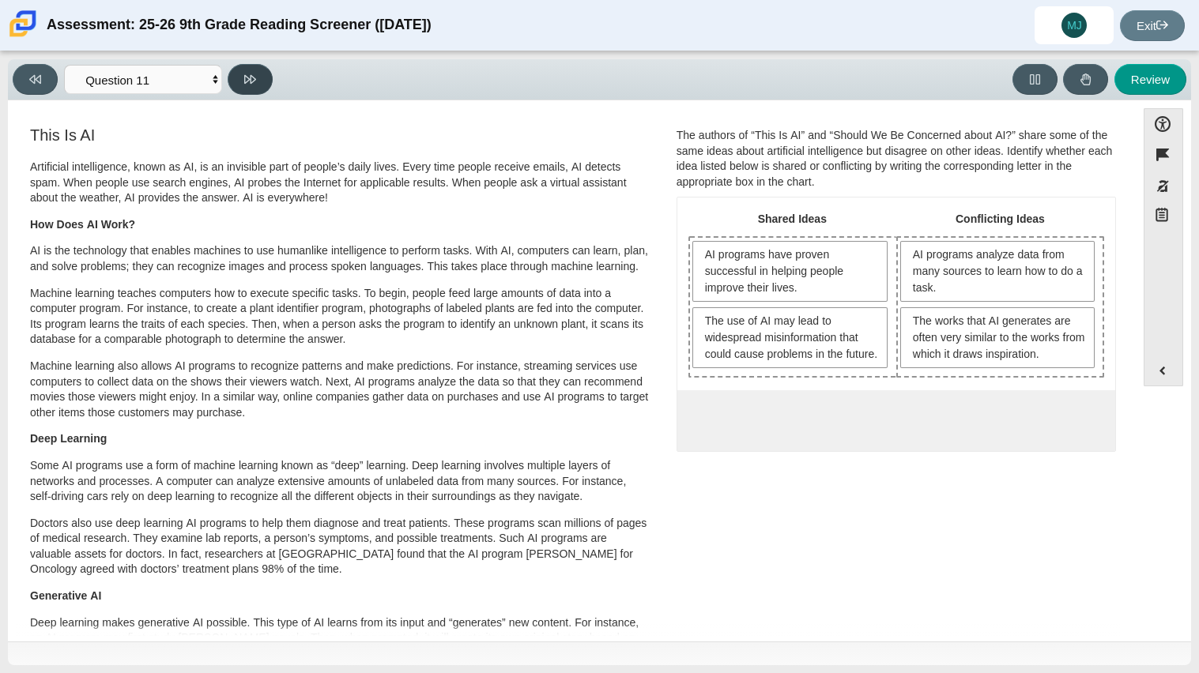
click at [248, 81] on icon at bounding box center [250, 79] width 12 height 12
select select "c3effed4-44ce-4a19-bd96-1787f34e9b4c"
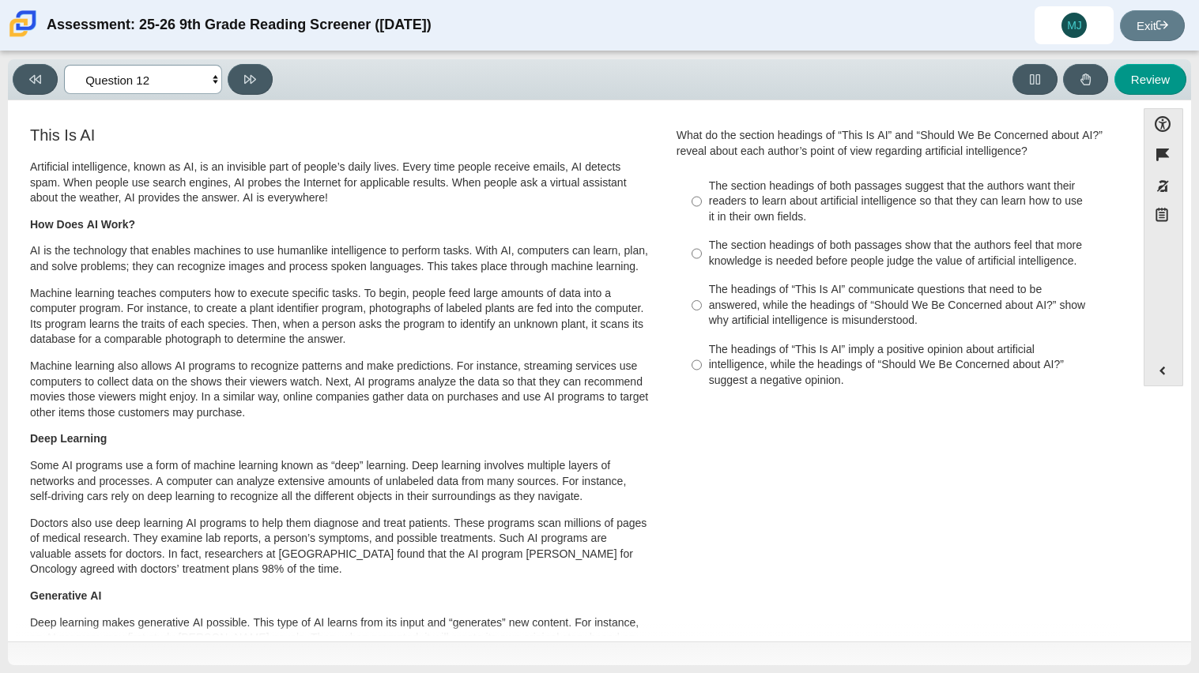
click at [192, 87] on select "Questions Question 1 Question 2 Question 3 Question 4 Question 5 Question 6 Que…" at bounding box center [143, 79] width 158 height 29
click at [756, 220] on div "The section headings of both passages suggest that the authors want their reade…" at bounding box center [908, 202] width 399 height 47
click at [702, 220] on input "The section headings of both passages suggest that the authors want their reade…" at bounding box center [697, 201] width 10 height 60
radio input "true"
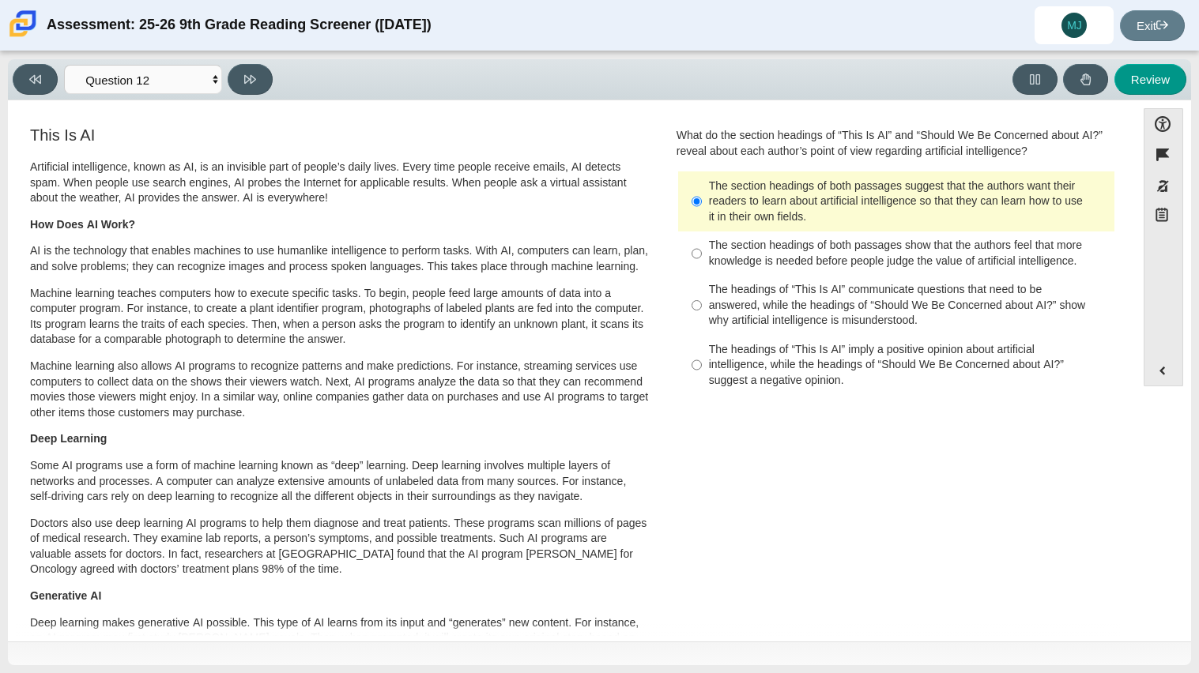
click at [746, 300] on div "The headings of “This Is AI” communicate questions that need to be answered, wh…" at bounding box center [908, 305] width 399 height 47
click at [702, 300] on input "The headings of “This Is AI” communicate questions that need to be answered, wh…" at bounding box center [697, 306] width 10 height 60
radio input "true"
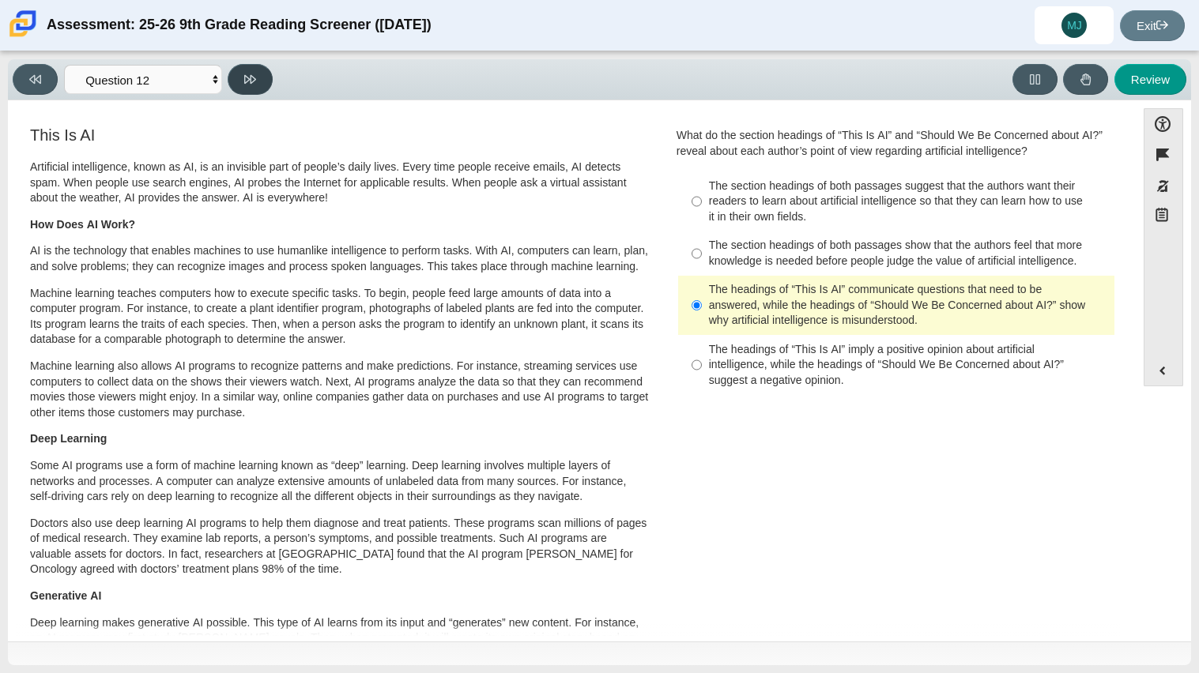
click at [258, 77] on button at bounding box center [250, 79] width 45 height 31
select select "review"
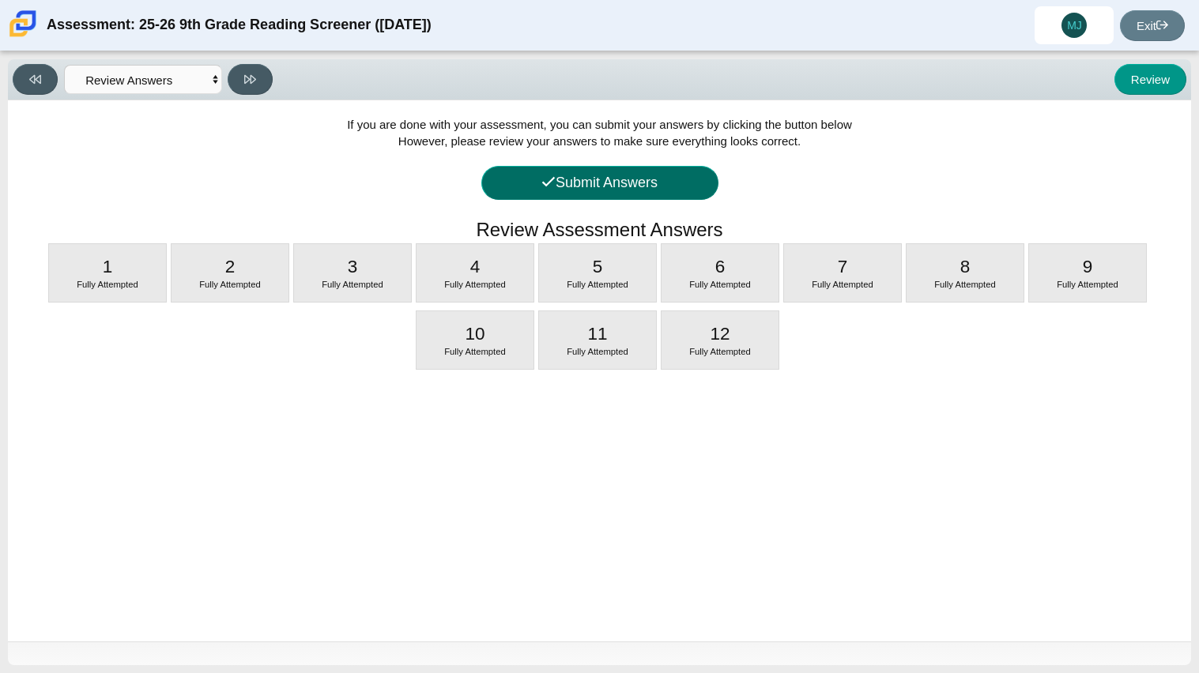
click at [619, 190] on button "Submit Answers" at bounding box center [599, 183] width 237 height 34
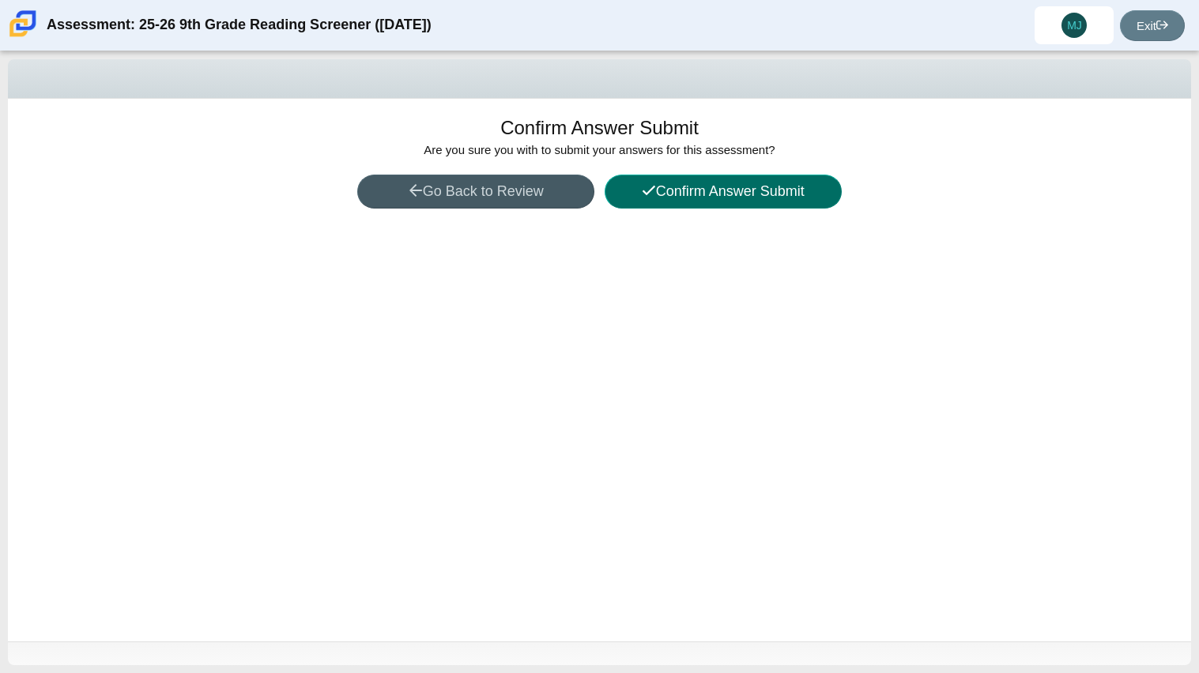
click at [638, 197] on button "Confirm Answer Submit" at bounding box center [723, 192] width 237 height 34
